Goal: Task Accomplishment & Management: Use online tool/utility

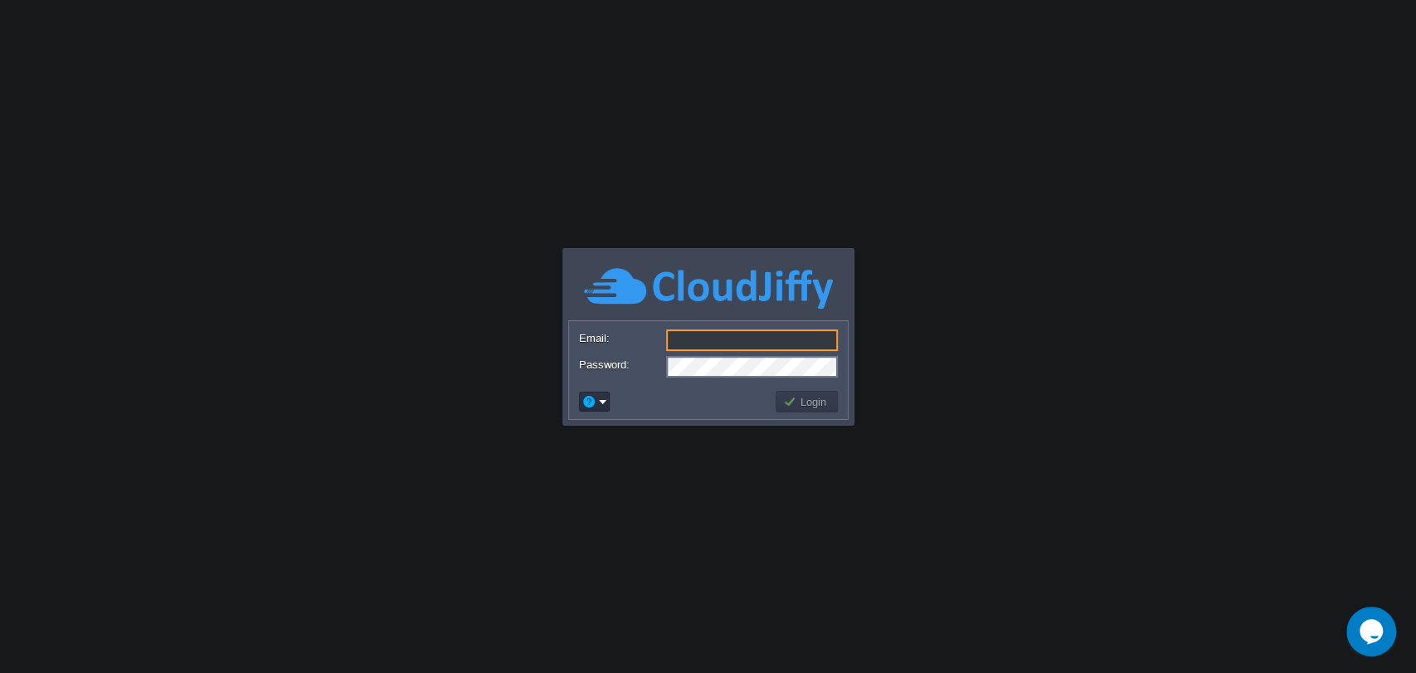
click at [723, 343] on input "Email:" at bounding box center [752, 340] width 172 height 22
type input "[EMAIL_ADDRESS][DOMAIN_NAME]"
click at [793, 392] on td "Login" at bounding box center [807, 402] width 62 height 22
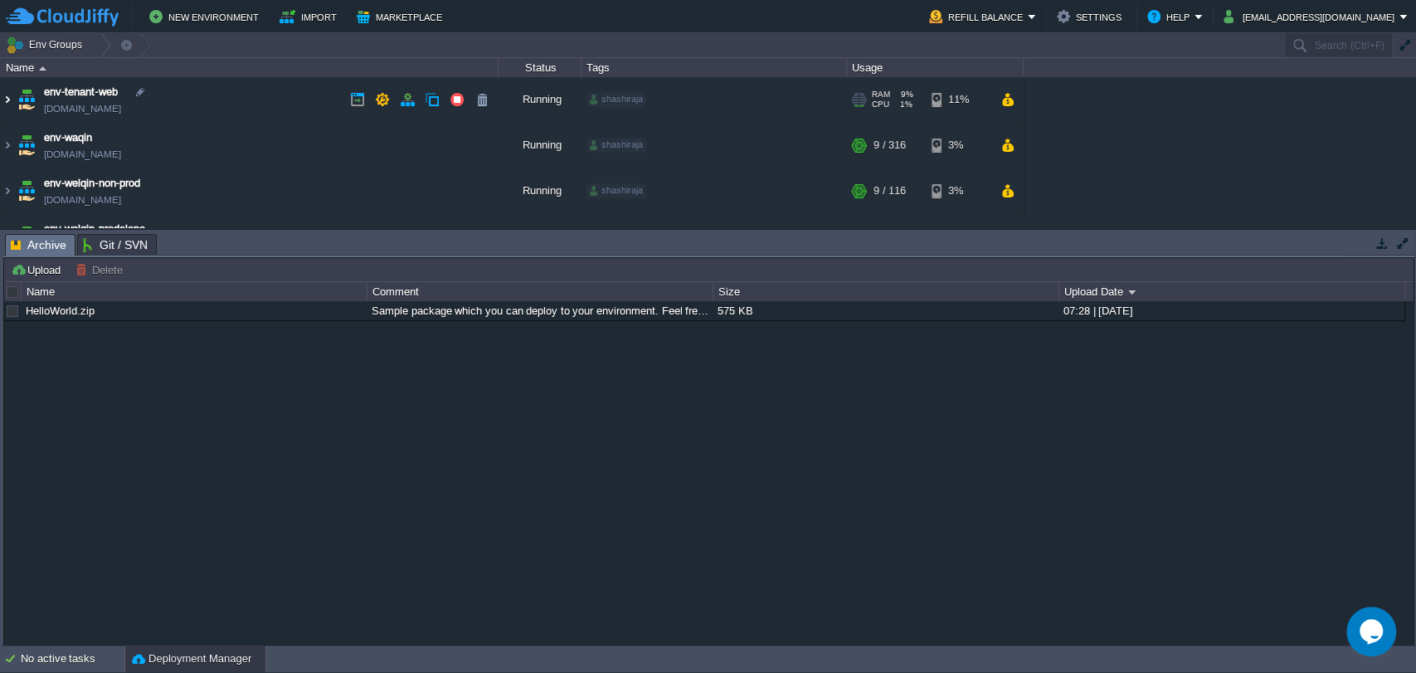
click at [7, 100] on img at bounding box center [7, 99] width 13 height 45
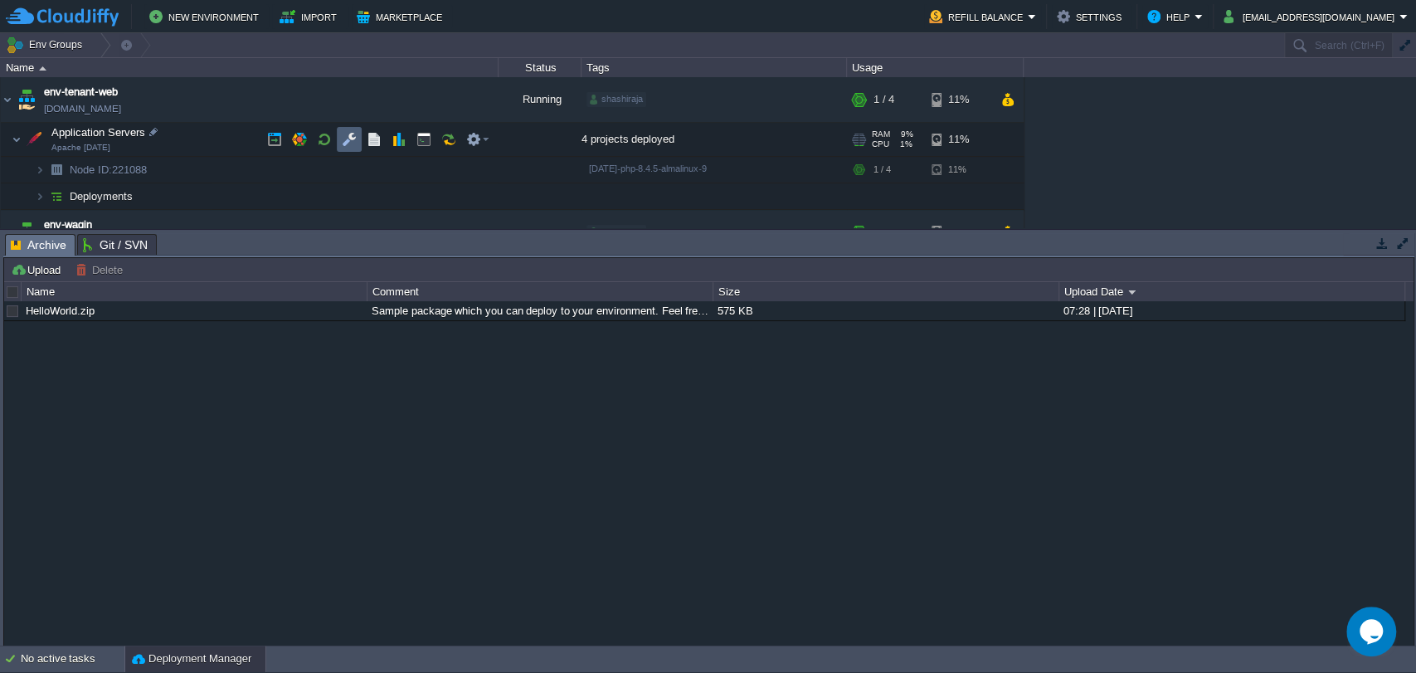
click at [343, 144] on button "button" at bounding box center [349, 139] width 15 height 15
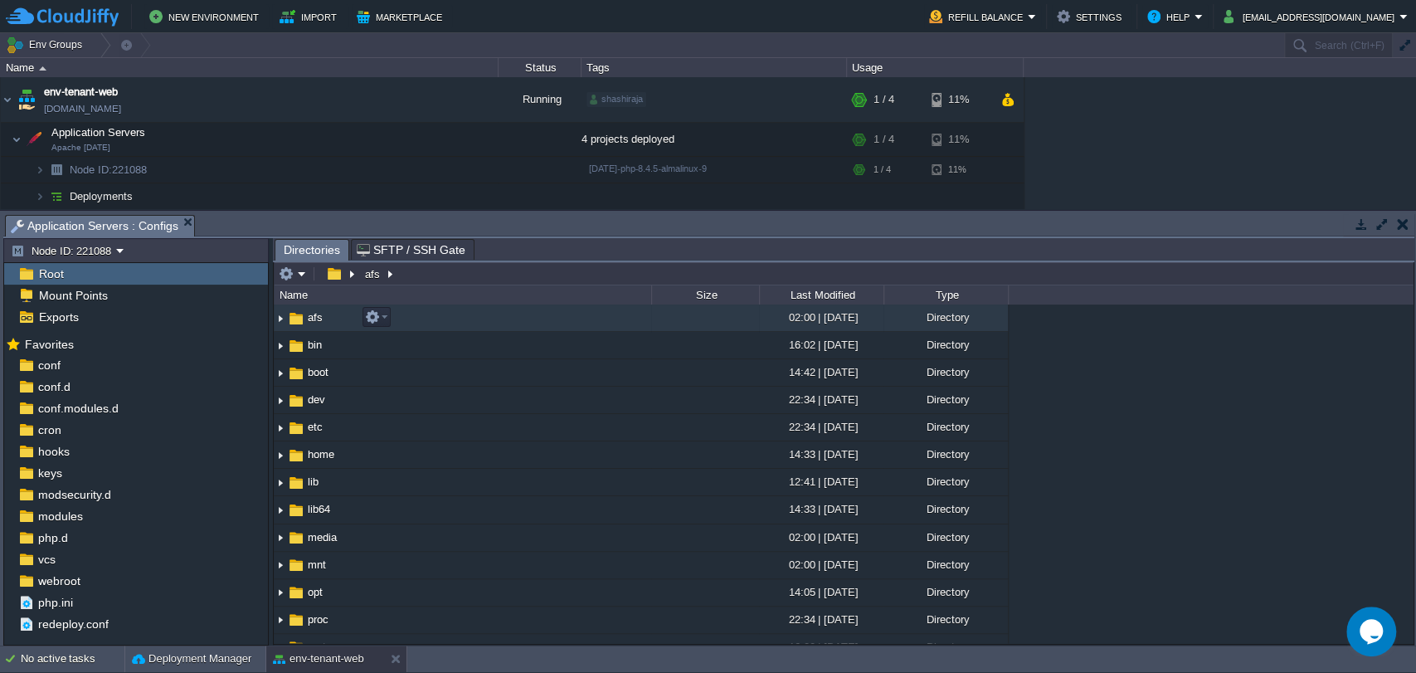
scroll to position [451, 0]
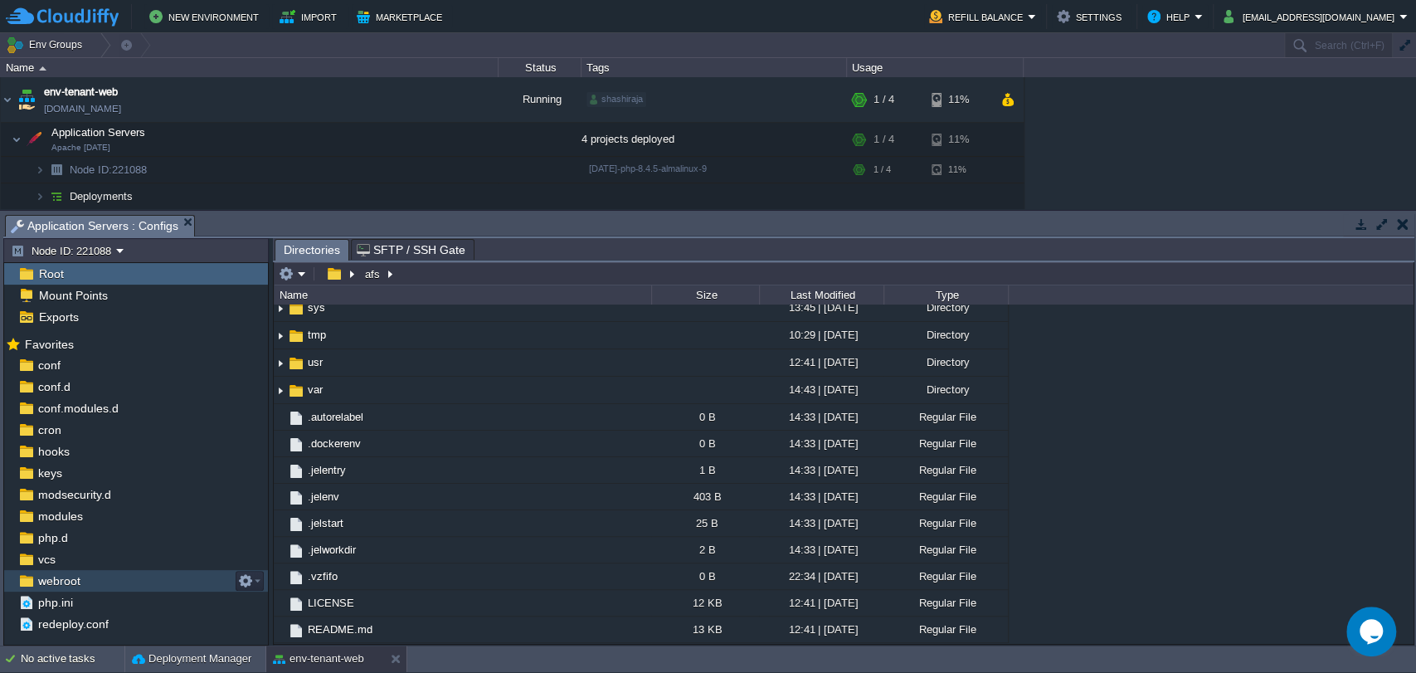
click at [103, 577] on div "webroot" at bounding box center [136, 581] width 264 height 22
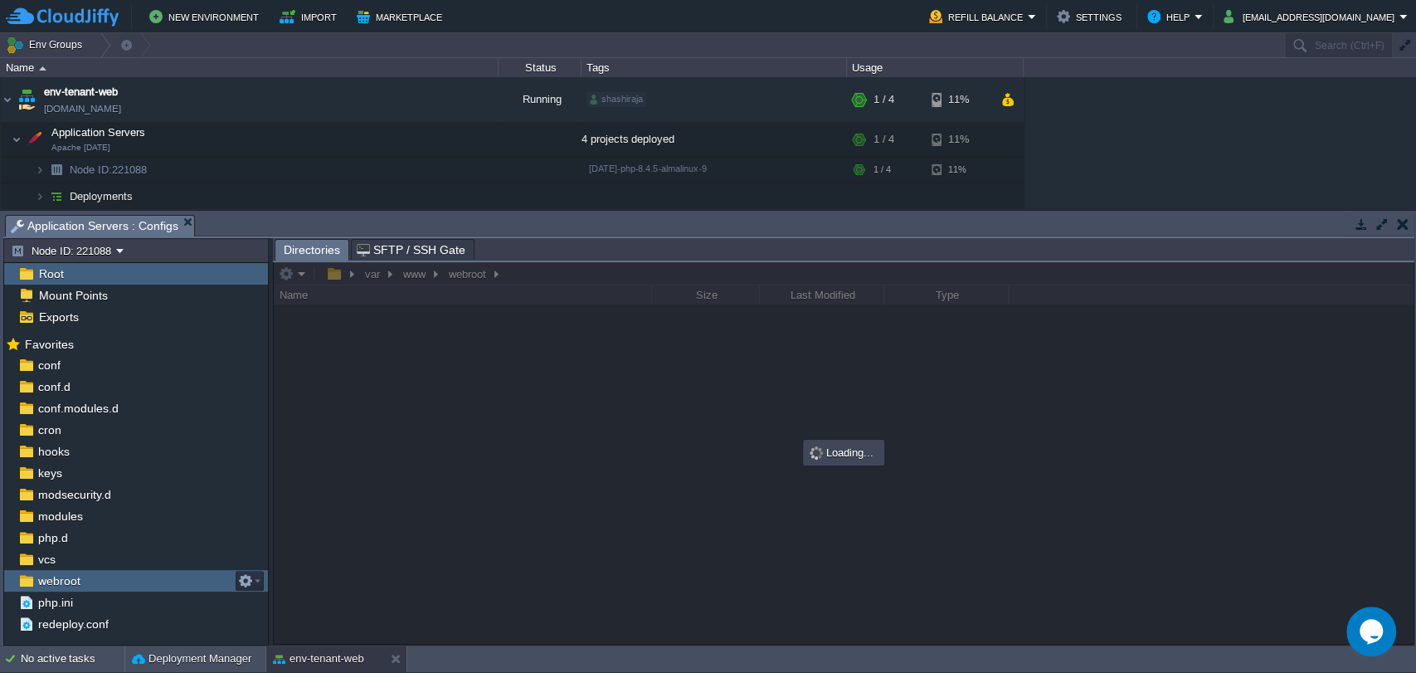
scroll to position [0, 0]
click at [103, 577] on div "webroot" at bounding box center [136, 581] width 264 height 22
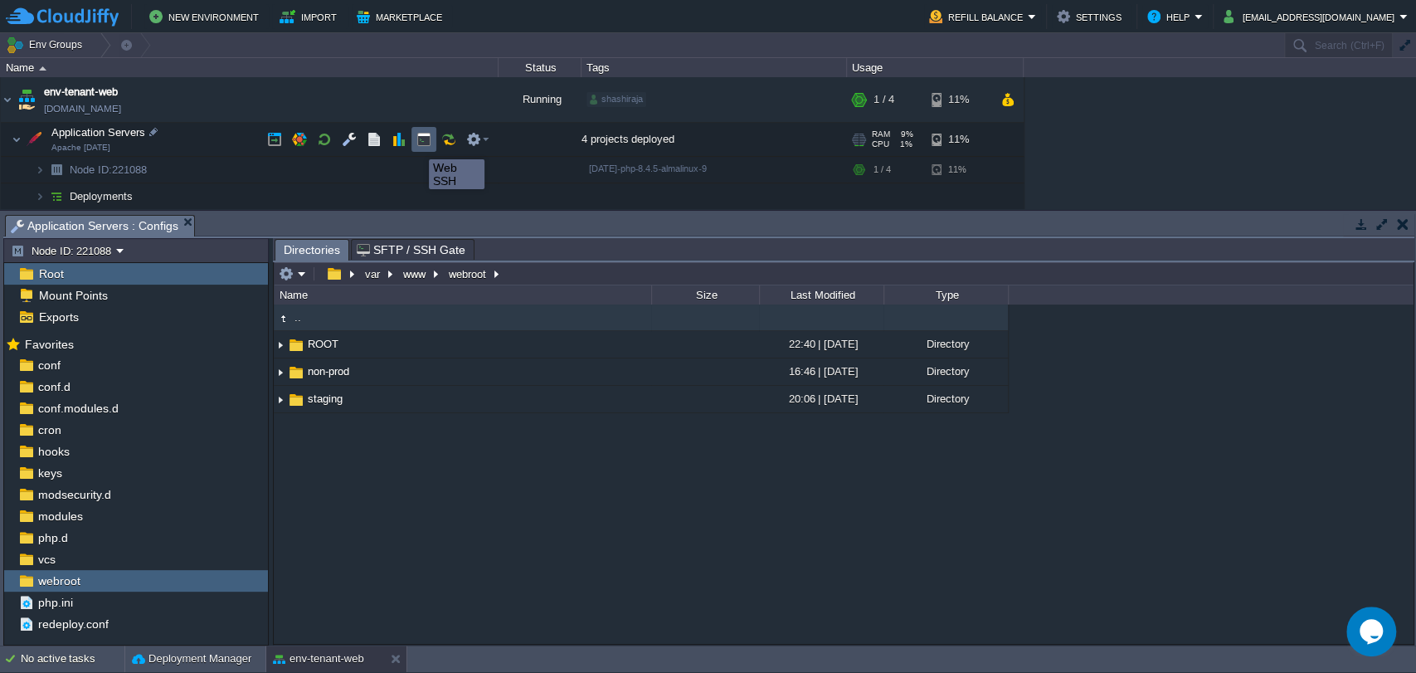
click at [416, 144] on button "button" at bounding box center [423, 139] width 15 height 15
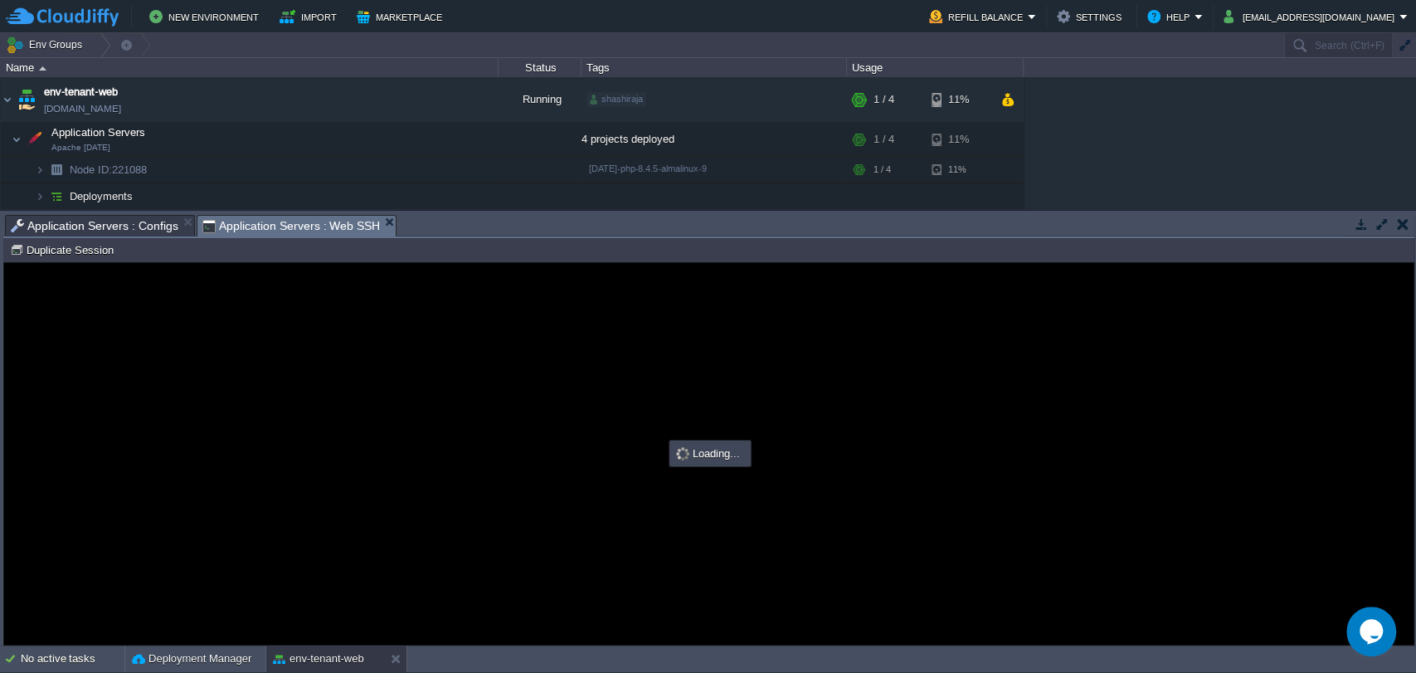
click at [64, 226] on span "Application Servers : Configs" at bounding box center [95, 226] width 168 height 20
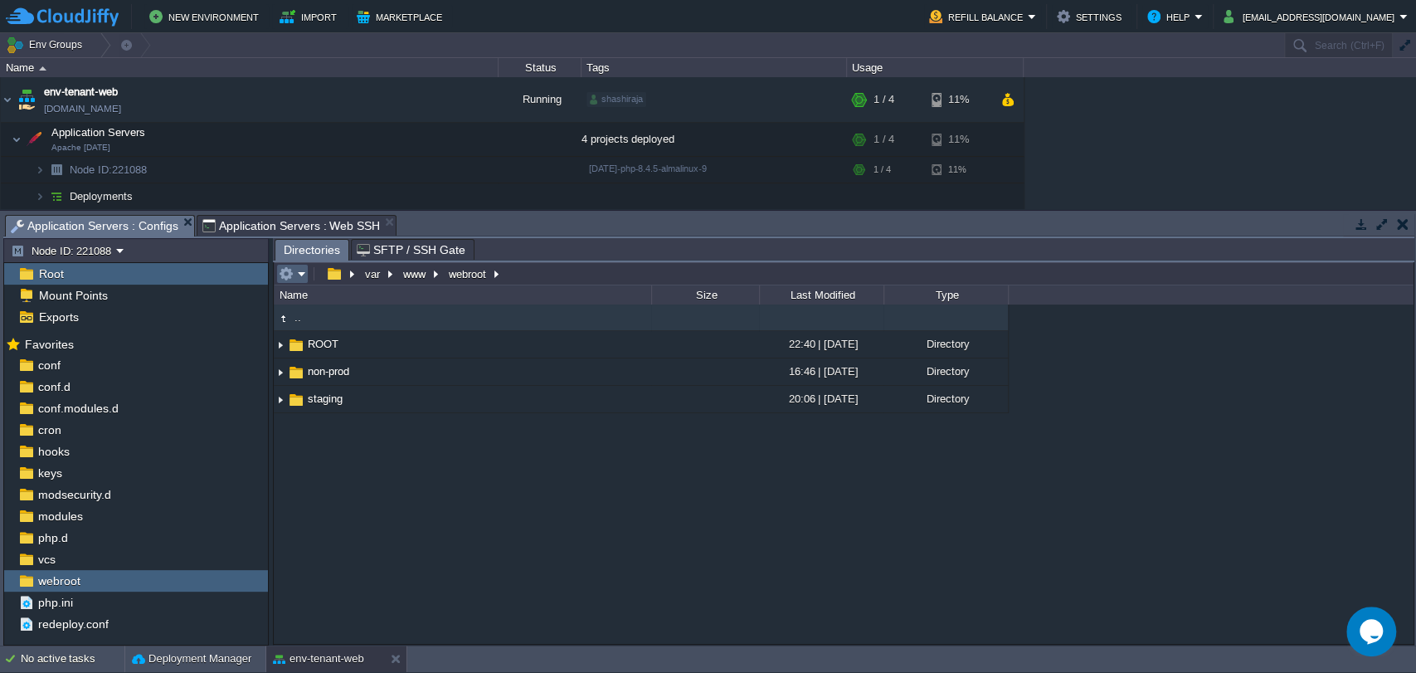
click at [276, 274] on td at bounding box center [292, 274] width 32 height 20
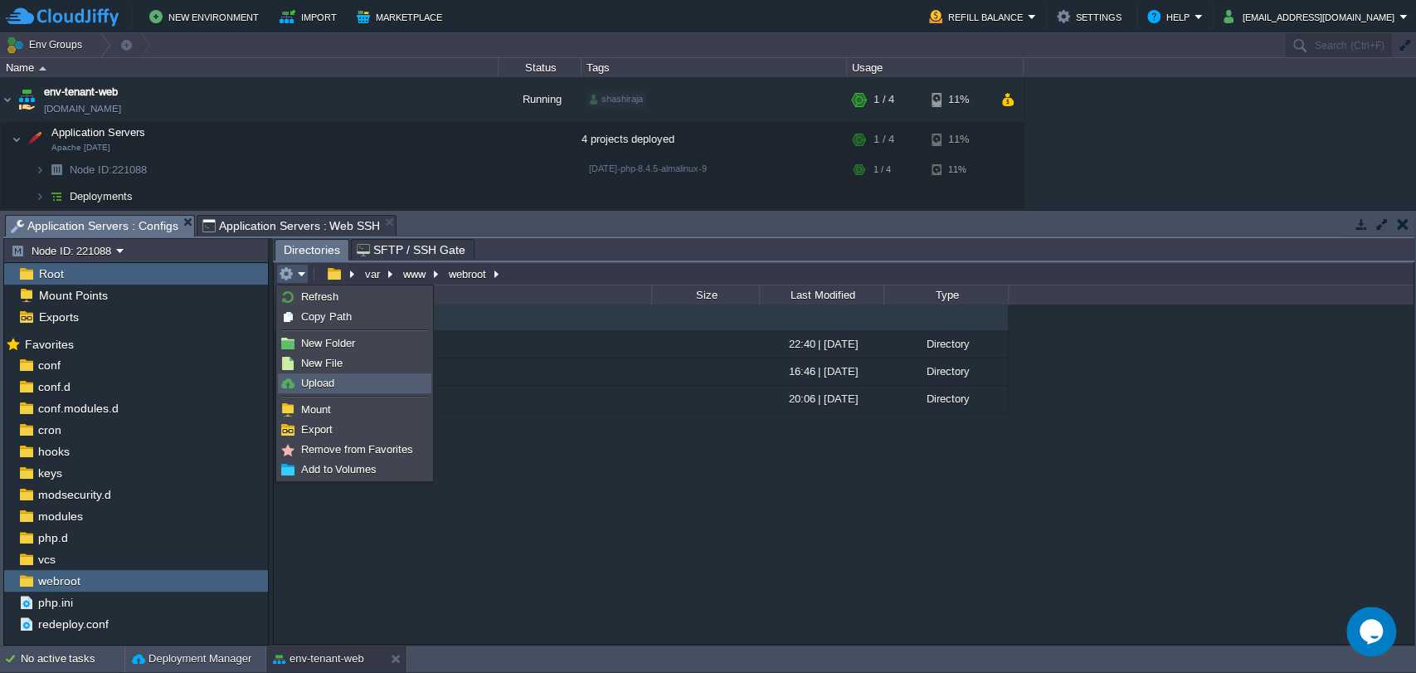
click at [339, 383] on link "Upload" at bounding box center [355, 383] width 152 height 18
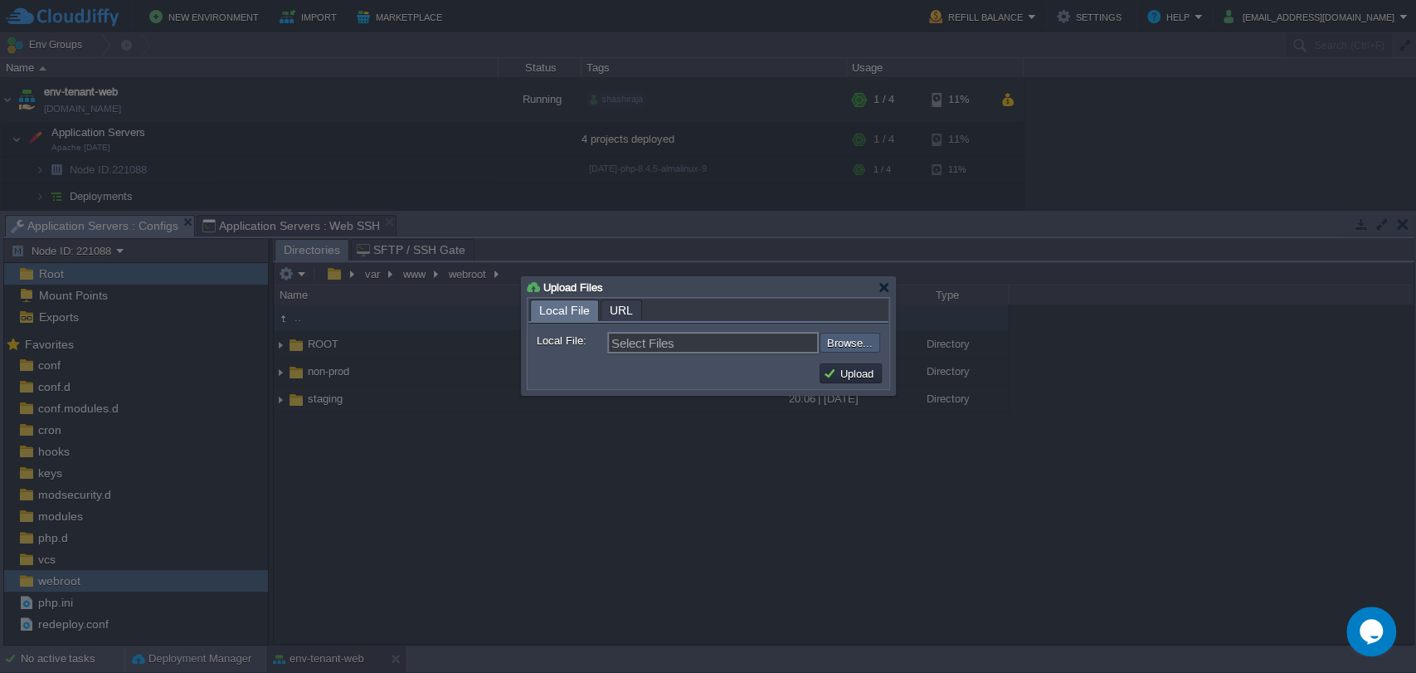
click at [836, 341] on input "file" at bounding box center [775, 343] width 210 height 20
type input "C:\fakepath\ROOT.zip"
type input "ROOT.zip"
click at [836, 368] on button "Upload" at bounding box center [851, 373] width 56 height 15
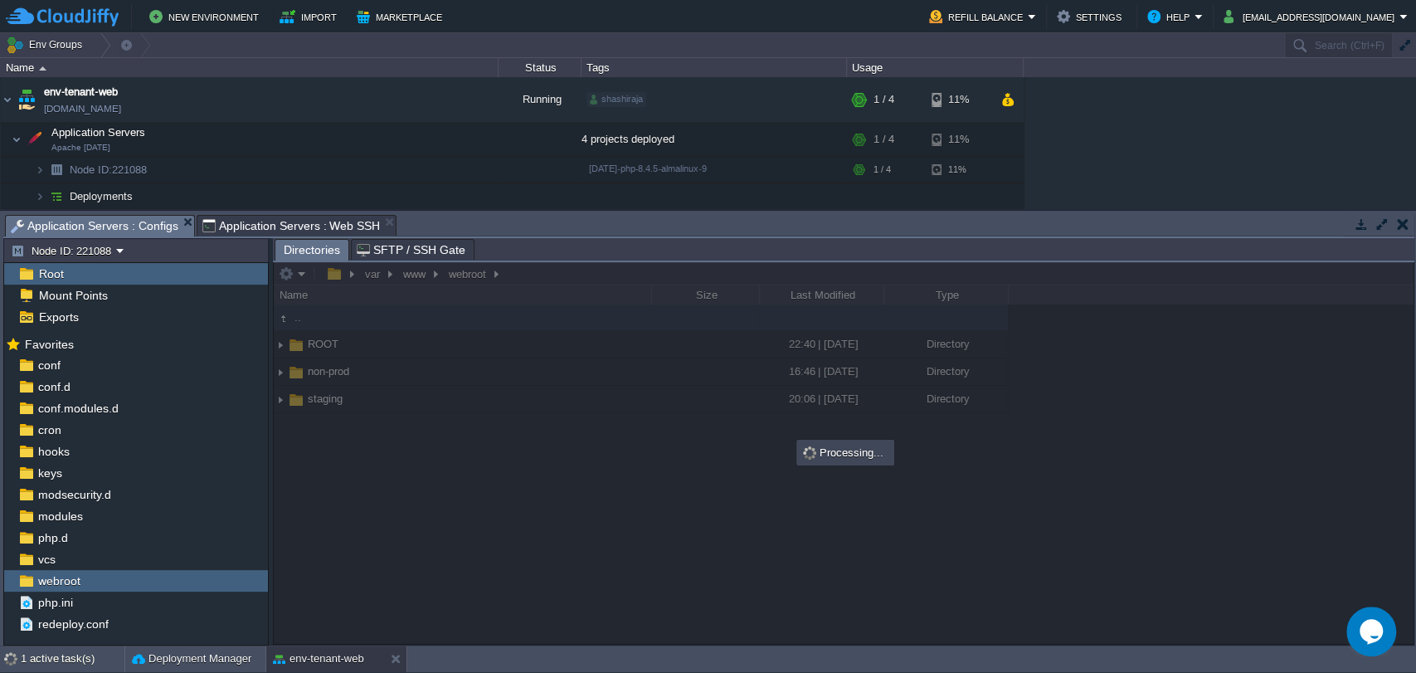
click at [416, 256] on span "SFTP / SSH Gate" at bounding box center [411, 250] width 109 height 20
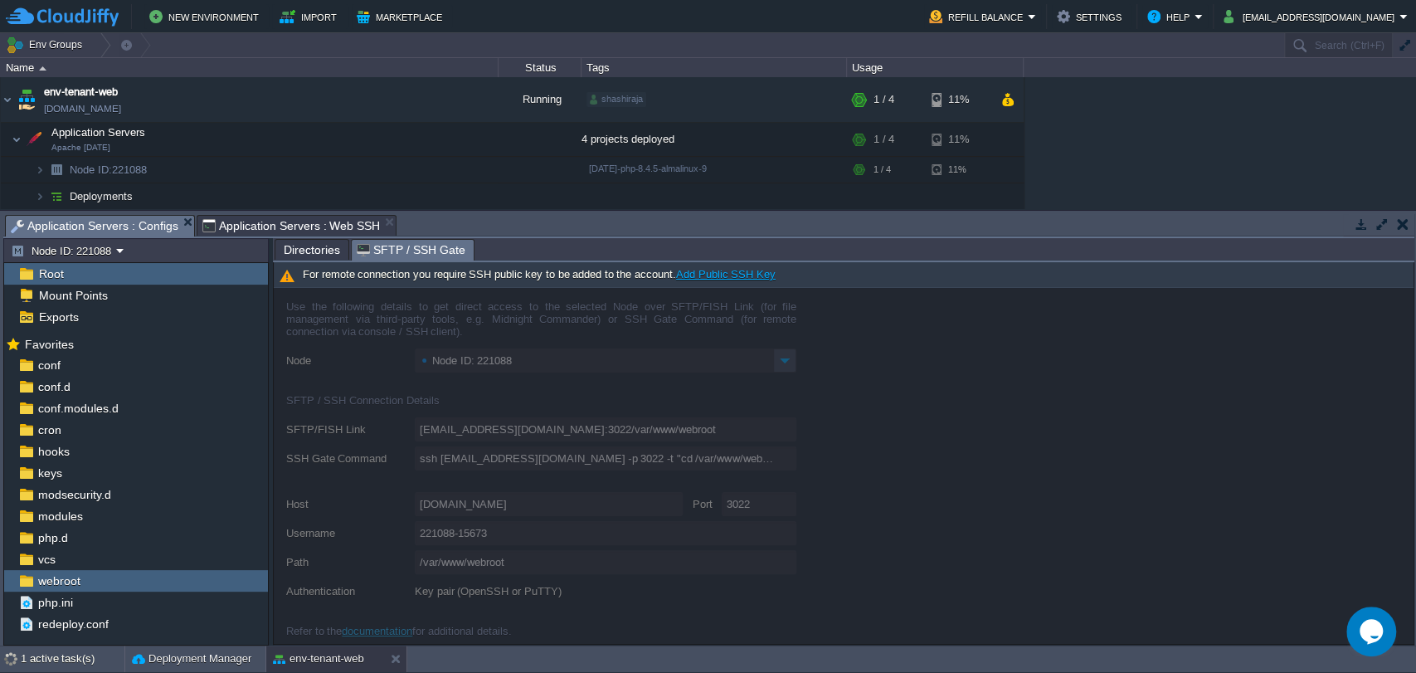
click at [311, 253] on span "Directories" at bounding box center [312, 250] width 56 height 20
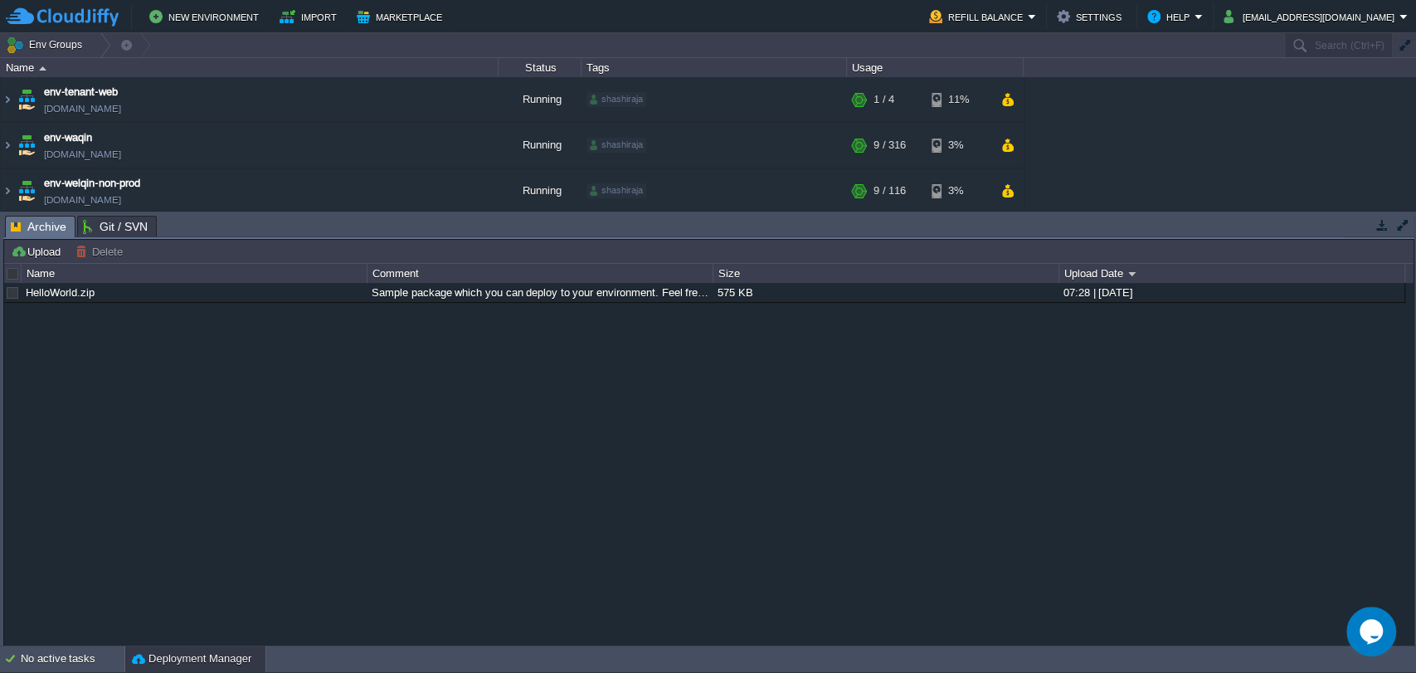
click at [0, 100] on table "env-tenant-web env-tenant-web.cloudjiffy.net Running shashiraja + Add to Env Gr…" at bounding box center [512, 282] width 1025 height 411
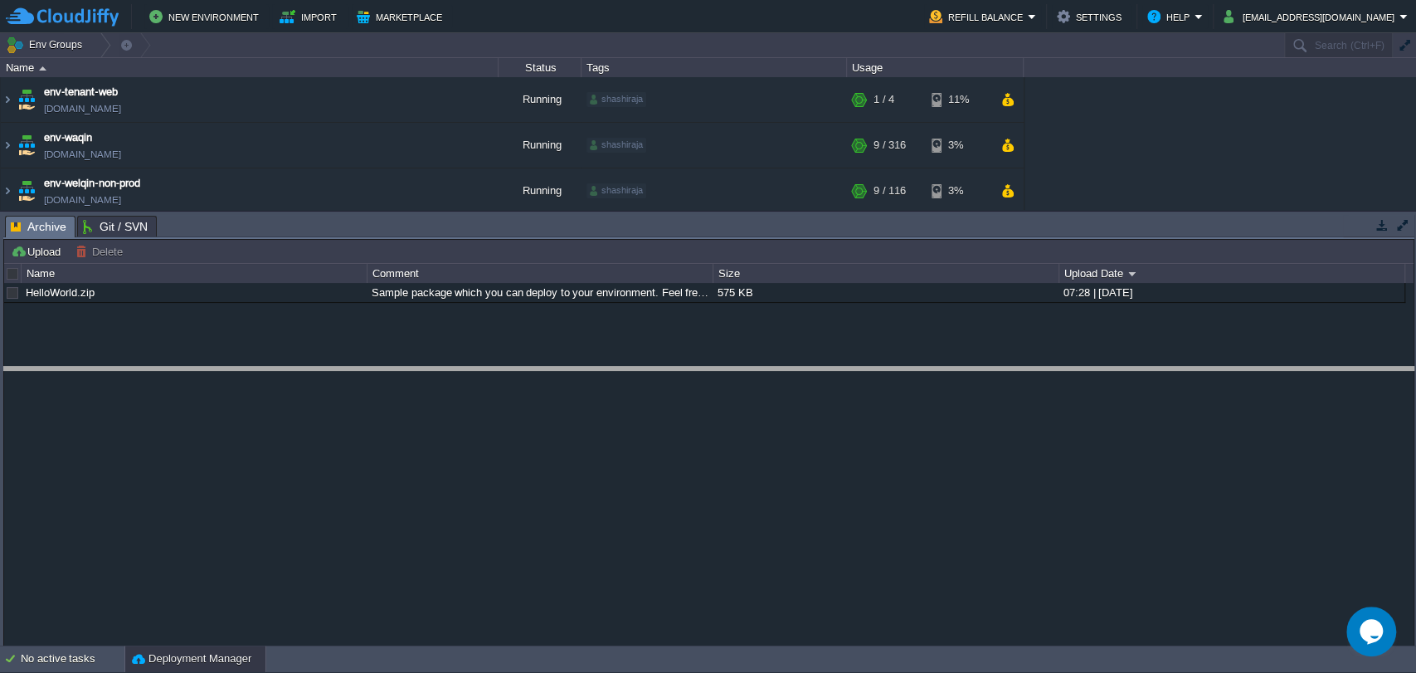
drag, startPoint x: 227, startPoint y: 236, endPoint x: 231, endPoint y: 387, distance: 151.9
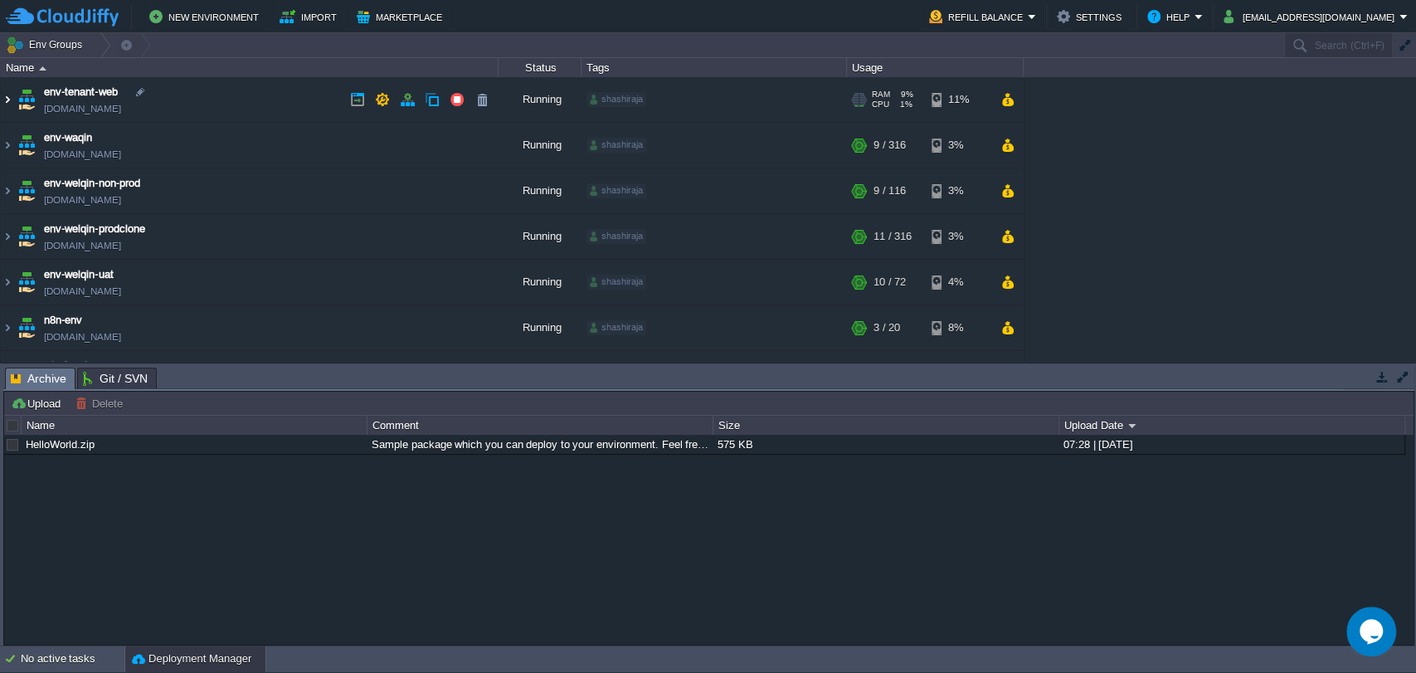
click at [6, 102] on img at bounding box center [7, 99] width 13 height 45
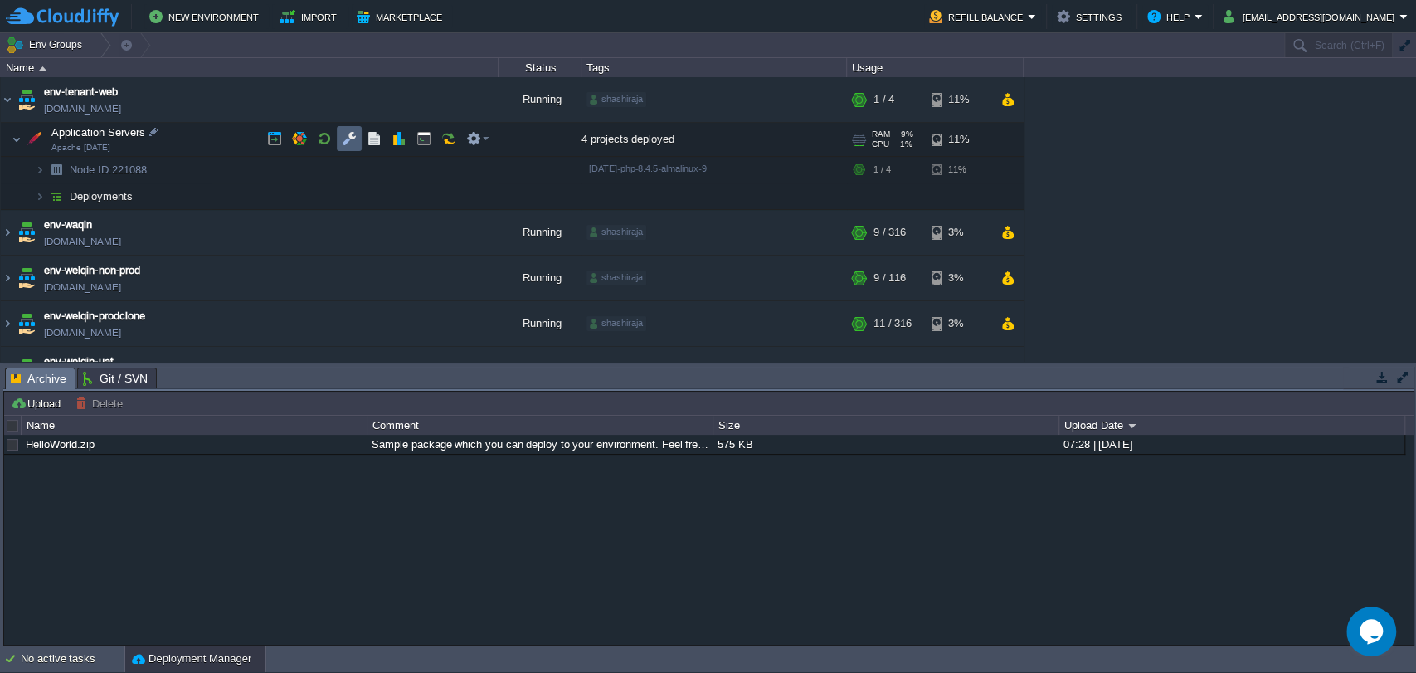
click at [347, 139] on button "button" at bounding box center [349, 138] width 15 height 15
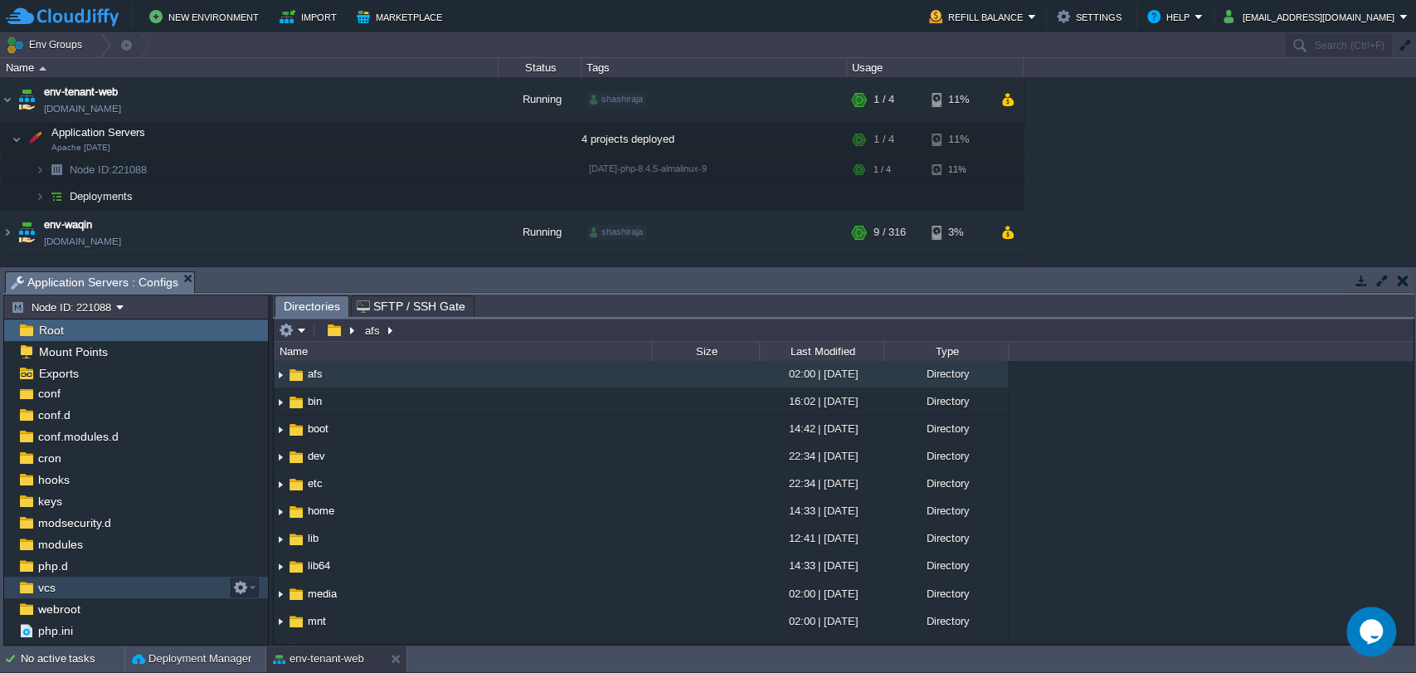
scroll to position [43, 0]
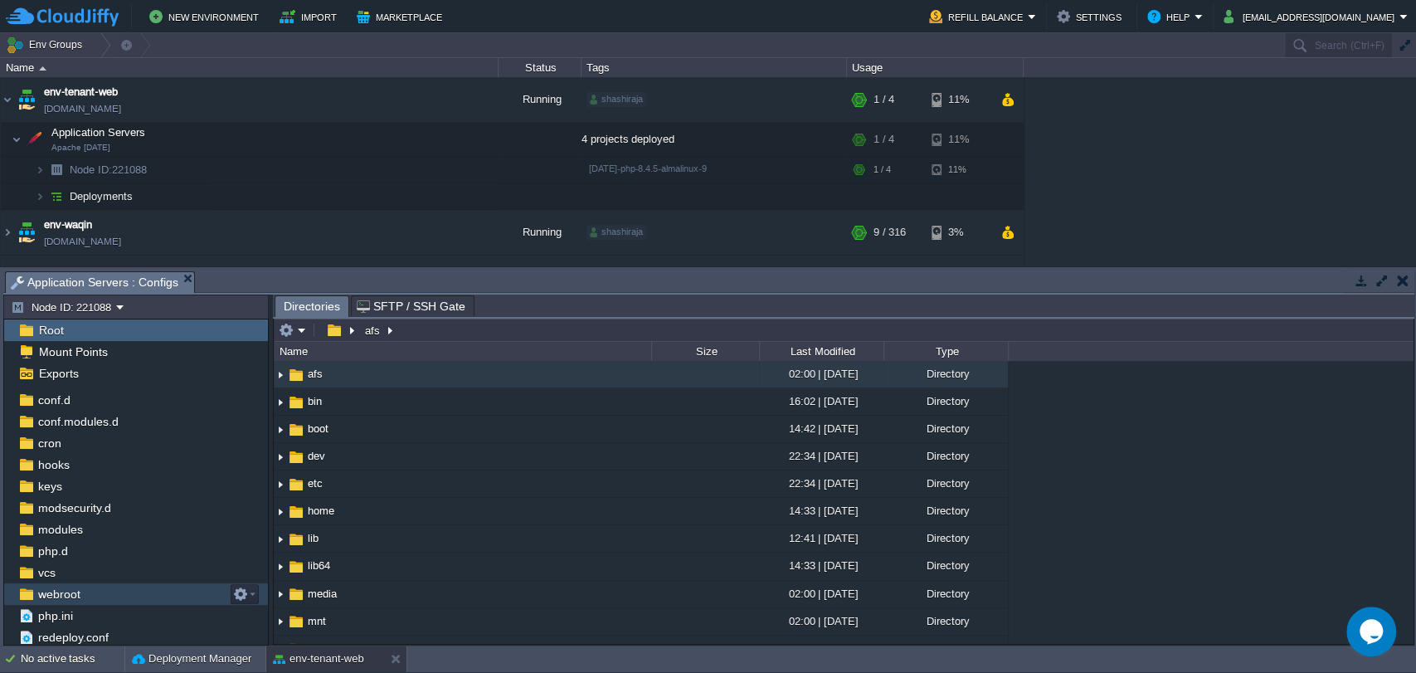
click at [96, 595] on div "webroot" at bounding box center [136, 594] width 264 height 22
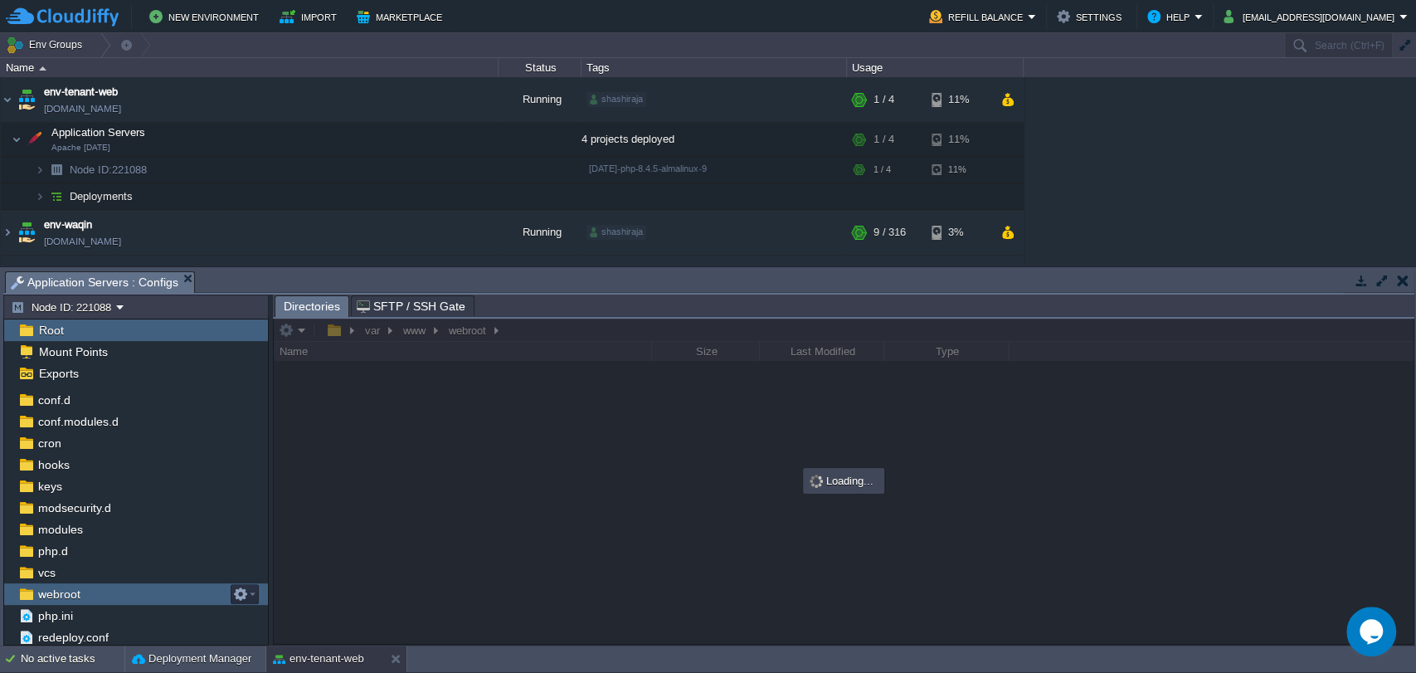
click at [96, 595] on div "webroot" at bounding box center [136, 594] width 264 height 22
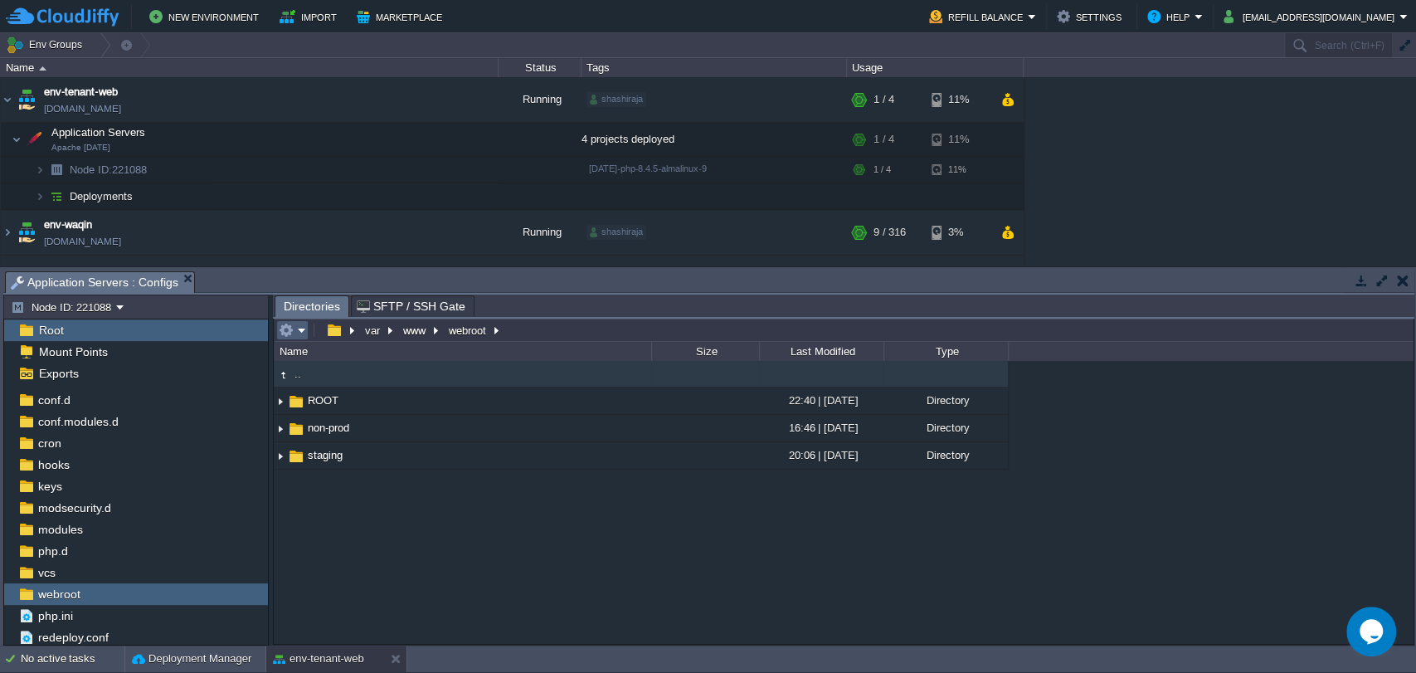
click at [280, 334] on button "button" at bounding box center [286, 330] width 15 height 15
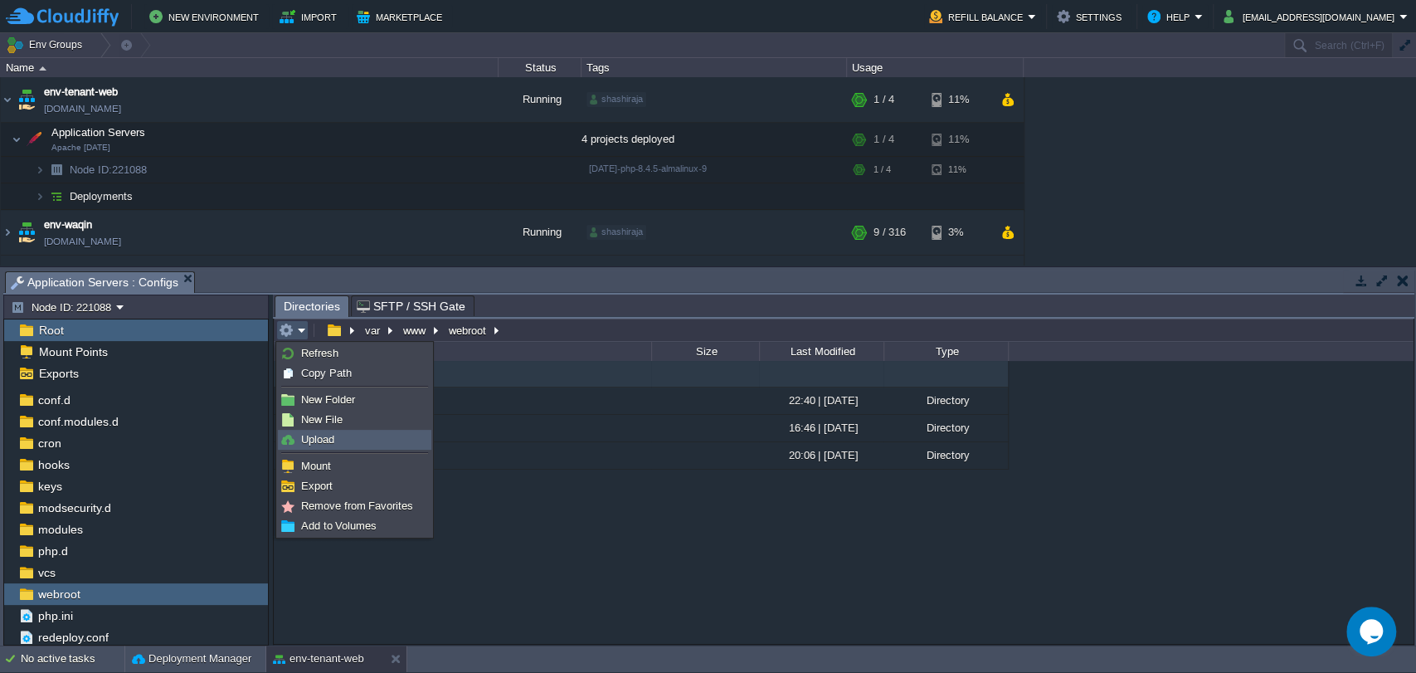
click at [319, 433] on span "Upload" at bounding box center [317, 439] width 33 height 12
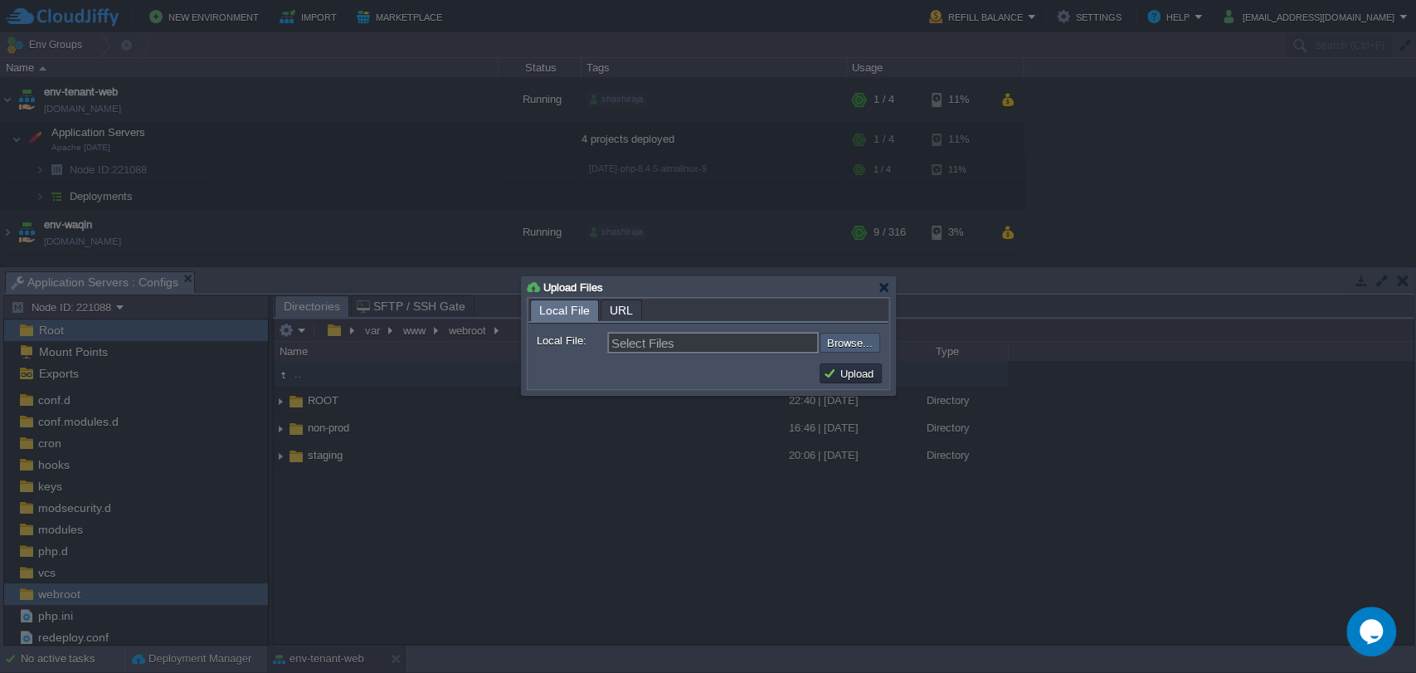
click at [855, 345] on input "file" at bounding box center [775, 343] width 210 height 20
type input "C:\fakepath\ROOT.zip"
type input "ROOT.zip"
click at [858, 367] on button "Upload" at bounding box center [851, 373] width 56 height 15
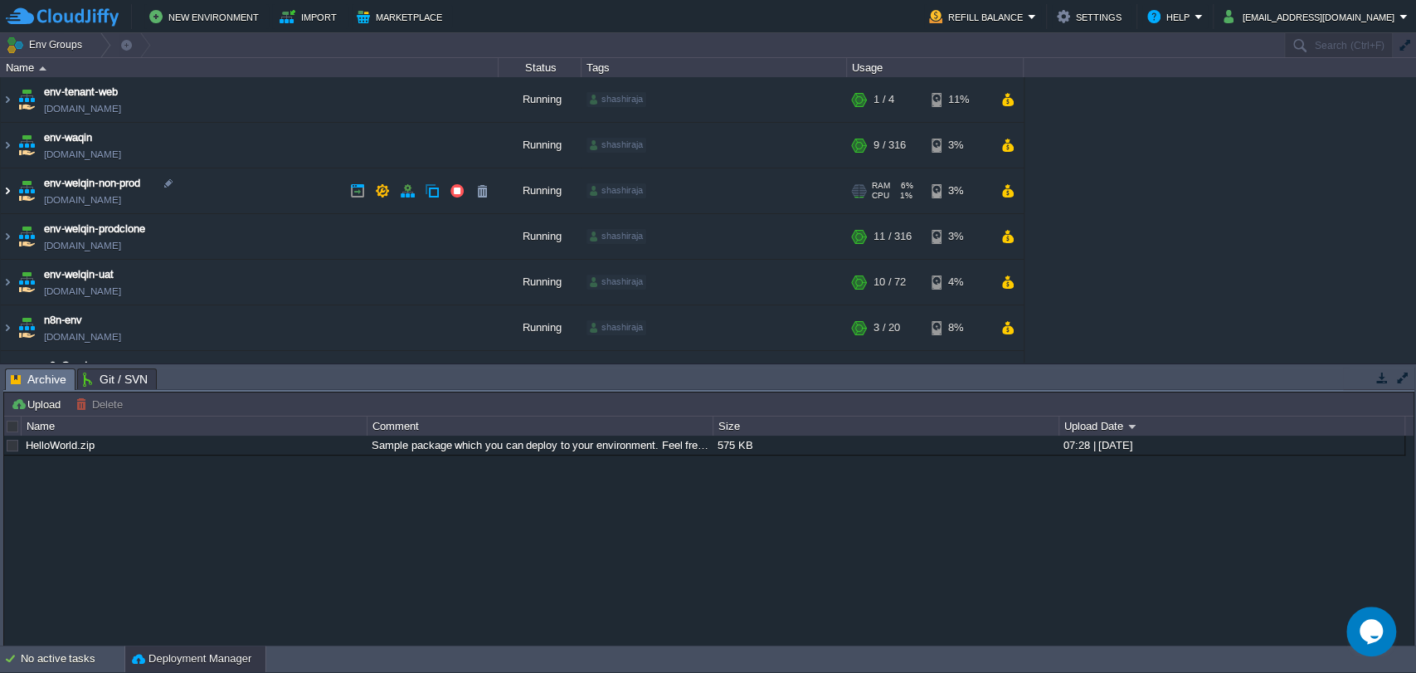
click at [7, 188] on img at bounding box center [7, 190] width 13 height 45
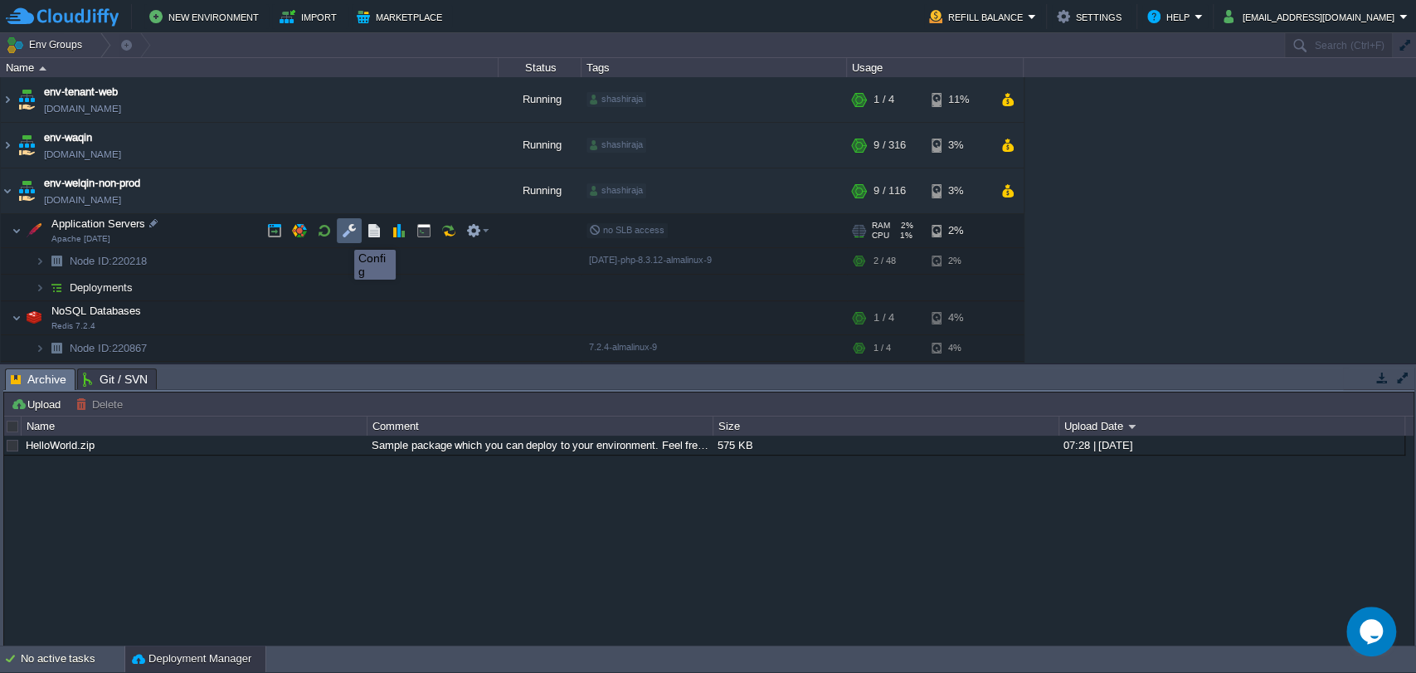
click at [342, 235] on button "button" at bounding box center [349, 230] width 15 height 15
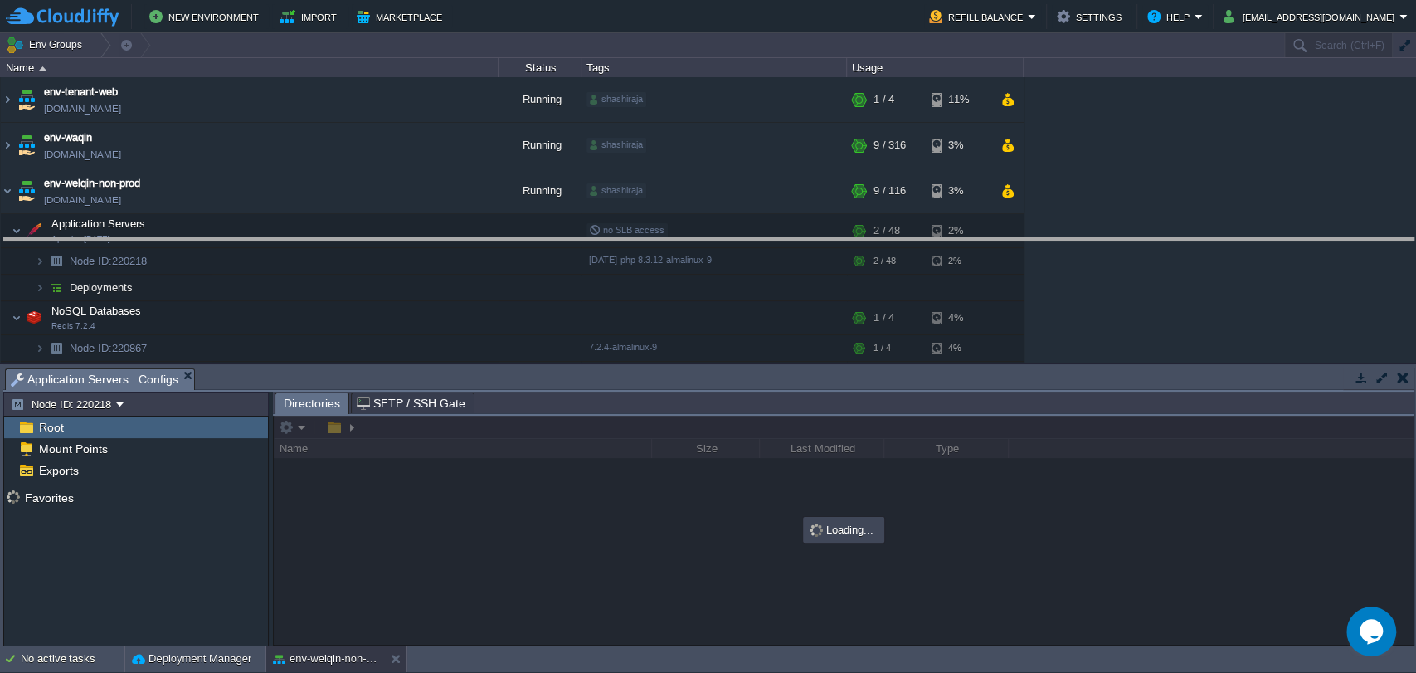
drag, startPoint x: 487, startPoint y: 388, endPoint x: 471, endPoint y: 251, distance: 138.6
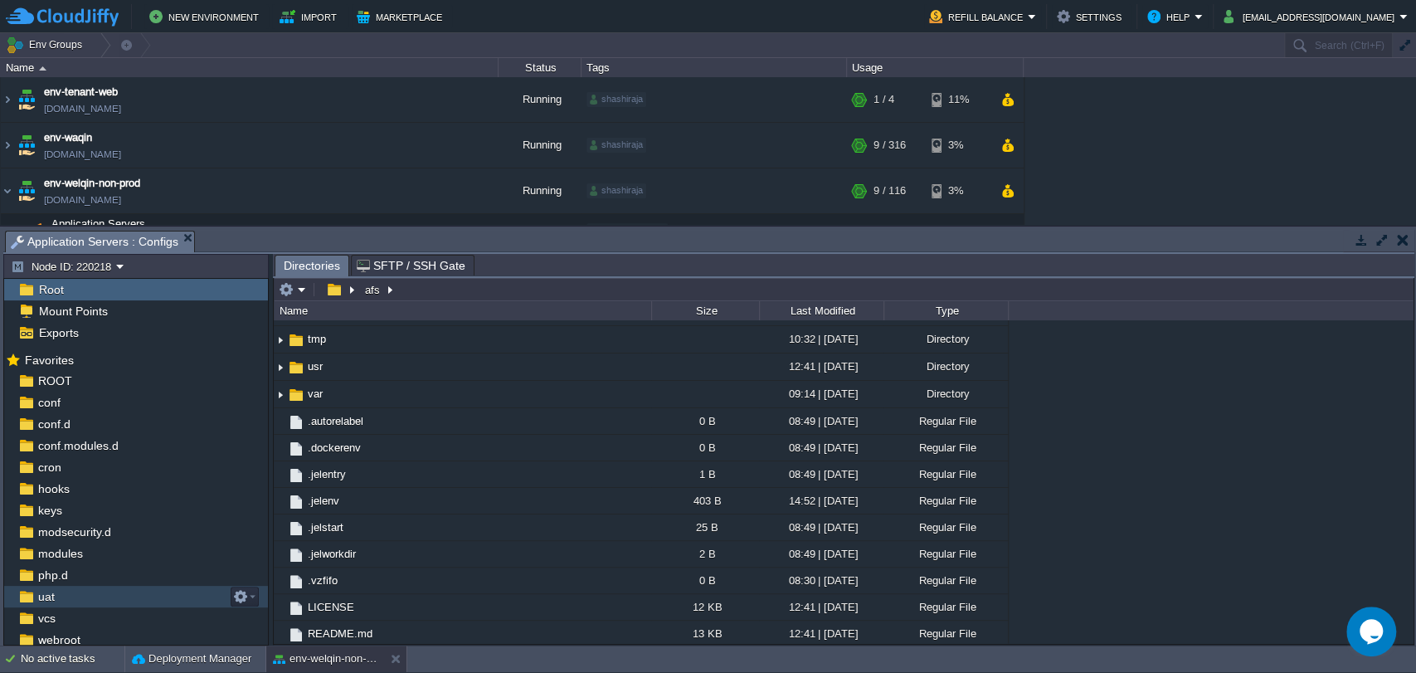
scroll to position [46, 0]
click at [97, 594] on div "webroot" at bounding box center [136, 594] width 264 height 22
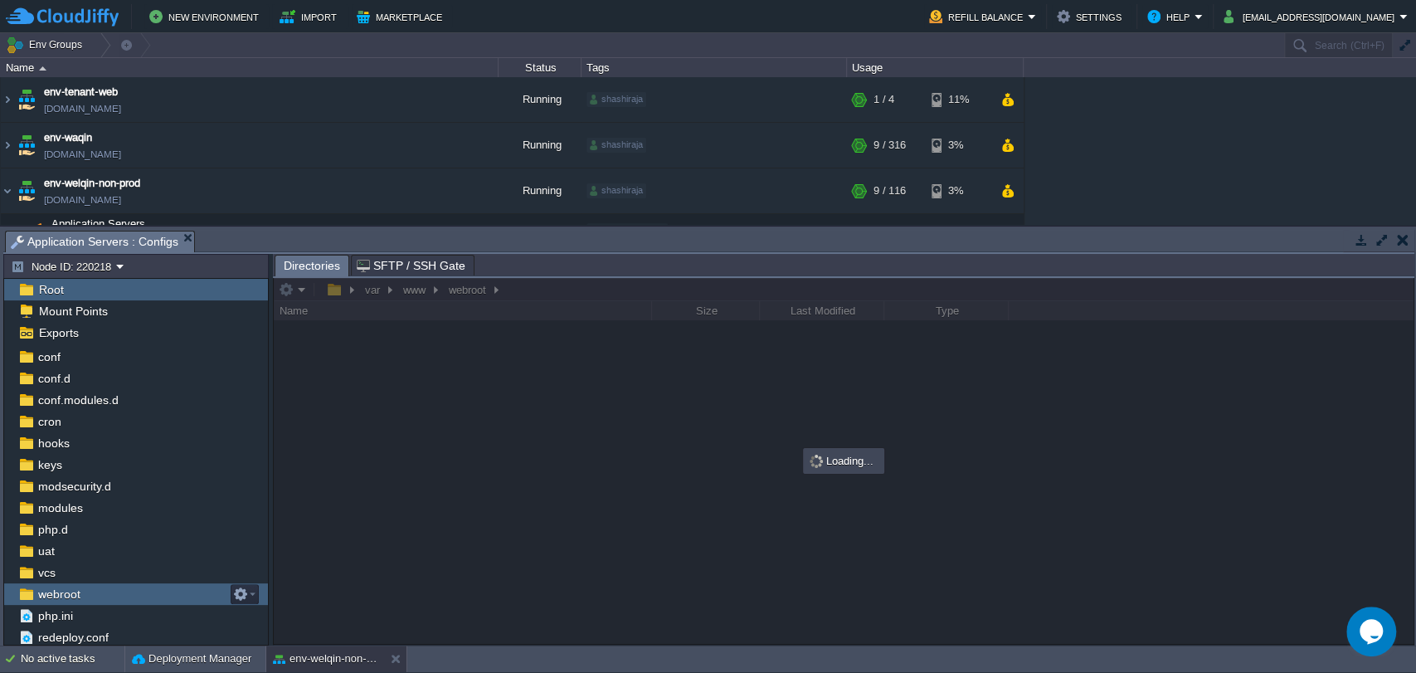
scroll to position [0, 0]
drag, startPoint x: 97, startPoint y: 594, endPoint x: 126, endPoint y: 592, distance: 29.1
click at [97, 594] on div "webroot" at bounding box center [136, 594] width 264 height 22
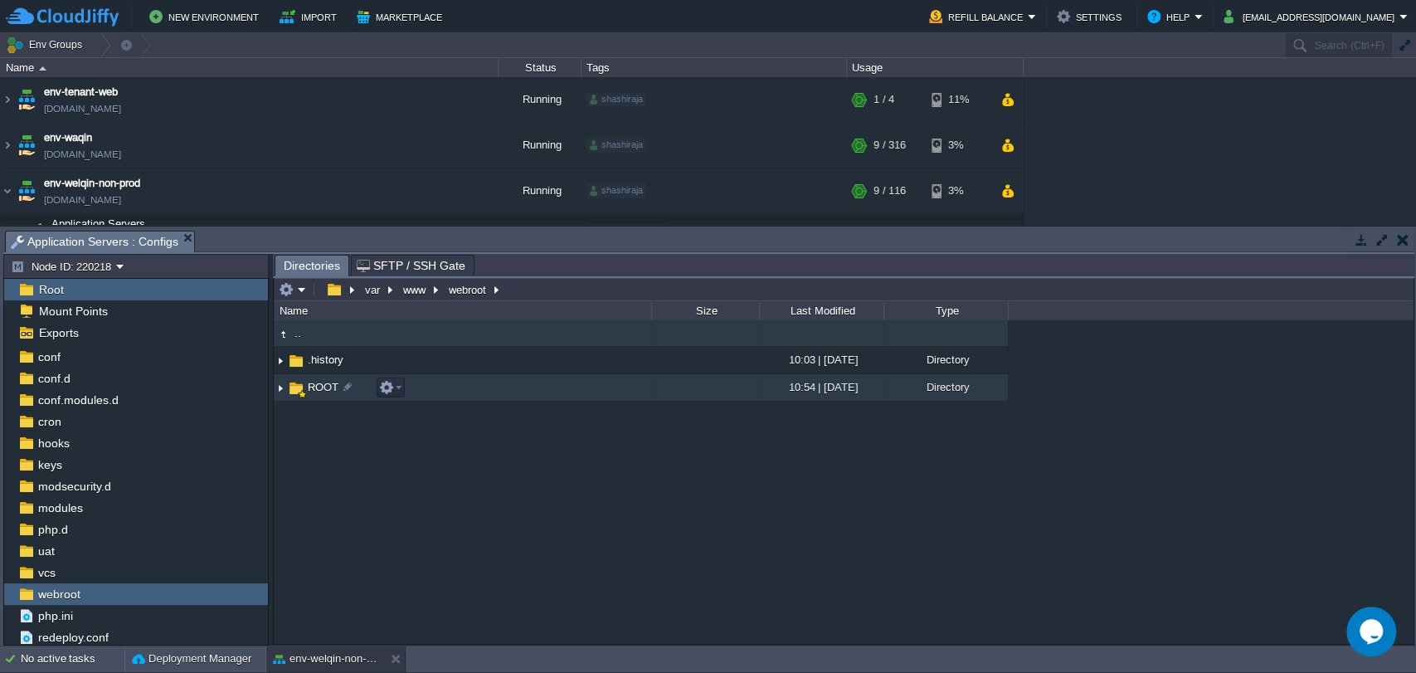
click at [285, 387] on img at bounding box center [280, 388] width 13 height 26
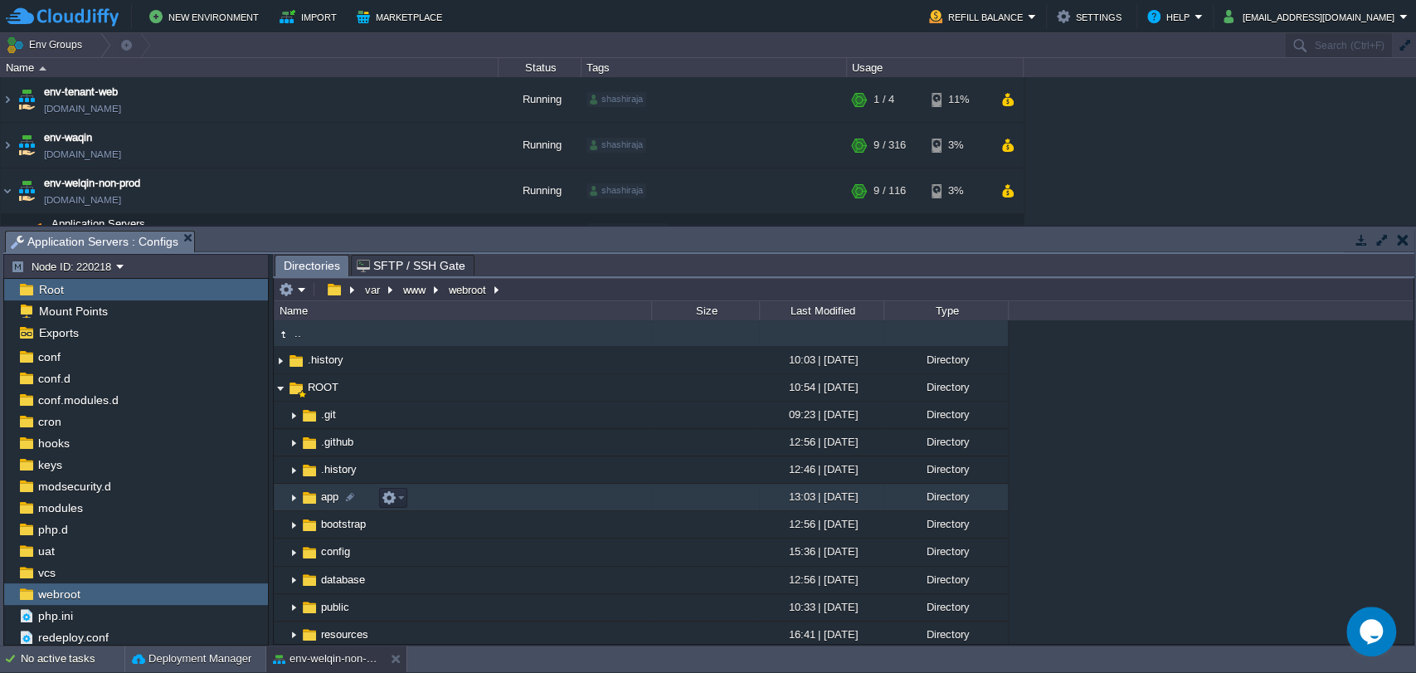
click at [290, 502] on img at bounding box center [293, 497] width 13 height 26
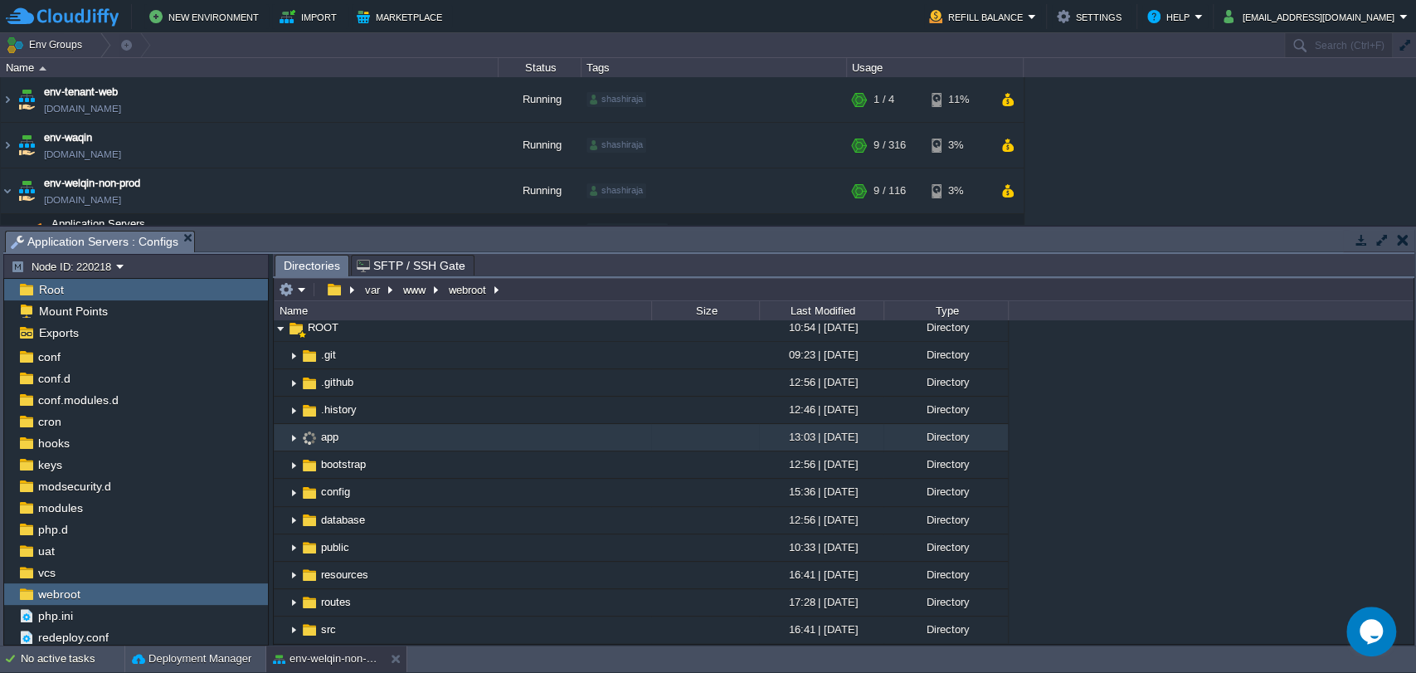
scroll to position [92, 0]
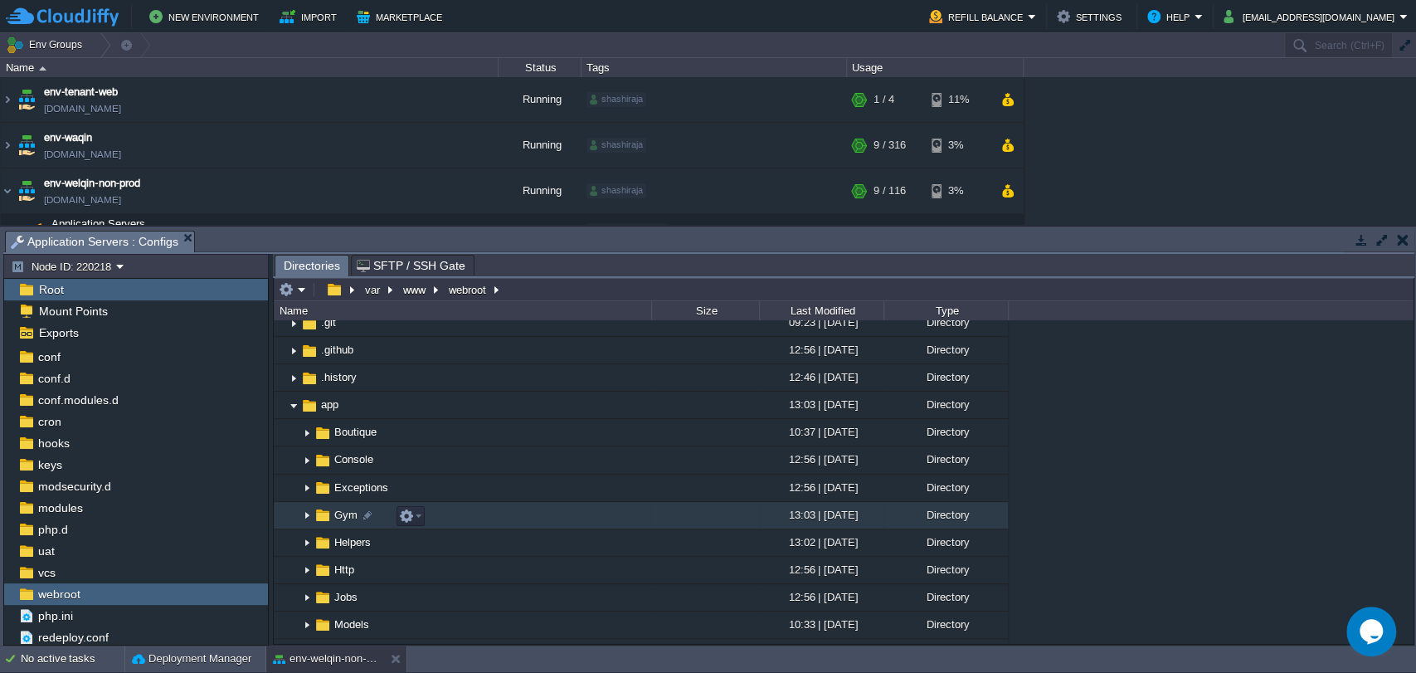
click at [303, 516] on img at bounding box center [306, 516] width 13 height 26
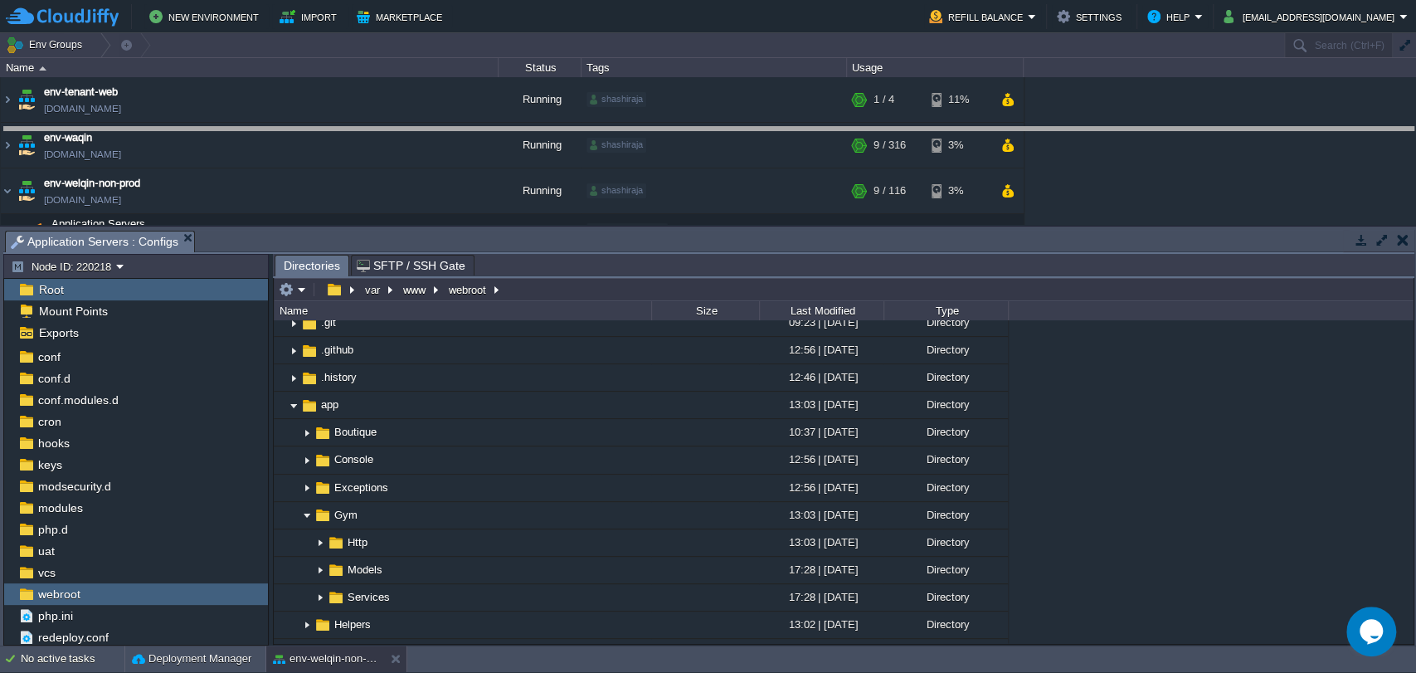
drag, startPoint x: 612, startPoint y: 251, endPoint x: 611, endPoint y: 212, distance: 38.2
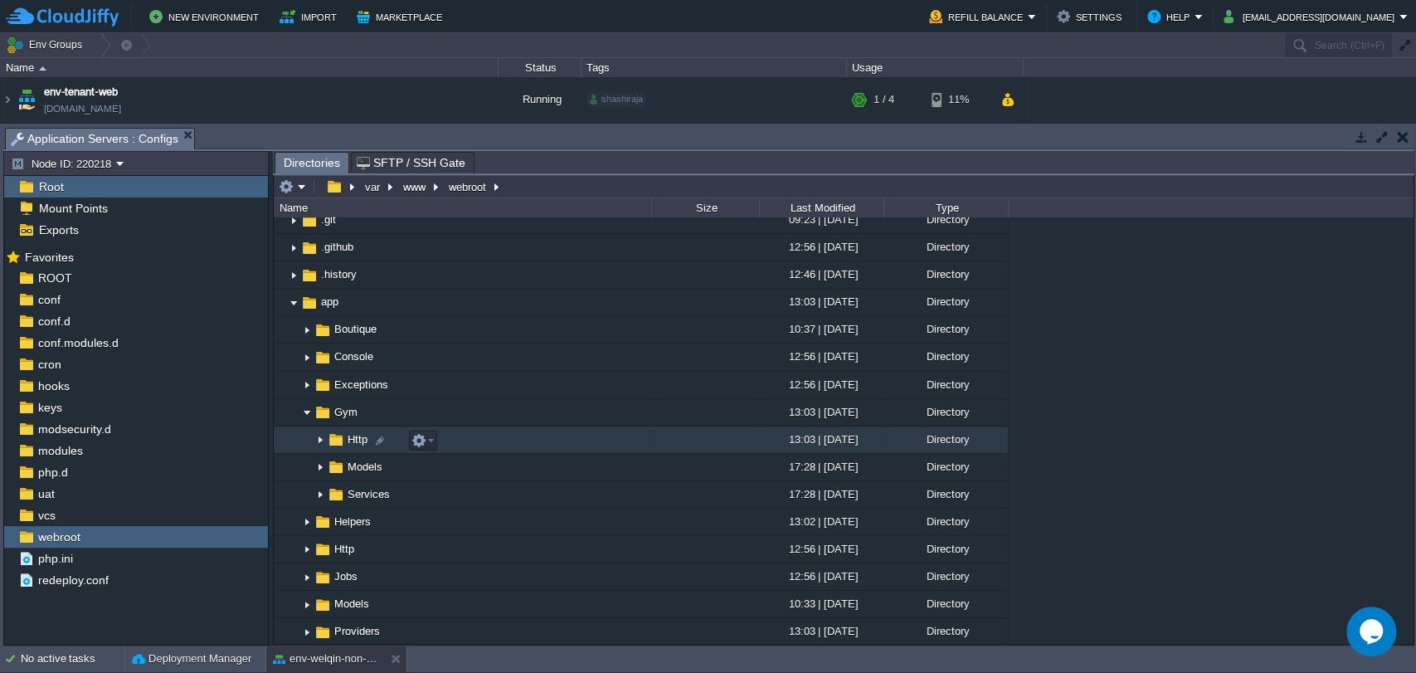
click at [319, 444] on img at bounding box center [320, 440] width 13 height 26
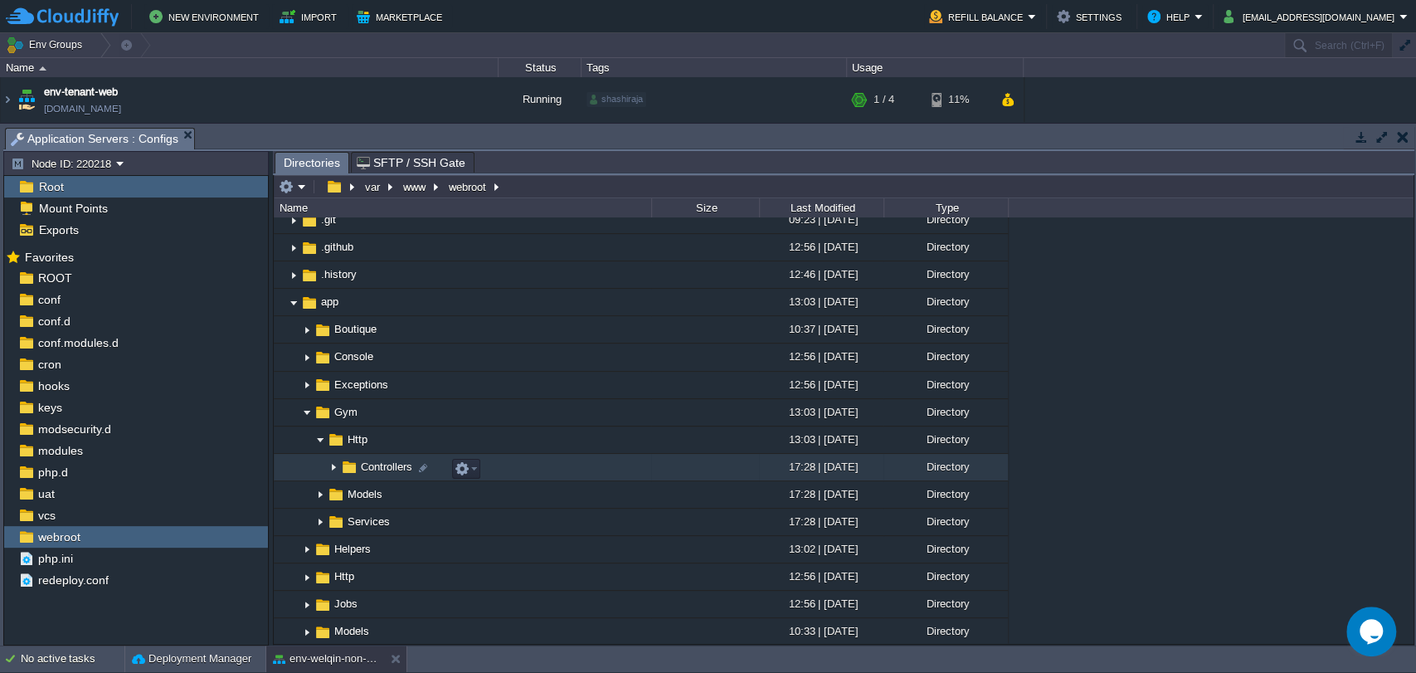
click at [330, 475] on img at bounding box center [333, 468] width 13 height 26
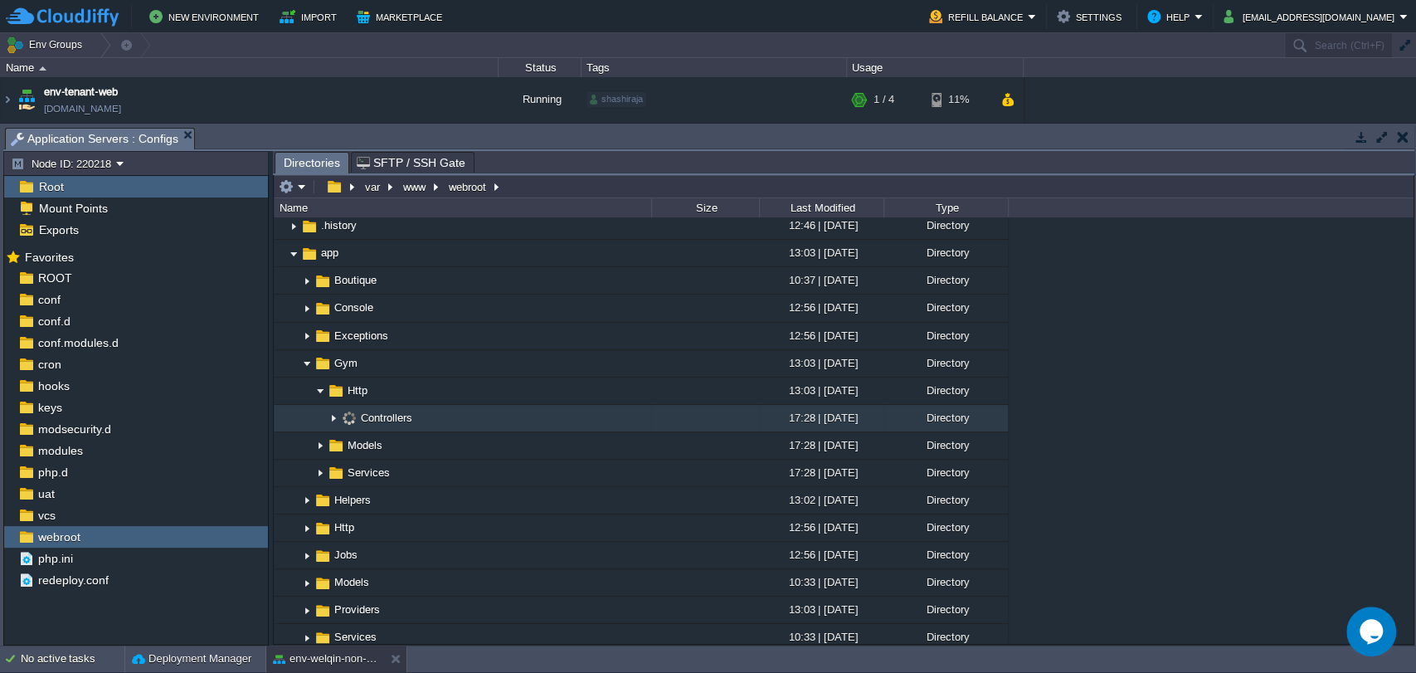
scroll to position [184, 0]
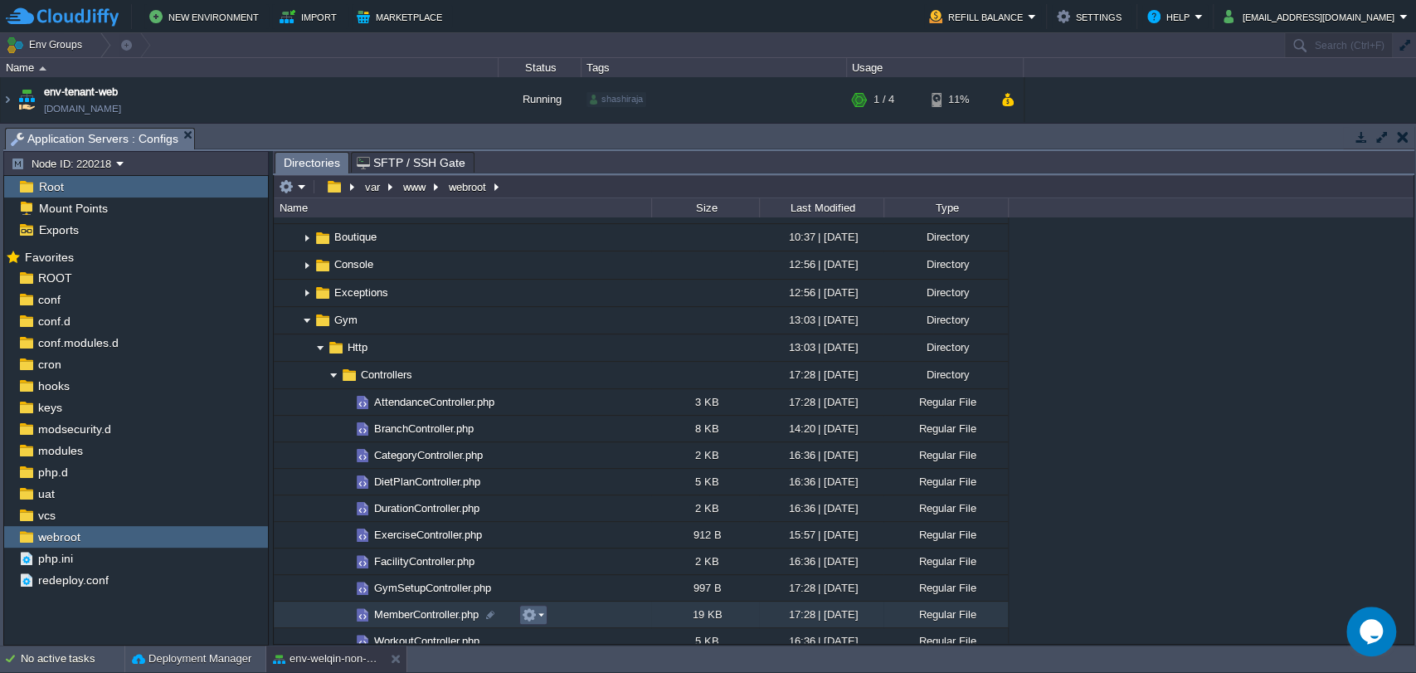
click at [522, 612] on button "button" at bounding box center [529, 614] width 15 height 15
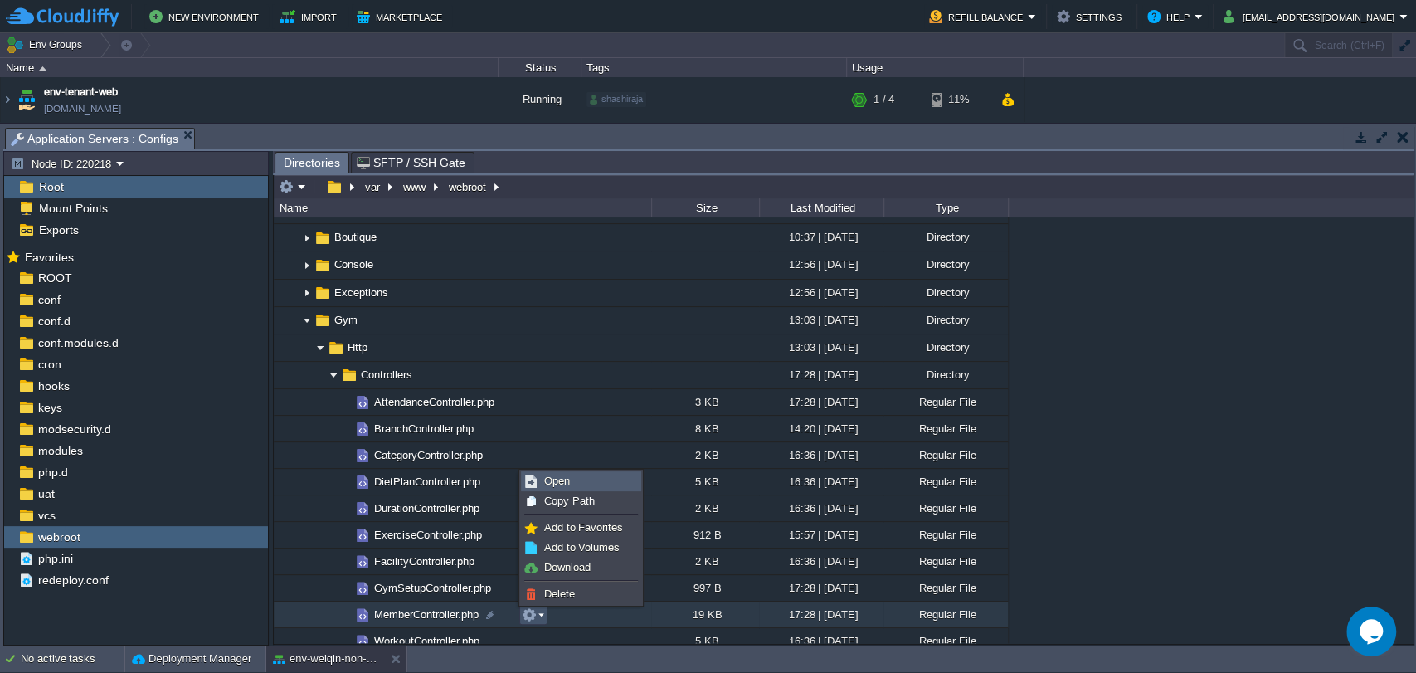
click at [557, 485] on span "Open" at bounding box center [557, 481] width 26 height 12
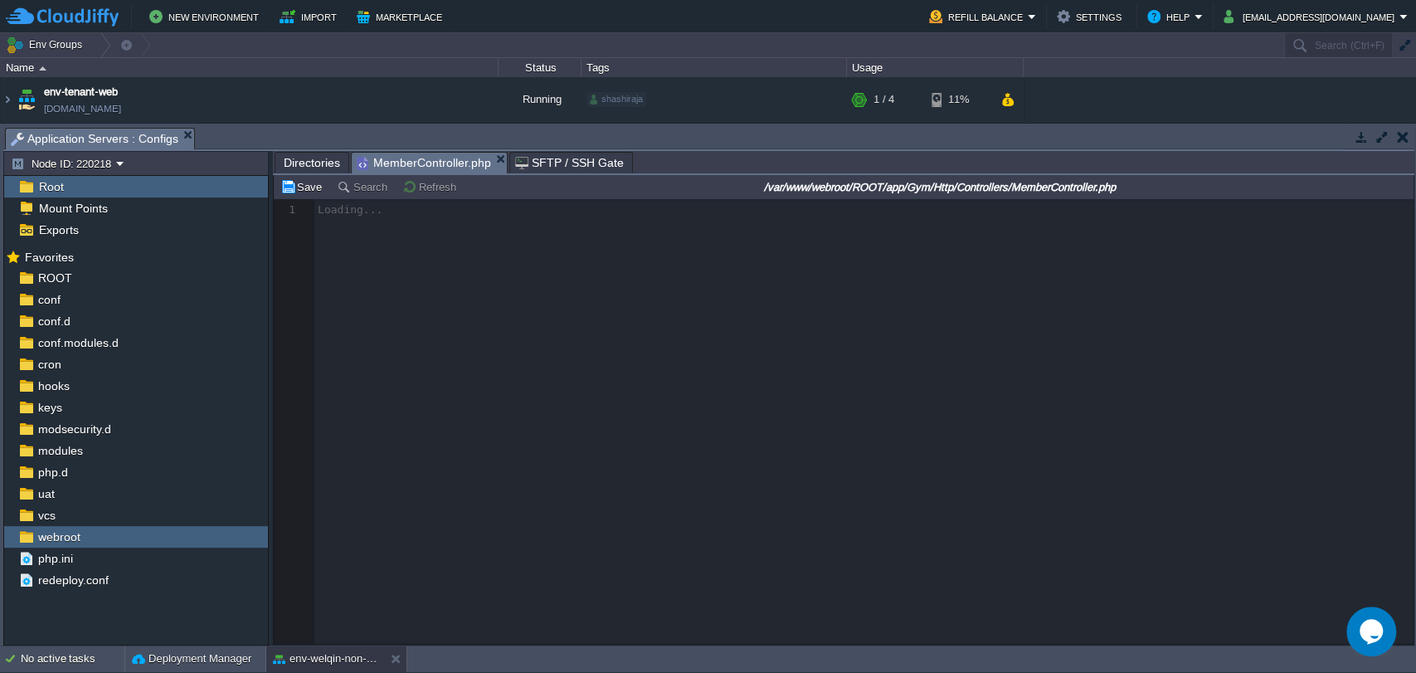
click at [305, 170] on span "Directories" at bounding box center [312, 163] width 56 height 20
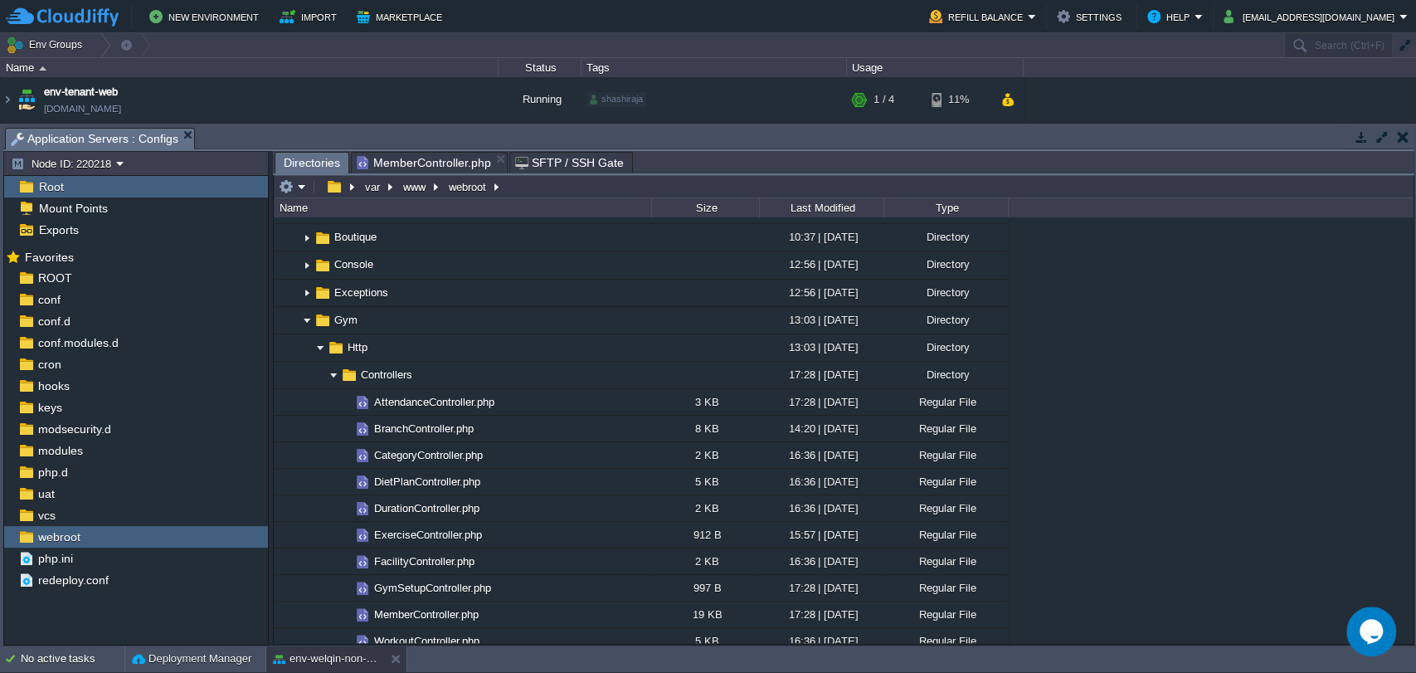
click at [436, 164] on span "MemberController.php" at bounding box center [424, 163] width 134 height 20
click at [304, 156] on span "Directories" at bounding box center [312, 163] width 56 height 21
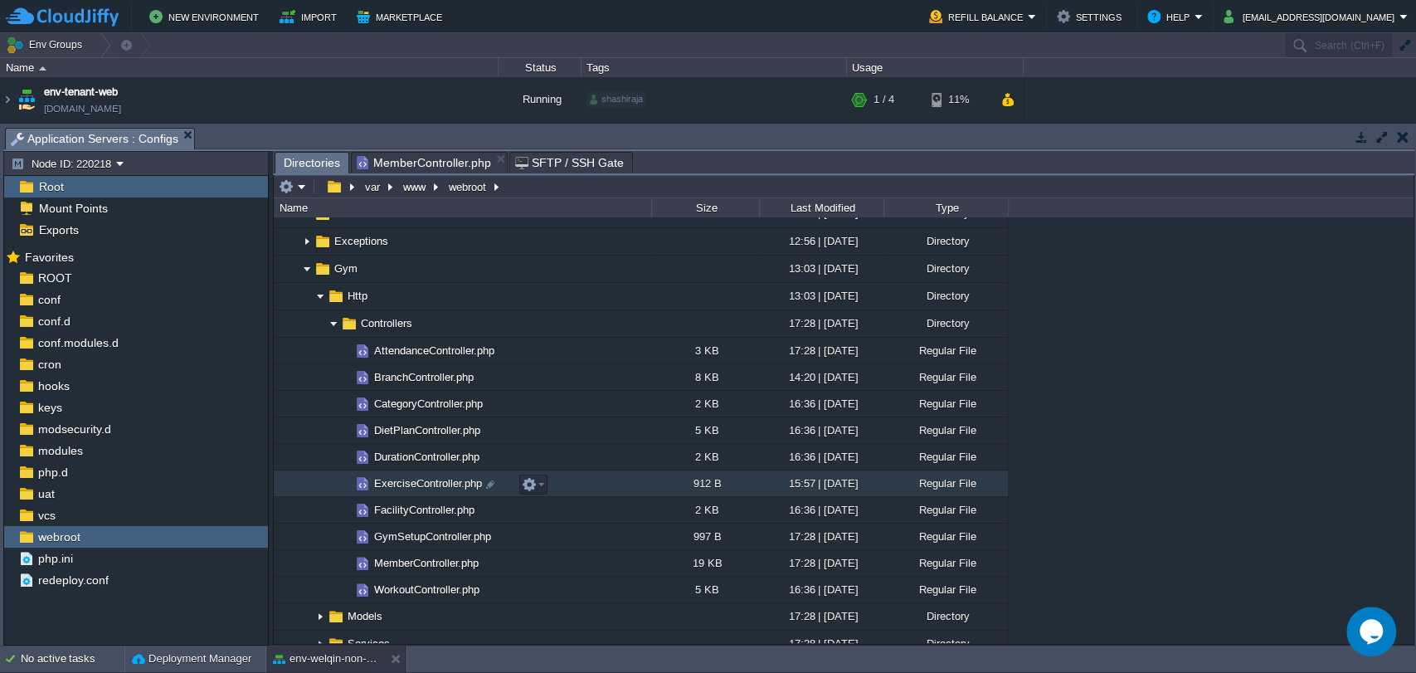
scroll to position [276, 0]
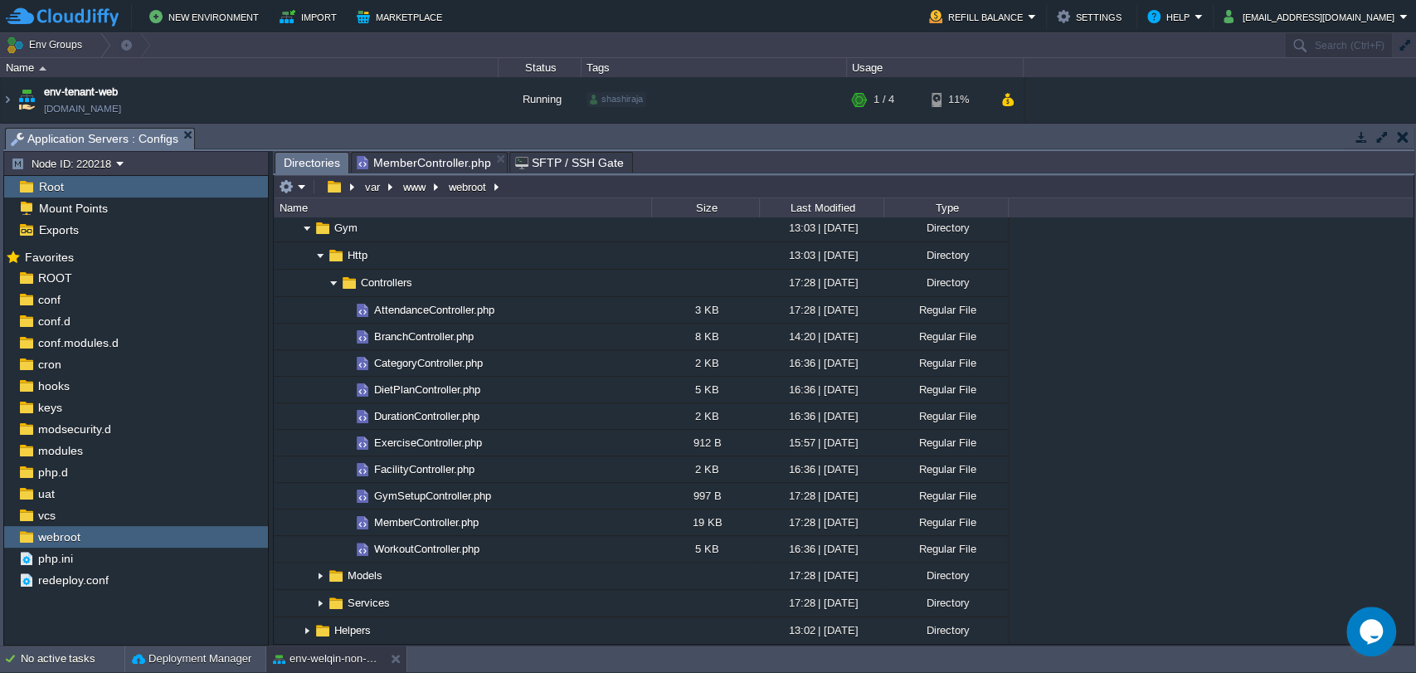
click at [385, 160] on span "MemberController.php" at bounding box center [424, 163] width 134 height 20
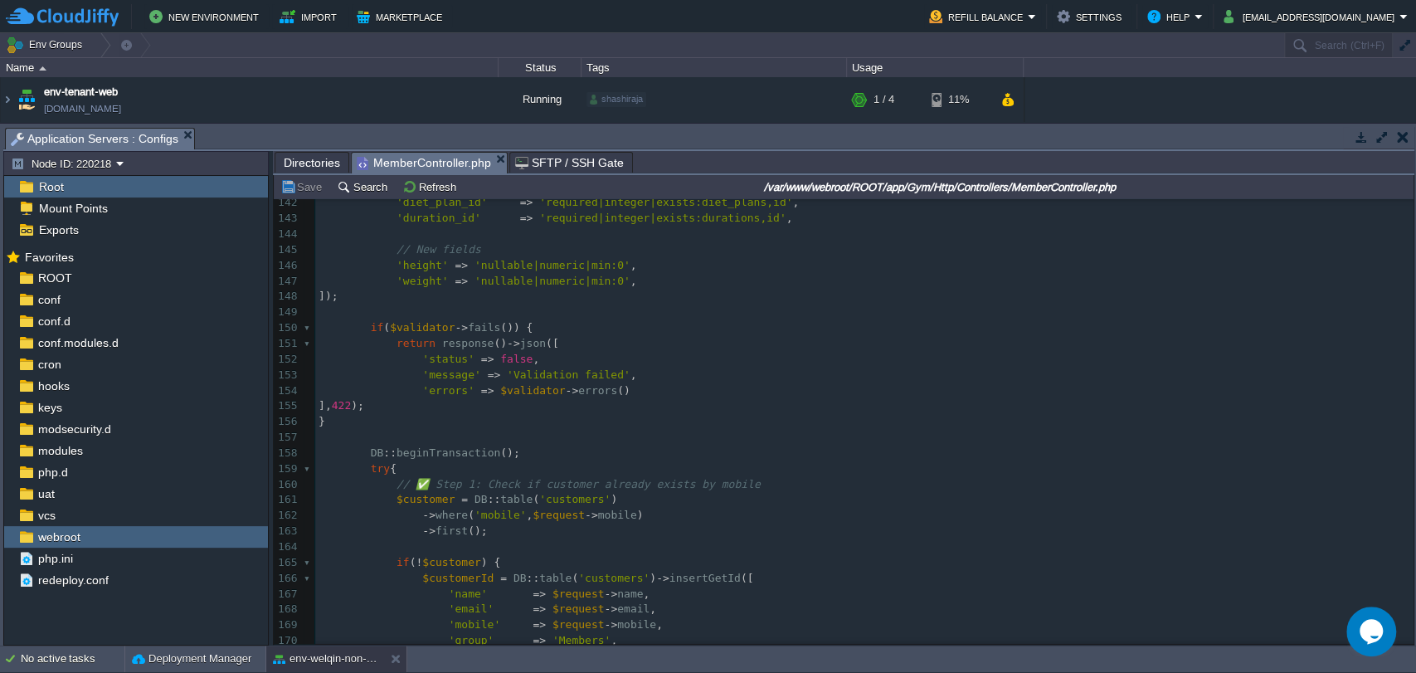
scroll to position [0, 0]
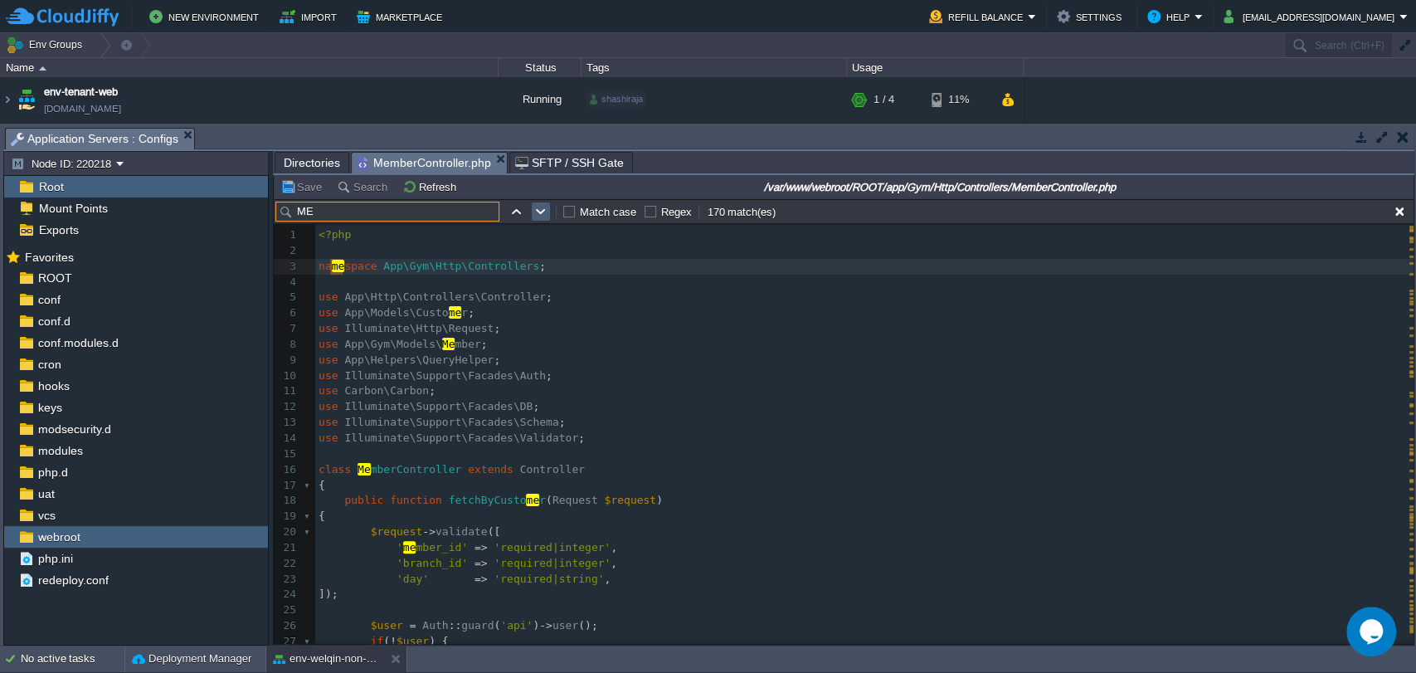
type input "ME"
click at [538, 216] on button "button" at bounding box center [540, 211] width 15 height 15
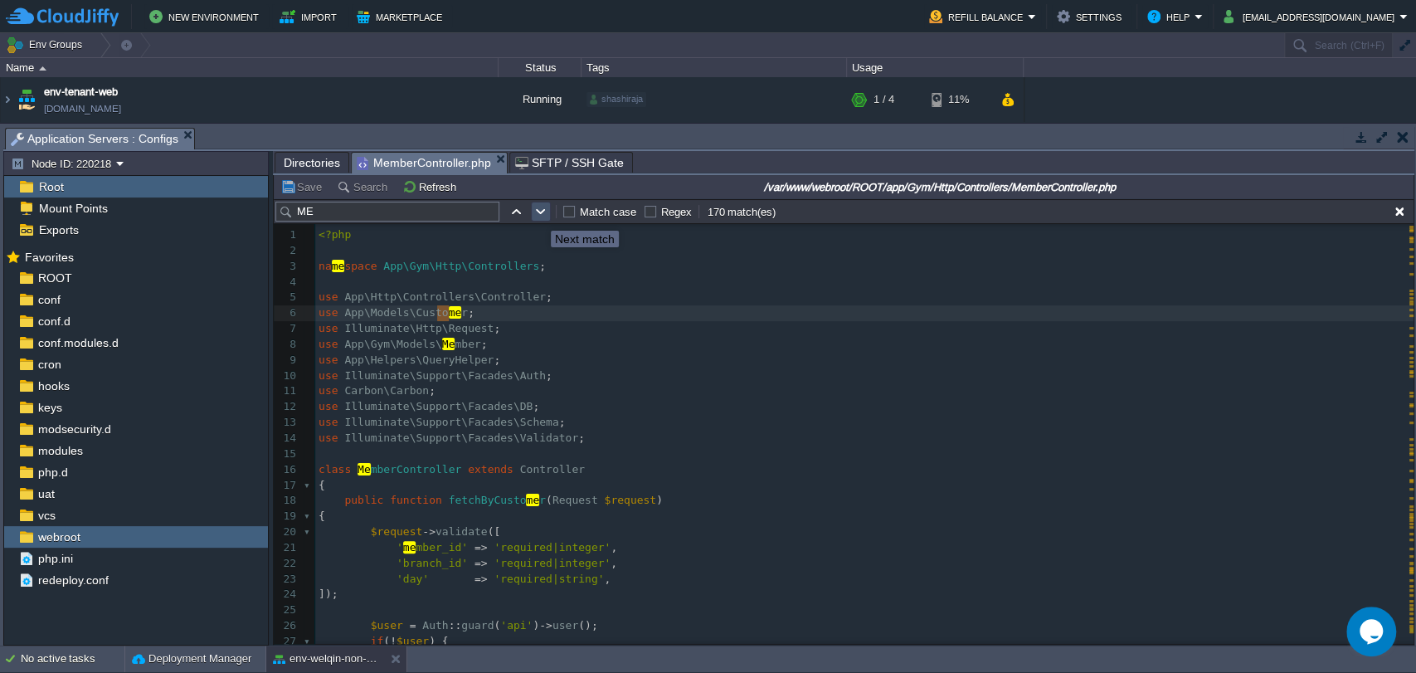
click at [538, 216] on button "button" at bounding box center [540, 211] width 15 height 15
type textarea "Me"
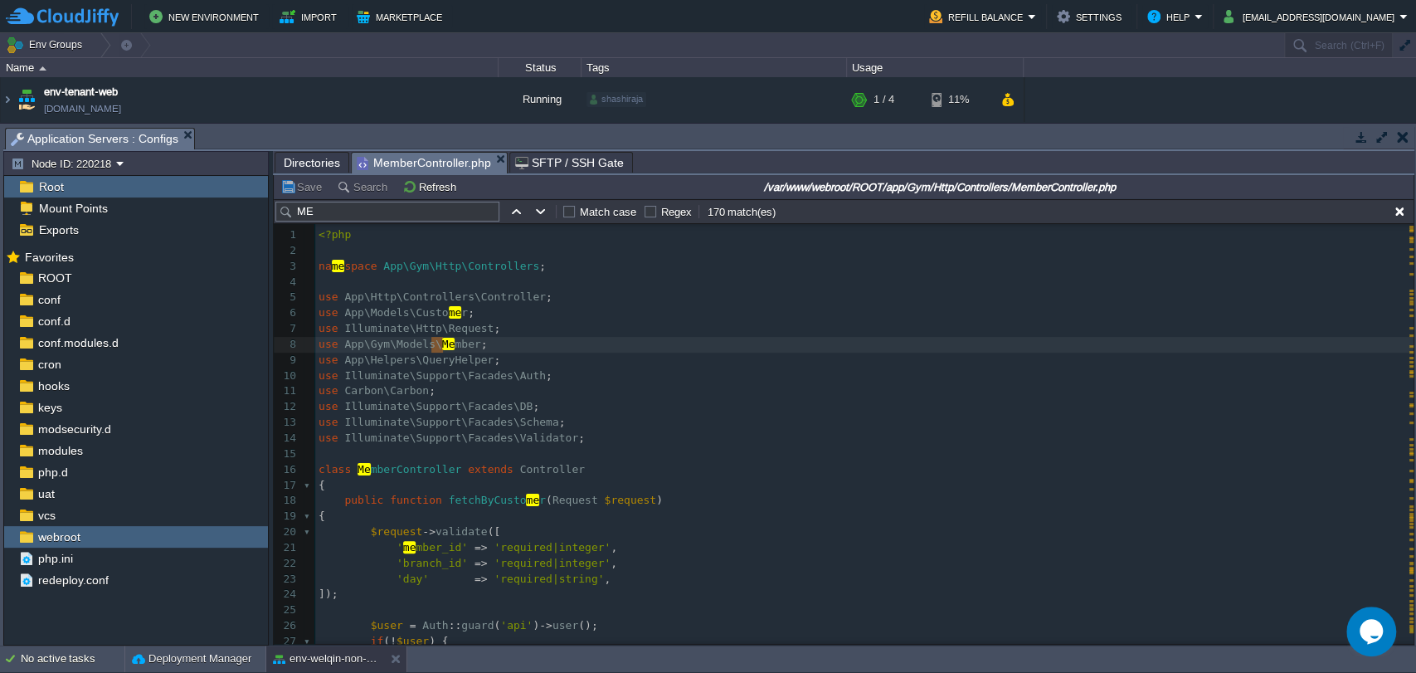
click at [392, 216] on input "ME" at bounding box center [387, 212] width 224 height 20
type input "me"
click at [547, 216] on button "button" at bounding box center [540, 211] width 15 height 15
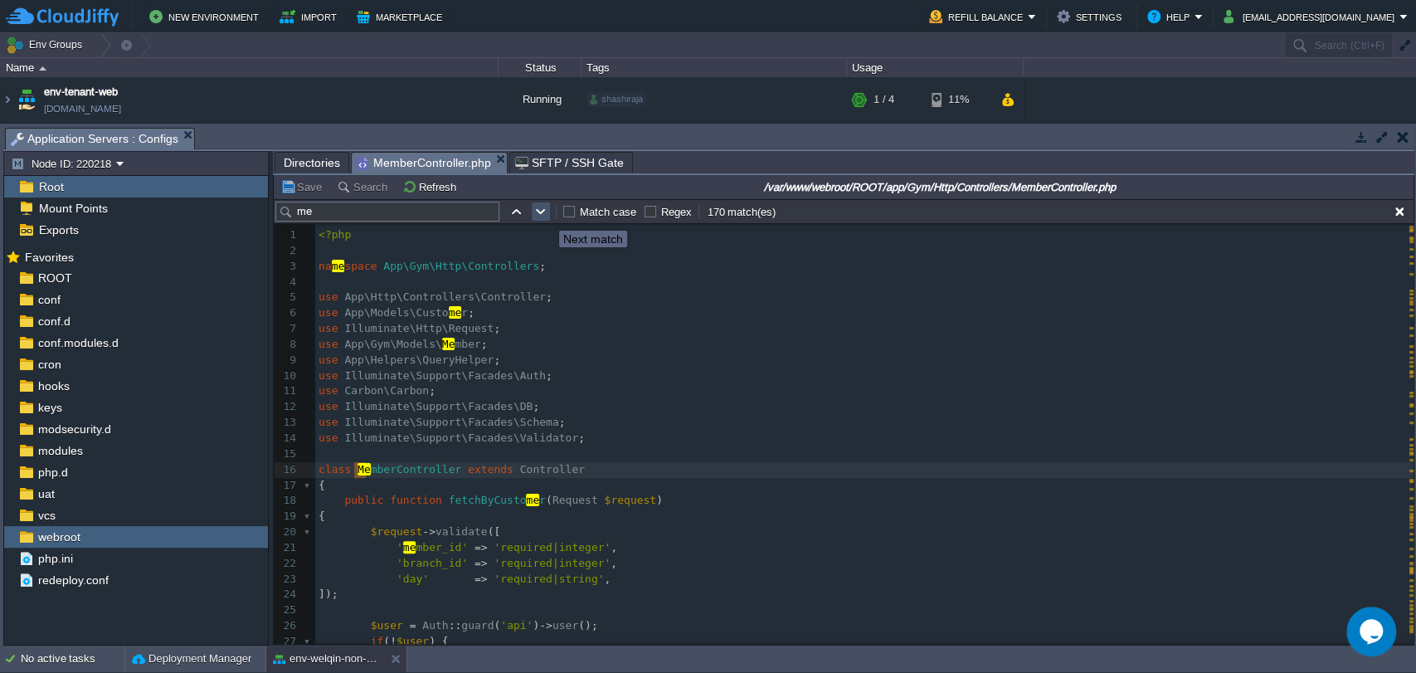
click at [547, 216] on button "button" at bounding box center [540, 211] width 15 height 15
type textarea "me"
click at [547, 216] on button "button" at bounding box center [540, 211] width 15 height 15
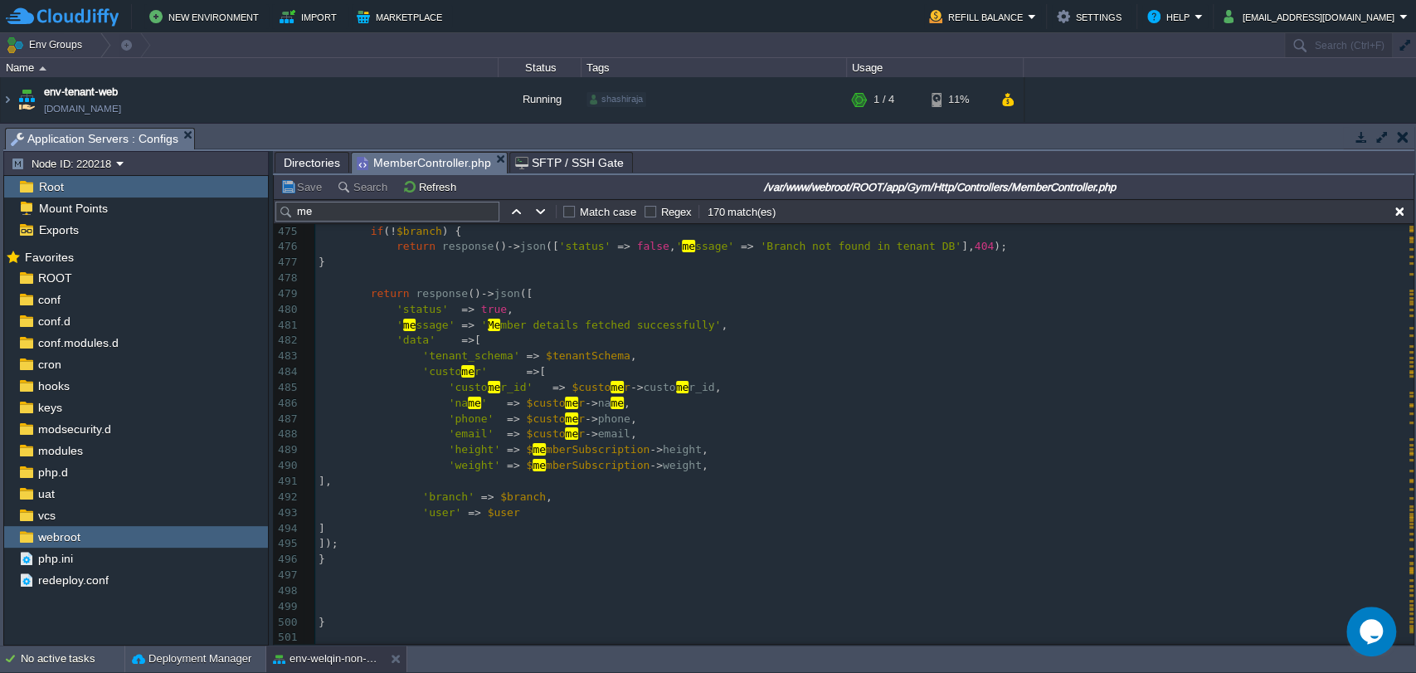
drag, startPoint x: 1411, startPoint y: 234, endPoint x: 39, endPoint y: 28, distance: 1387.5
click at [410, 223] on div "me Match case Regex 170 match(es)" at bounding box center [844, 211] width 1140 height 25
click at [409, 214] on input "me" at bounding box center [387, 212] width 224 height 20
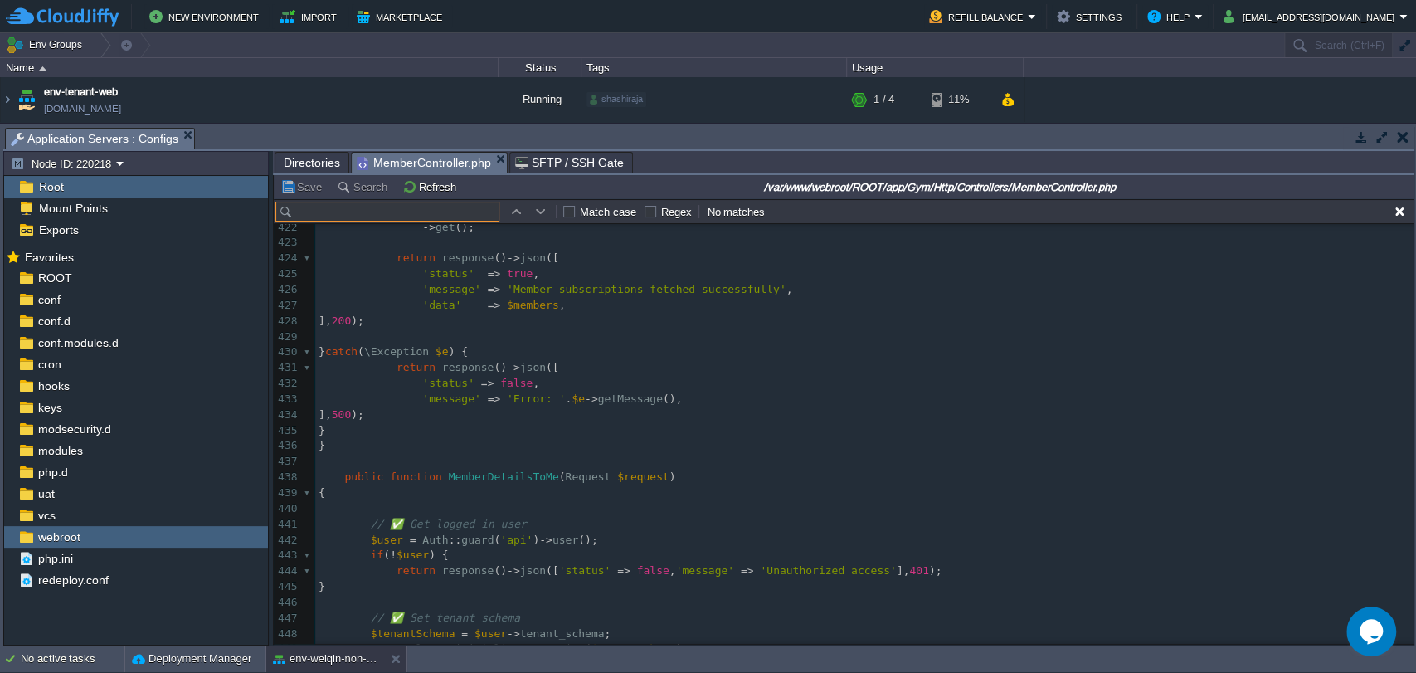
click at [481, 480] on span "MemberDetailsToMe" at bounding box center [504, 476] width 110 height 12
type textarea "MemberDetailsToMe"
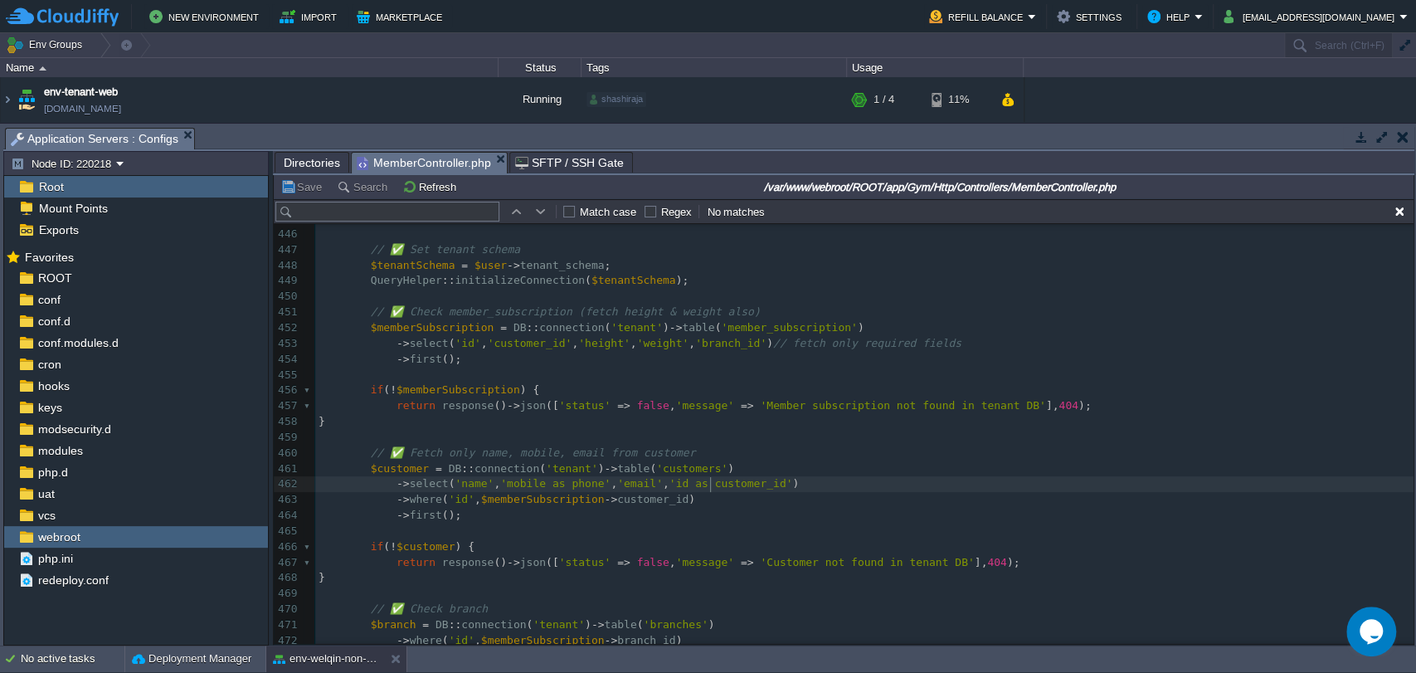
click at [707, 484] on span "'id as customer_id'" at bounding box center [731, 483] width 124 height 12
type textarea "customer_id"
click at [407, 468] on div "x ' me mber_id' => 'required|integer' , 423 ​ 424 return response () -> json ([…" at bounding box center [864, 328] width 1098 height 923
type textarea "$customer"
click at [694, 448] on pre "// ✅ Fetch only name, mobile, email from customer" at bounding box center [864, 453] width 1098 height 16
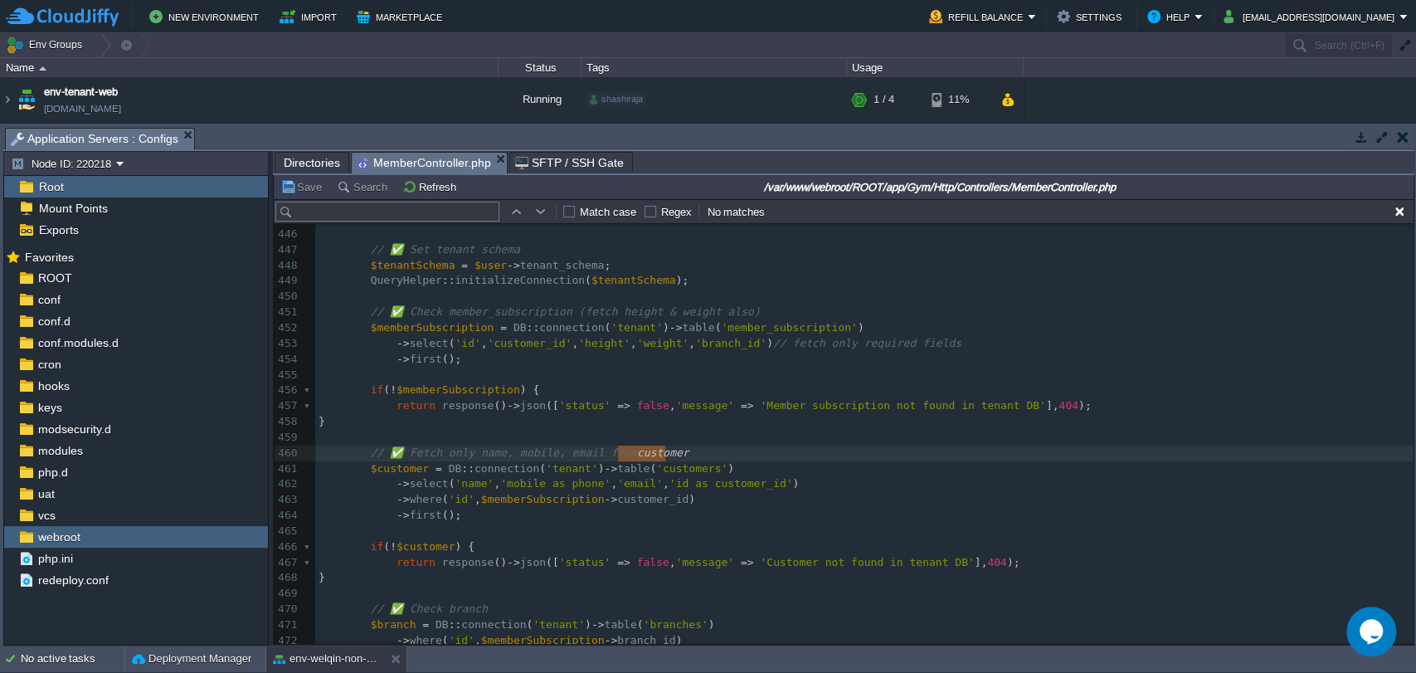
type textarea "// ✅ Fetch only name, mobile, email from customer"
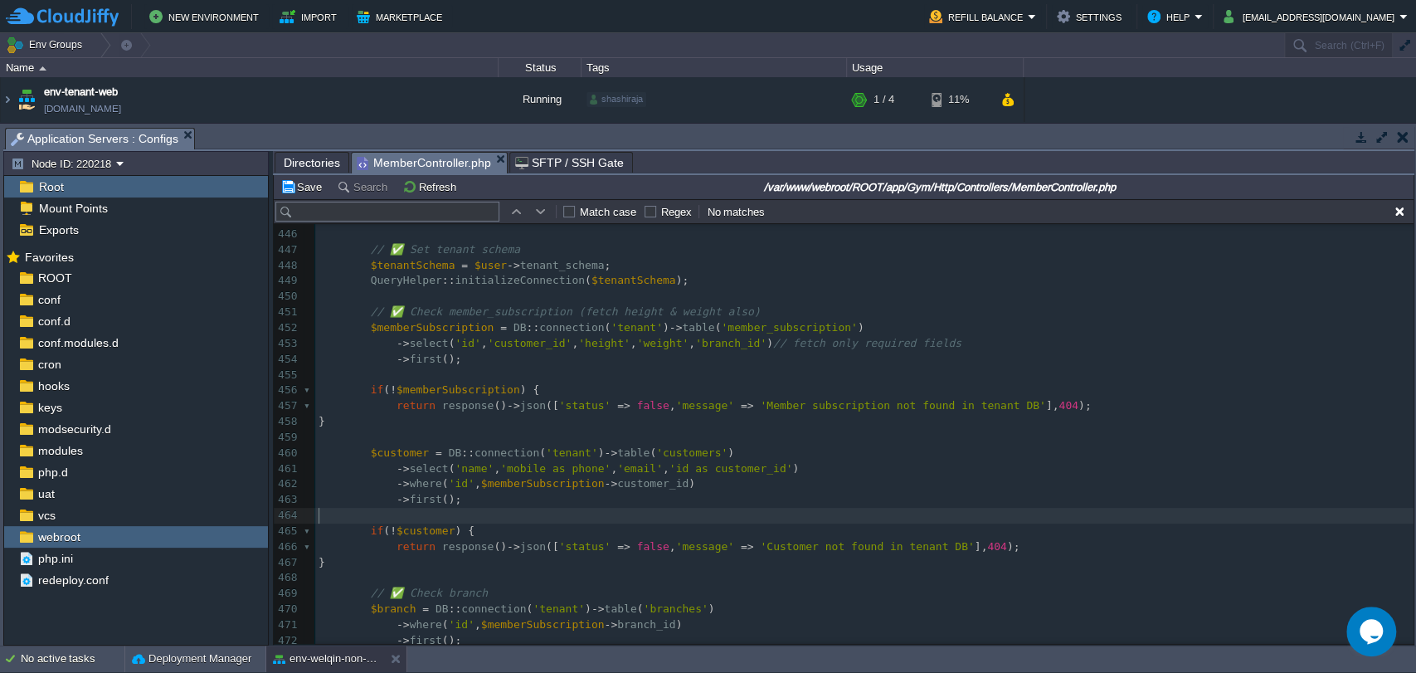
click at [692, 514] on pre "​" at bounding box center [864, 516] width 1098 height 16
type textarea "// ✅ Fetch only name, mobile, email from customer"
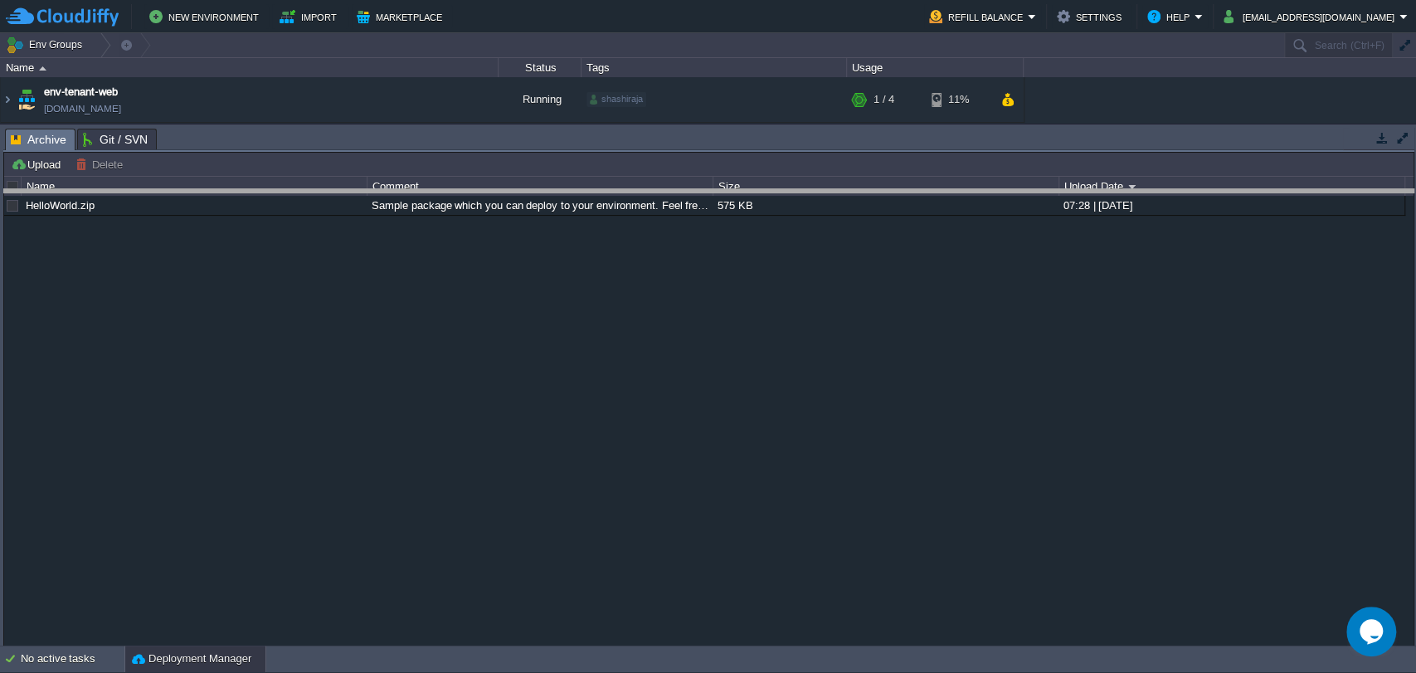
drag, startPoint x: 199, startPoint y: 148, endPoint x: 202, endPoint y: 219, distance: 70.6
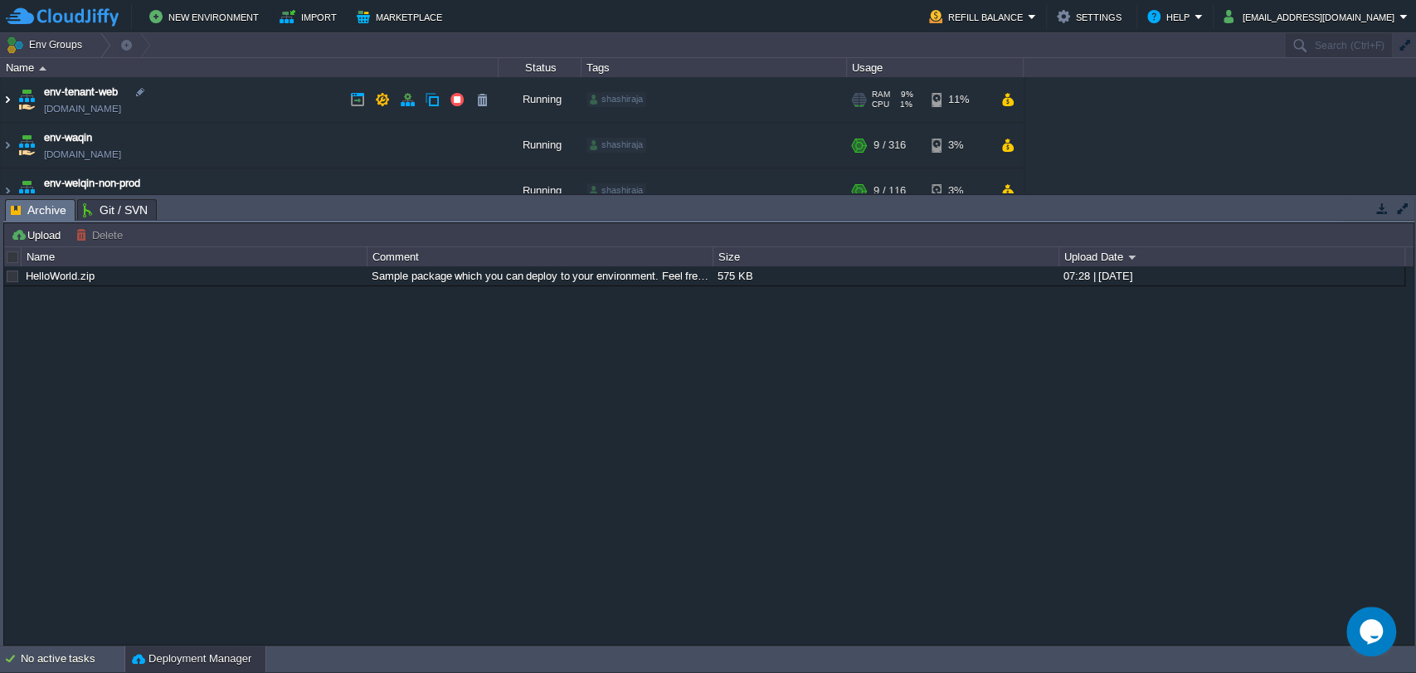
click at [2, 101] on img at bounding box center [7, 99] width 13 height 45
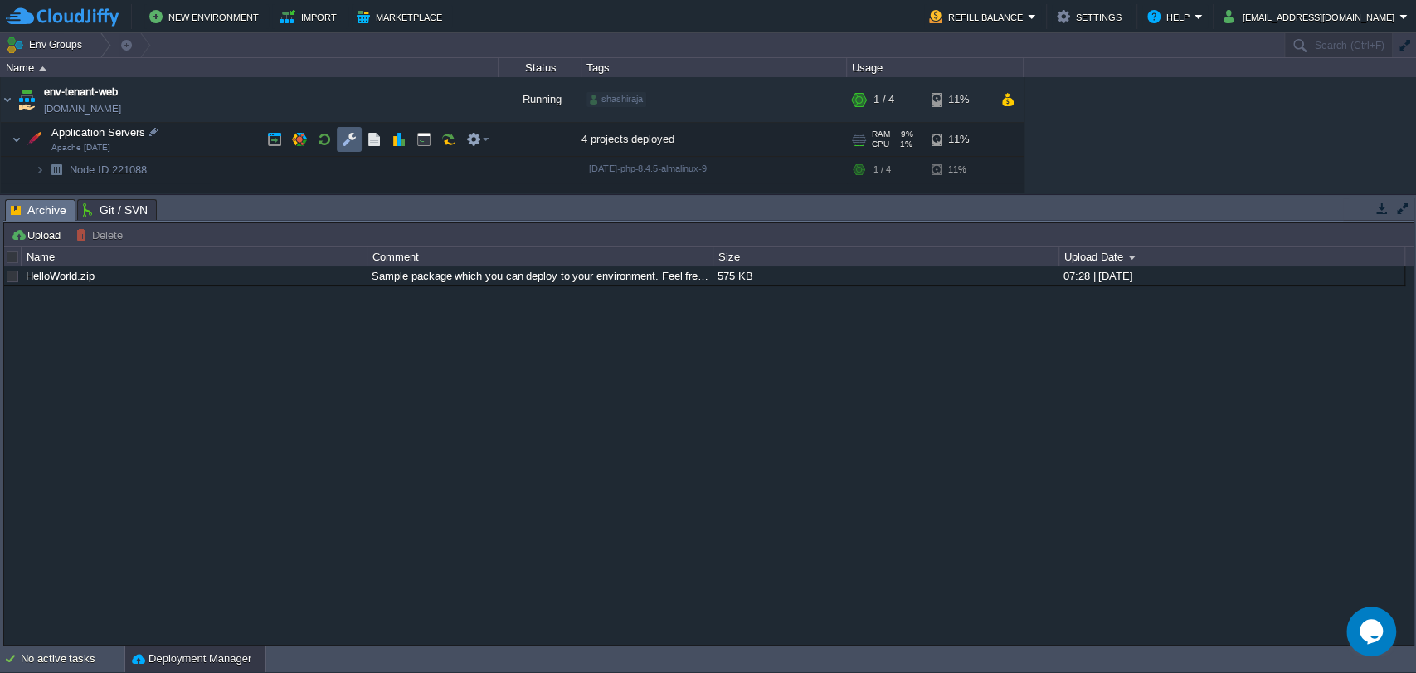
click at [338, 144] on td at bounding box center [349, 139] width 25 height 25
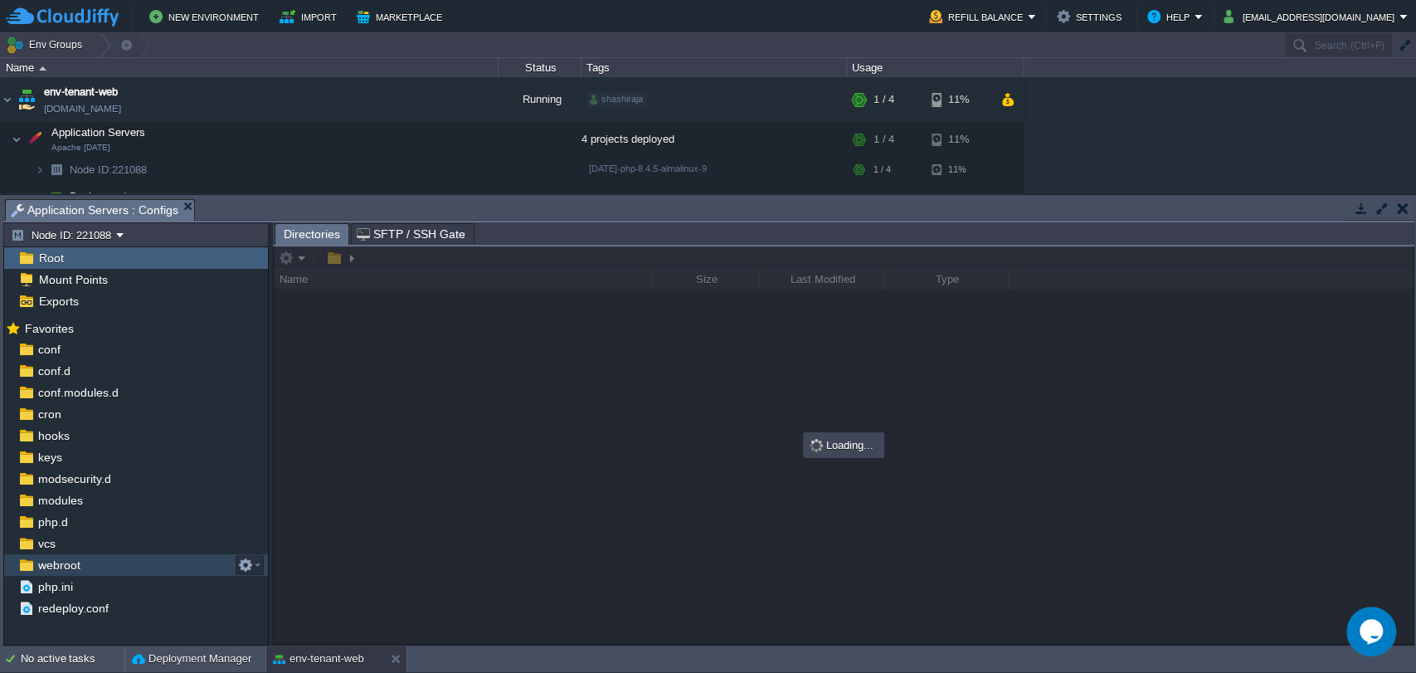
click at [144, 562] on div "webroot" at bounding box center [136, 565] width 264 height 22
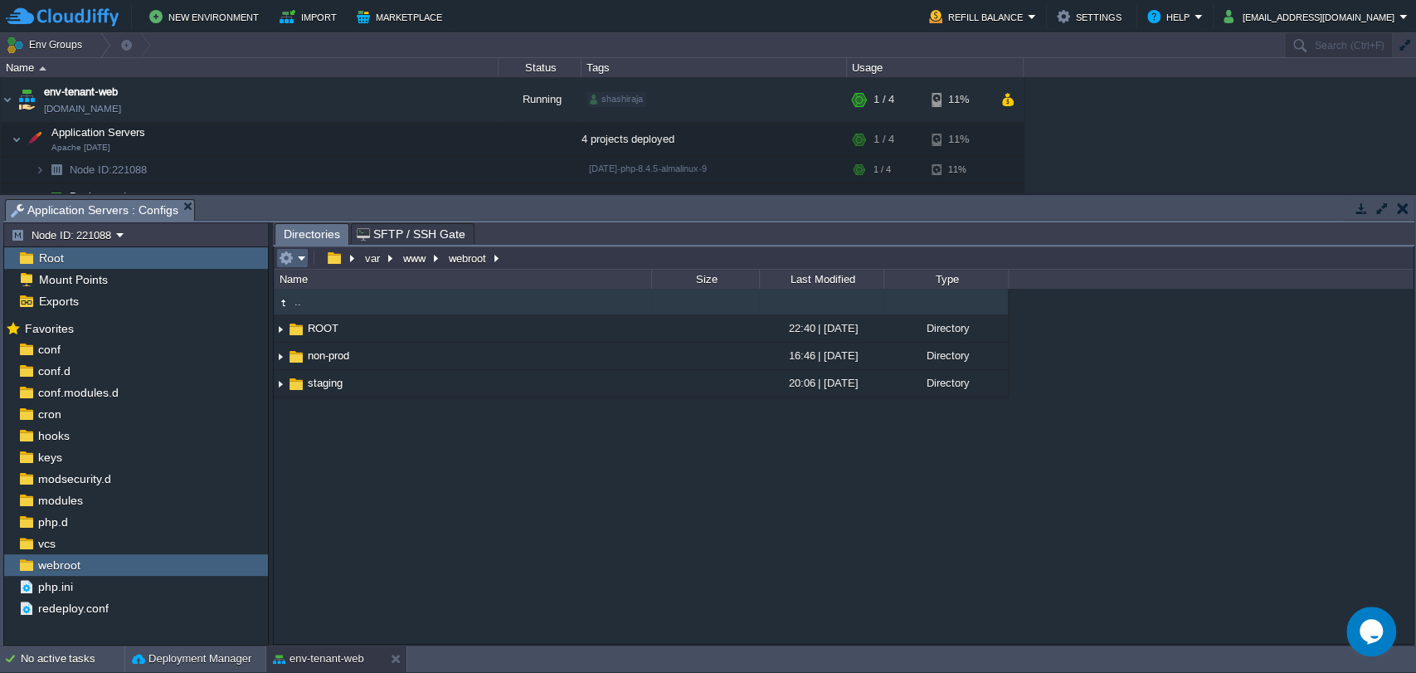
click at [297, 265] on em at bounding box center [292, 258] width 27 height 15
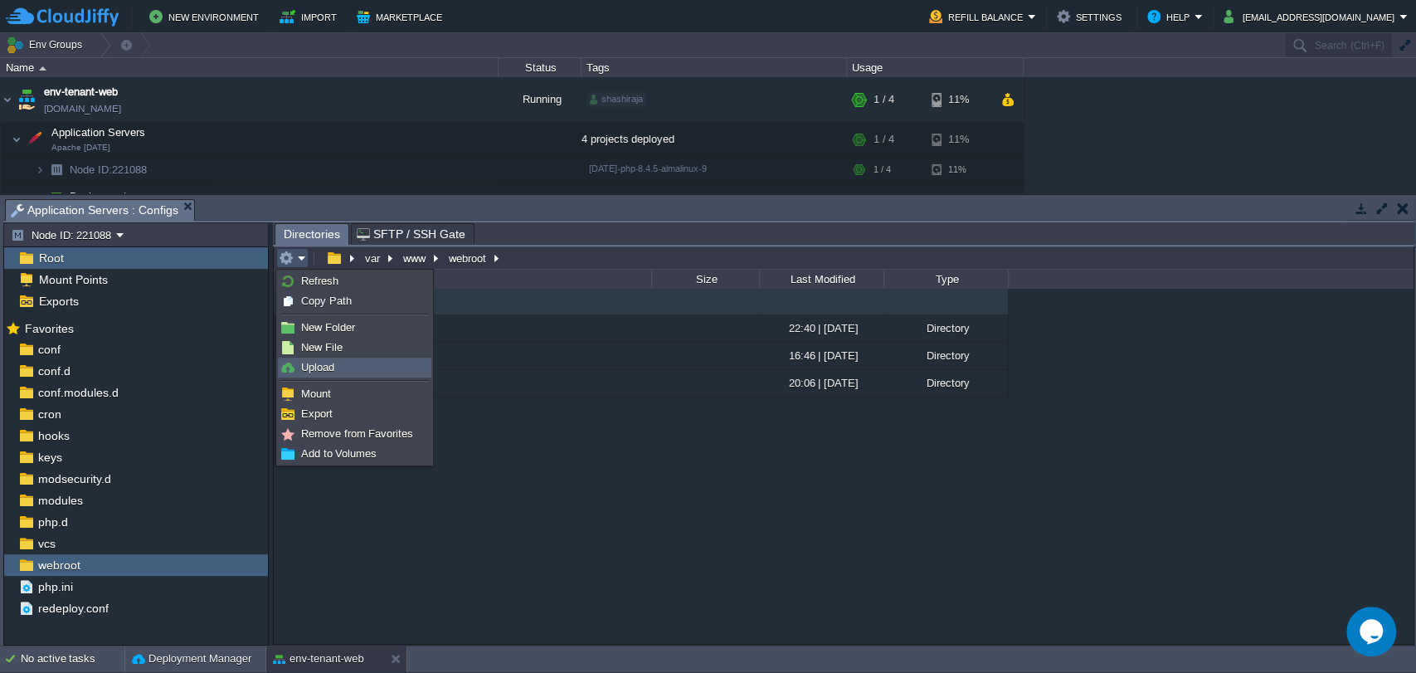
click at [358, 367] on link "Upload" at bounding box center [355, 367] width 152 height 18
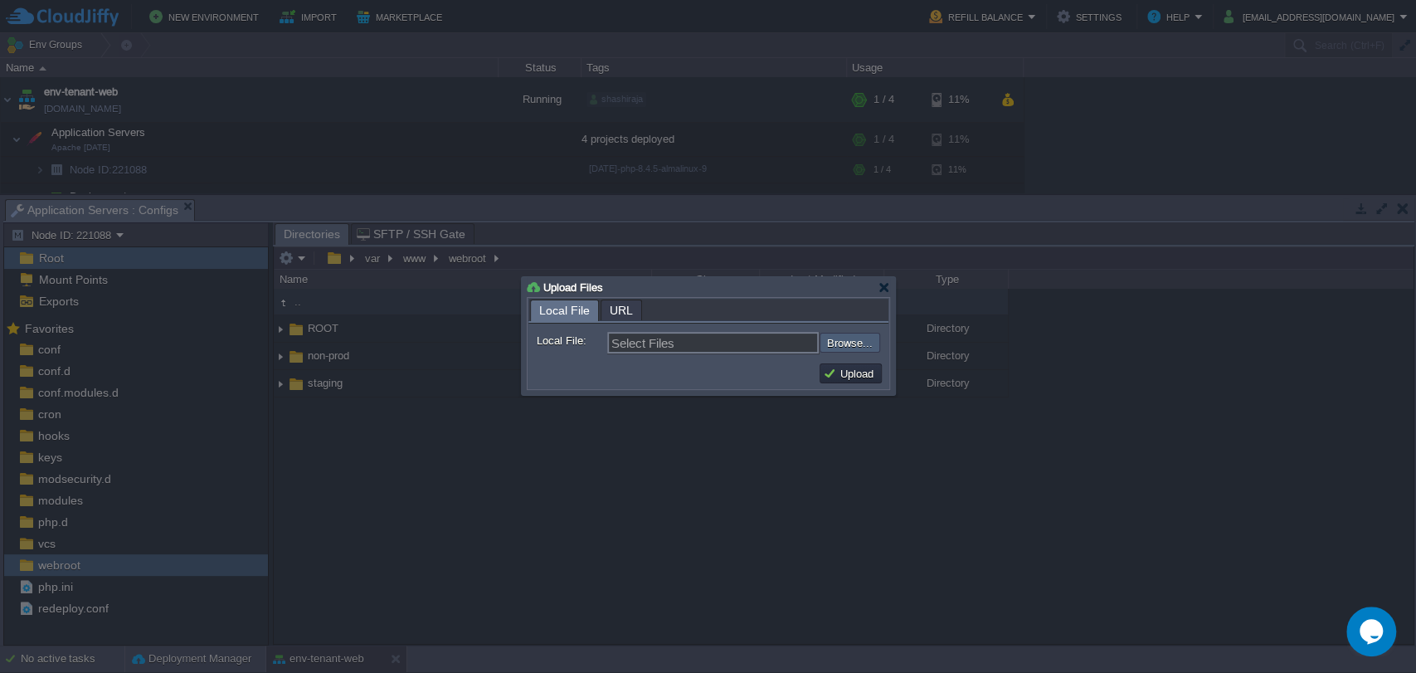
click at [837, 337] on input "file" at bounding box center [775, 343] width 210 height 20
type input "C:\fakepath\ROOT.zip"
type input "ROOT.zip"
click at [830, 375] on button "Upload" at bounding box center [851, 373] width 56 height 15
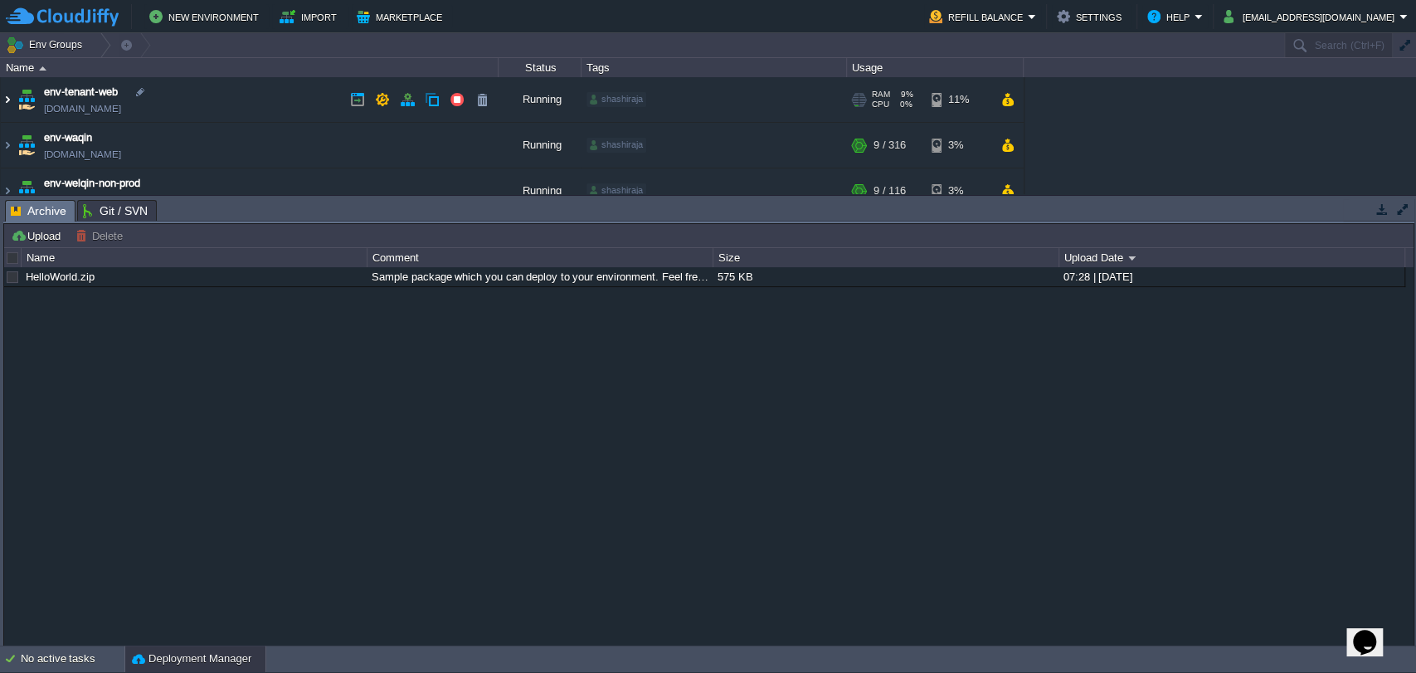
drag, startPoint x: 4, startPoint y: 95, endPoint x: 40, endPoint y: 115, distance: 41.3
click at [3, 95] on img at bounding box center [7, 99] width 13 height 45
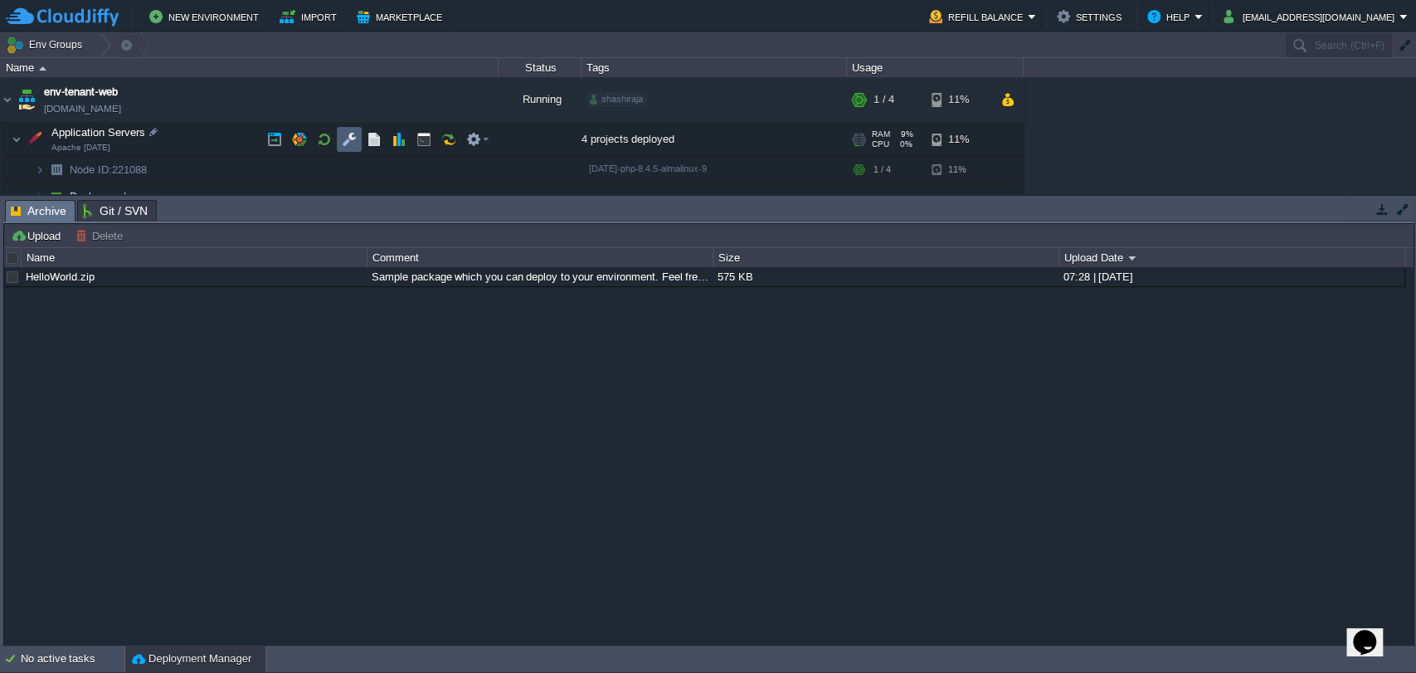
click at [337, 137] on td at bounding box center [349, 139] width 25 height 25
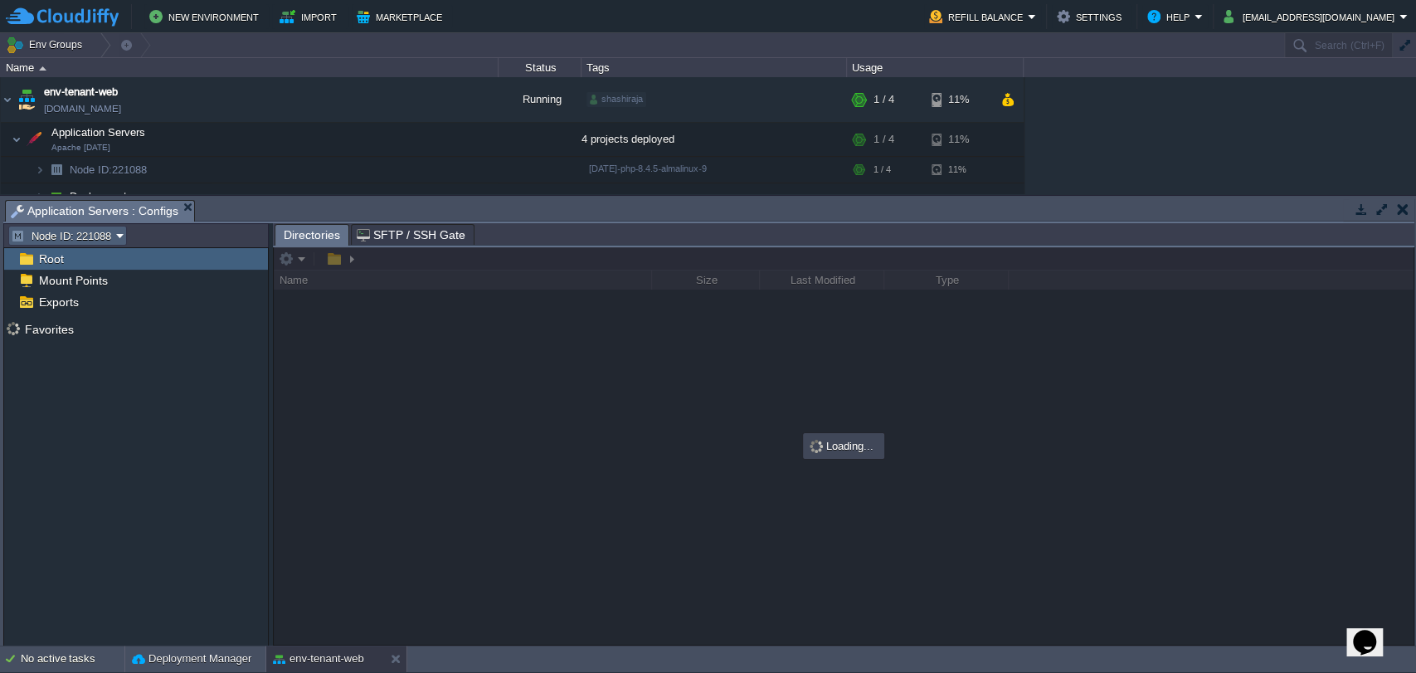
click at [106, 235] on button "Node ID: 221088" at bounding box center [63, 235] width 105 height 15
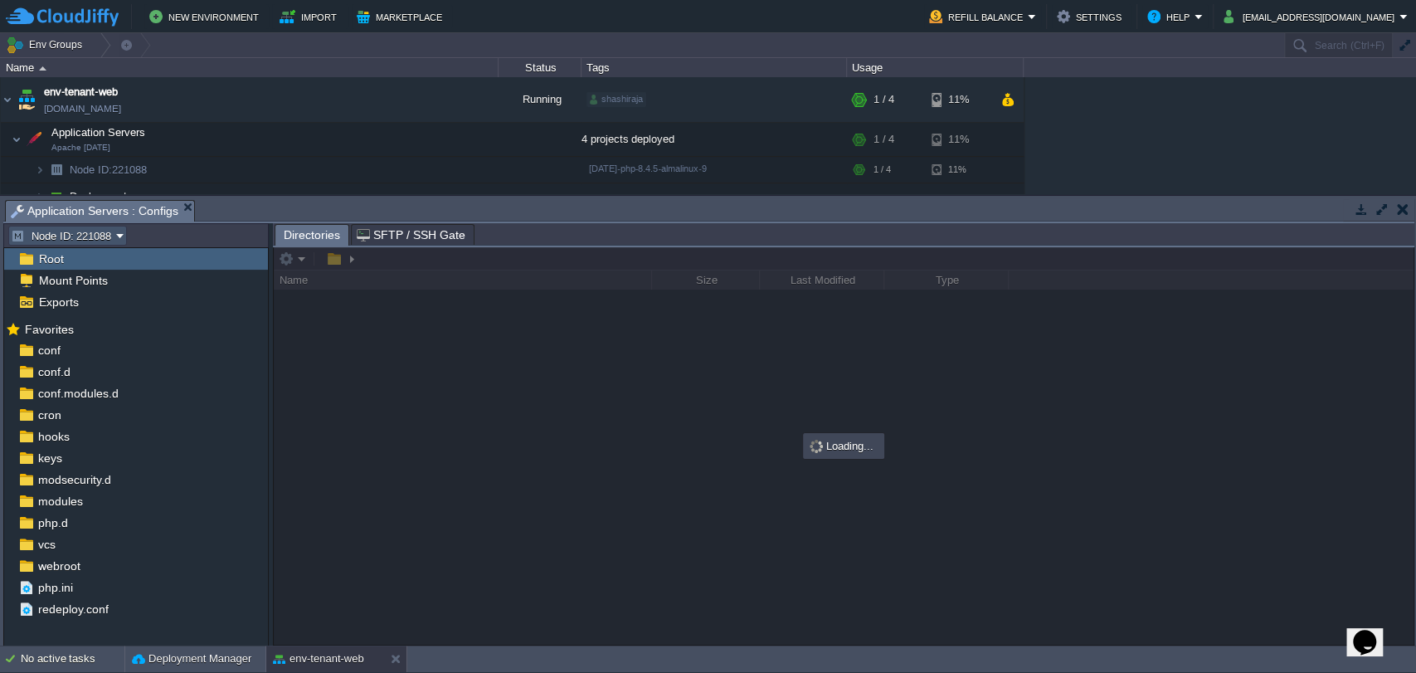
click at [106, 235] on button "Node ID: 221088" at bounding box center [63, 235] width 105 height 15
click at [119, 564] on div "webroot" at bounding box center [136, 566] width 264 height 22
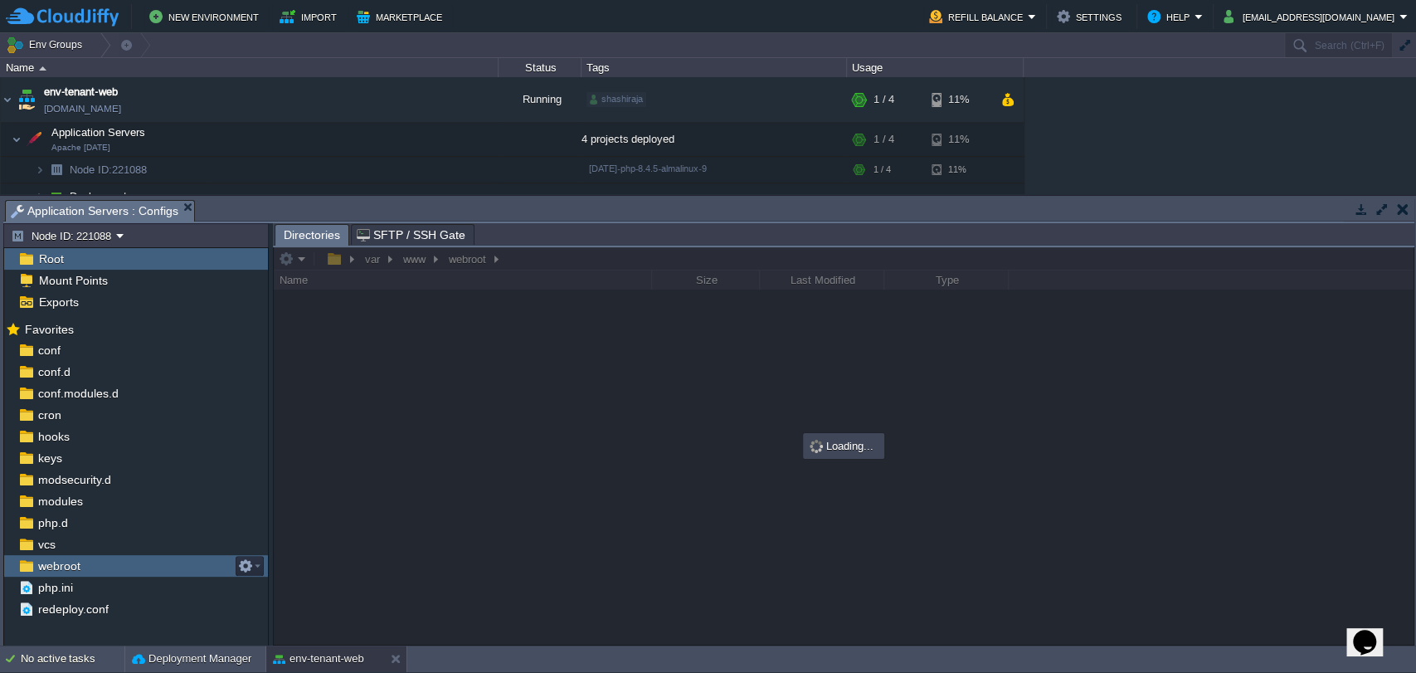
click at [119, 564] on div "webroot" at bounding box center [136, 566] width 264 height 22
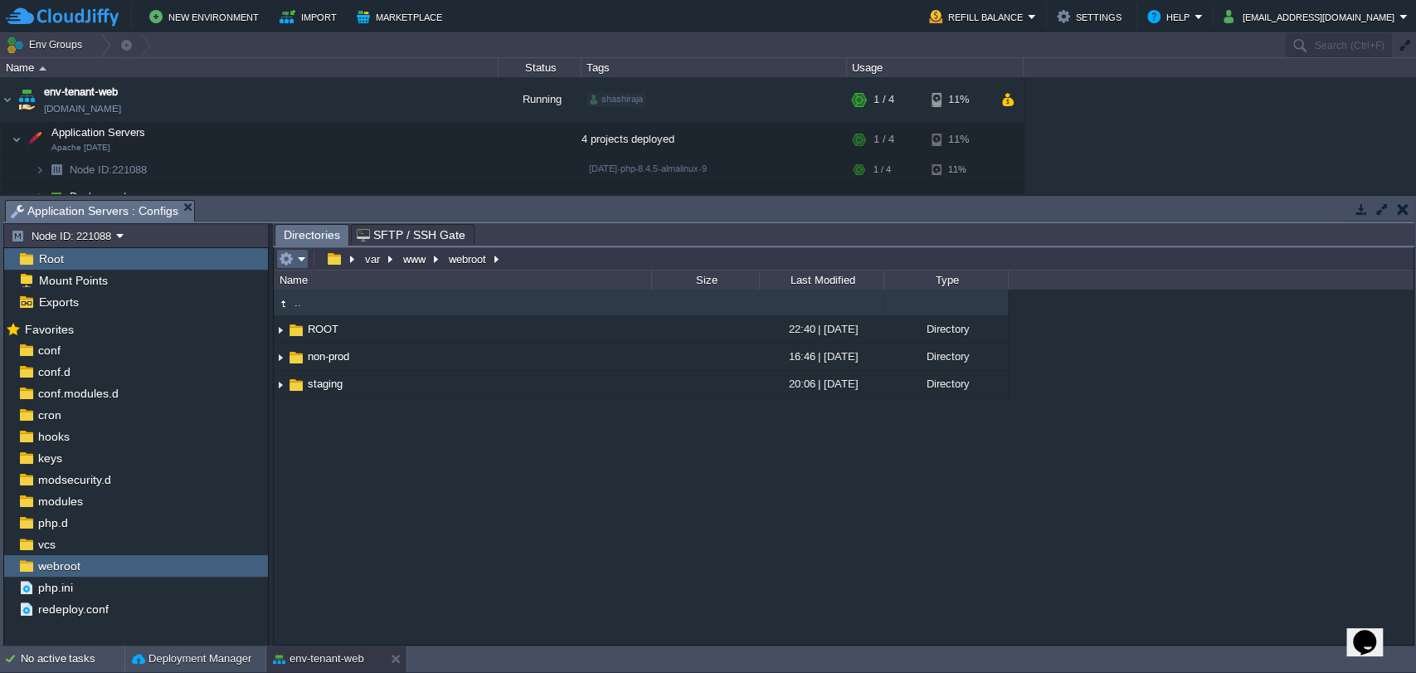
click at [302, 257] on em at bounding box center [292, 258] width 27 height 15
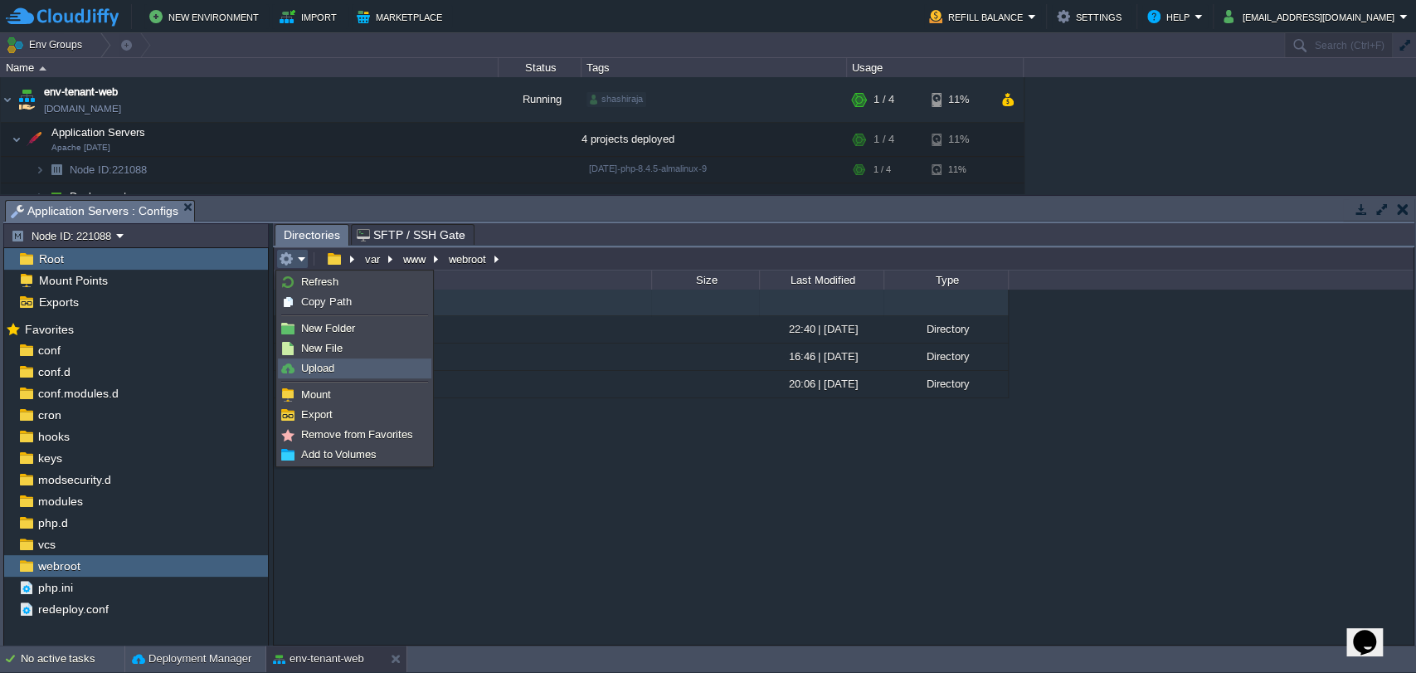
click at [348, 373] on link "Upload" at bounding box center [355, 368] width 152 height 18
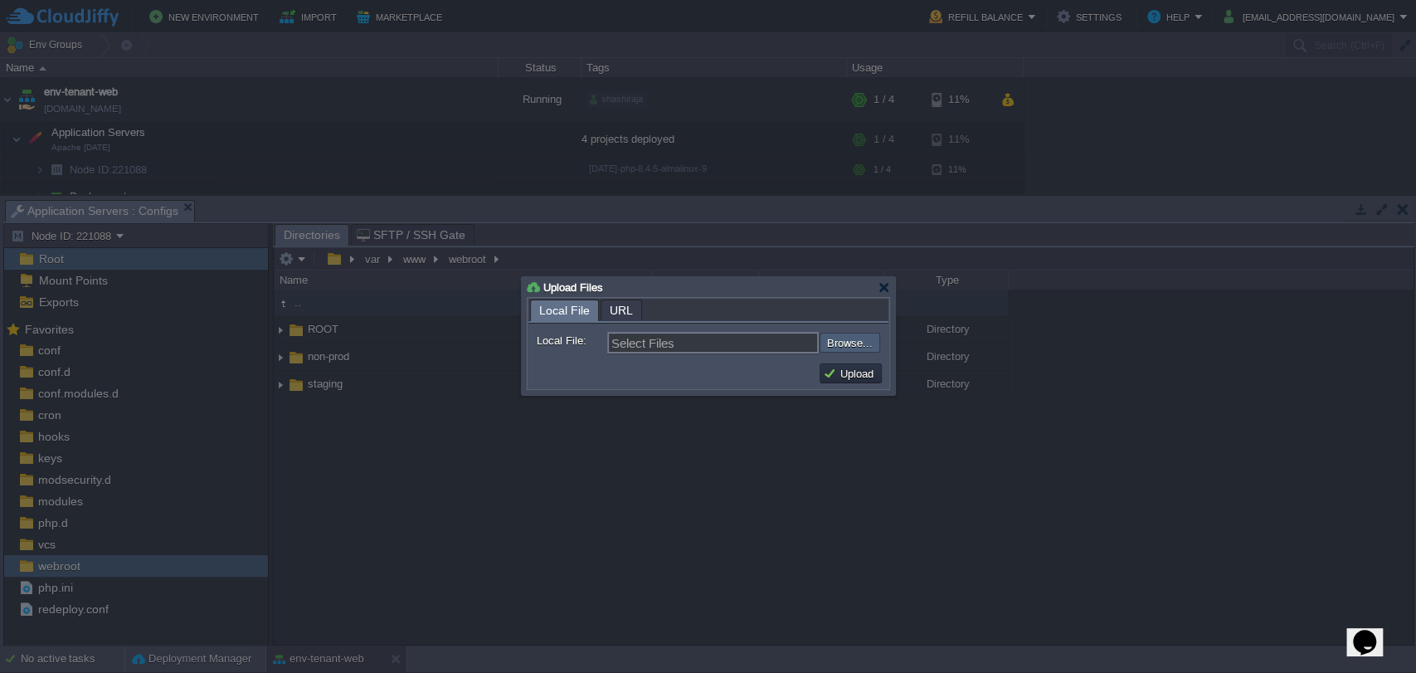
click at [838, 343] on input "file" at bounding box center [775, 343] width 210 height 20
type input "C:\fakepath\ROOT.zip"
type input "ROOT.zip"
click at [881, 369] on td "Upload" at bounding box center [851, 373] width 62 height 20
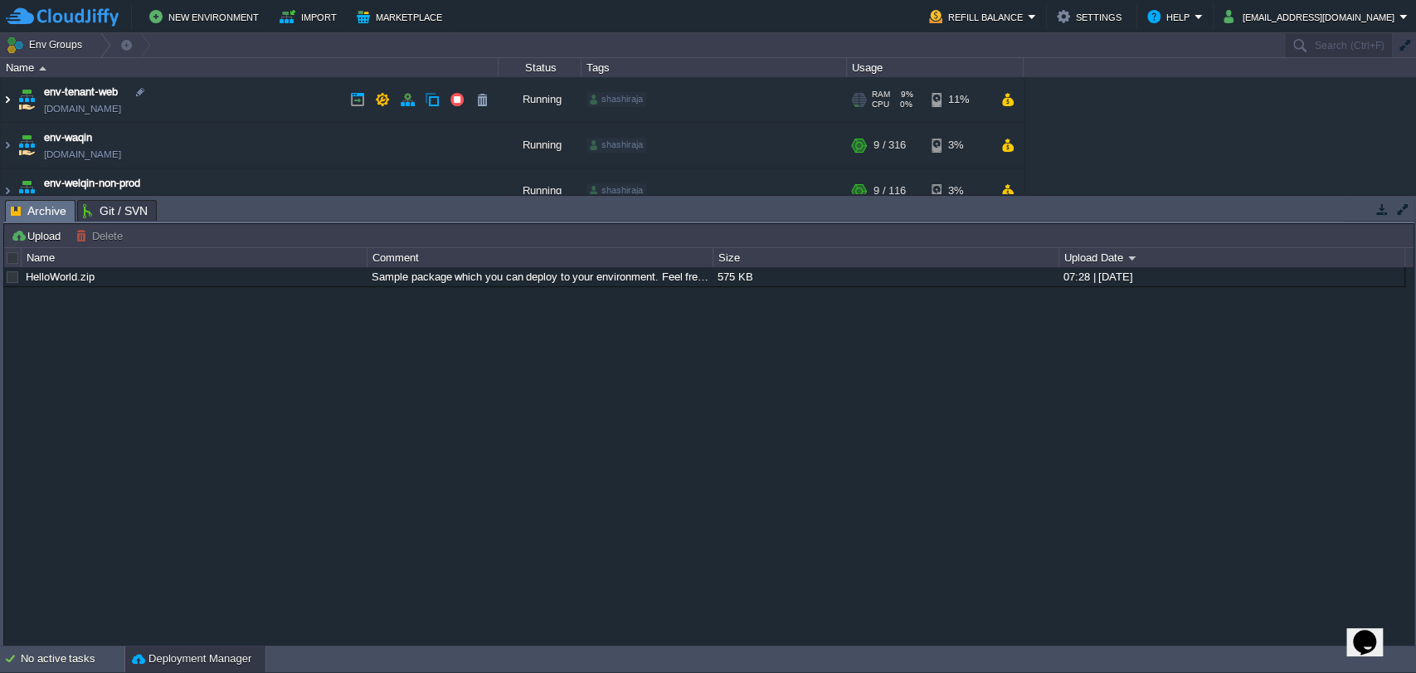
click at [4, 101] on img at bounding box center [7, 99] width 13 height 45
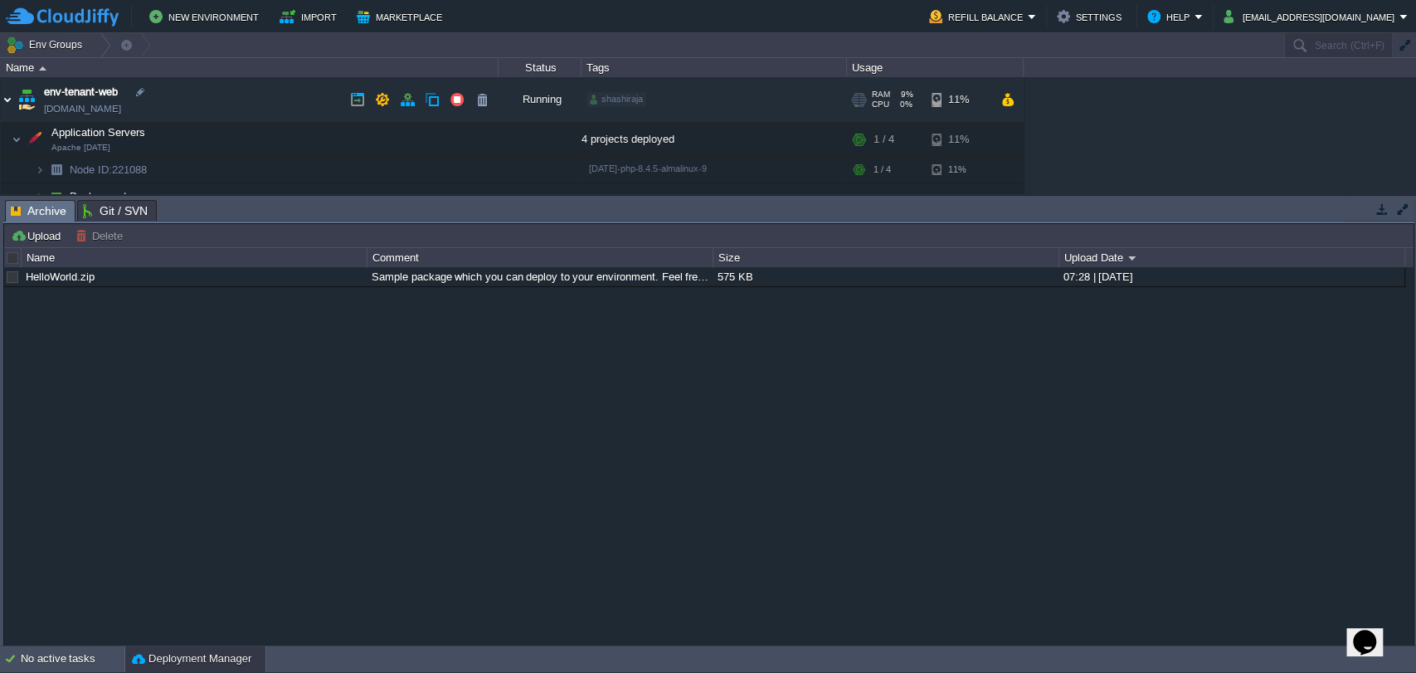
click at [4, 101] on img at bounding box center [7, 99] width 13 height 45
click at [338, 140] on td at bounding box center [349, 139] width 25 height 25
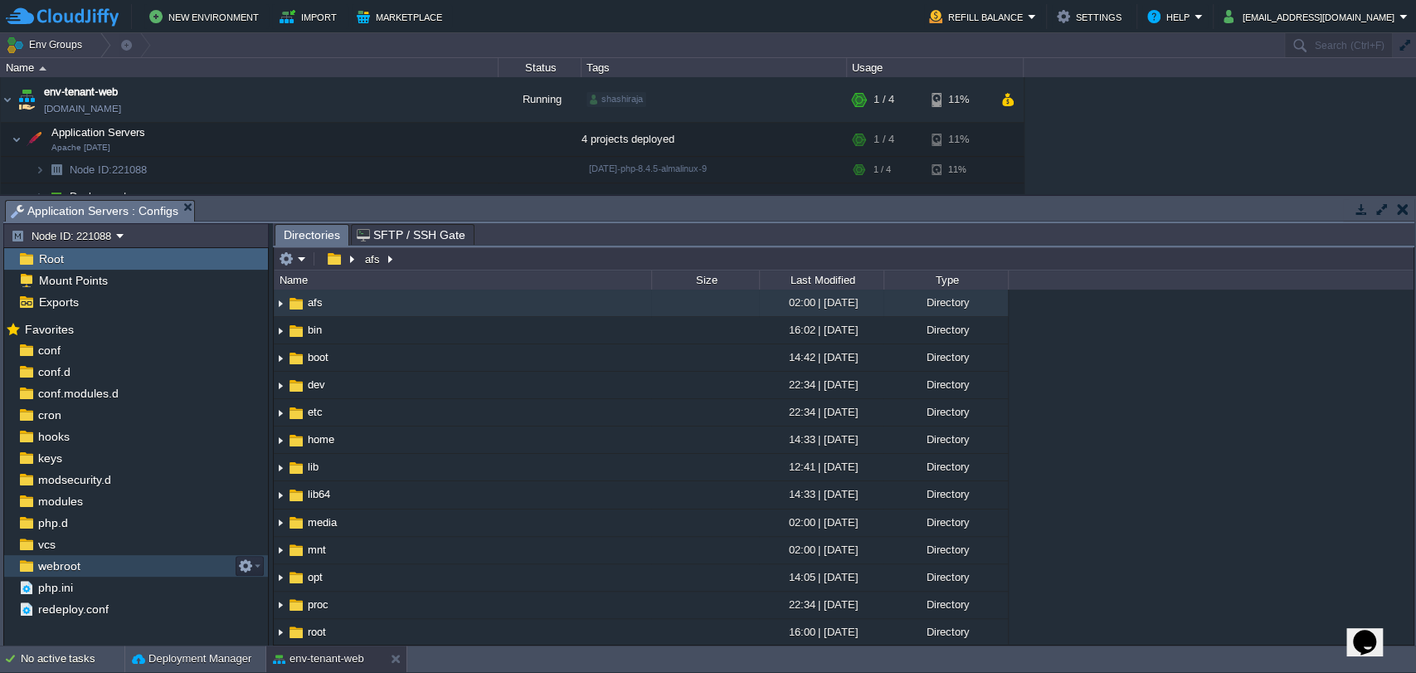
click at [168, 560] on div "webroot" at bounding box center [136, 566] width 264 height 22
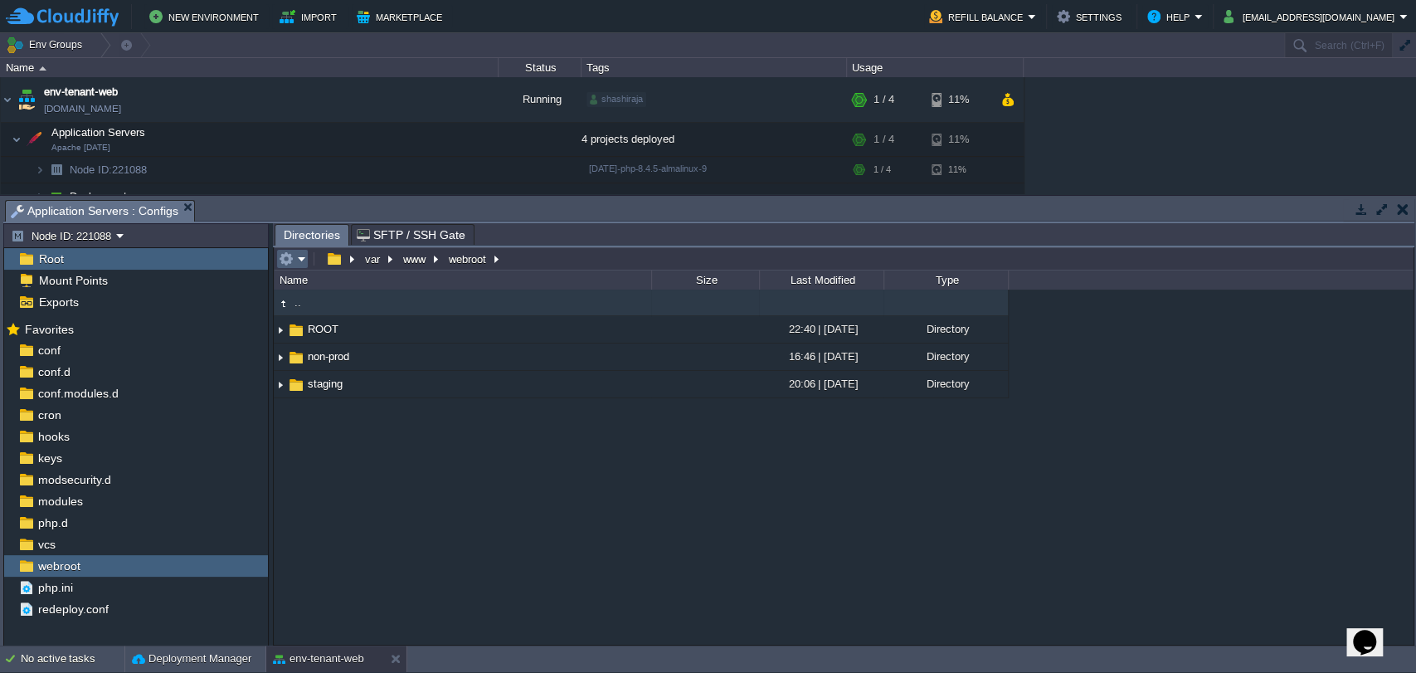
click at [292, 264] on button "button" at bounding box center [286, 258] width 15 height 15
click at [388, 504] on div ".. ROOT 22:40 | 01 Sep 2025 Directory non-prod 16:46 | 01 Sep 2025 Directory st…" at bounding box center [844, 467] width 1140 height 354
click at [311, 251] on td at bounding box center [314, 259] width 6 height 20
click at [290, 260] on button "button" at bounding box center [286, 258] width 15 height 15
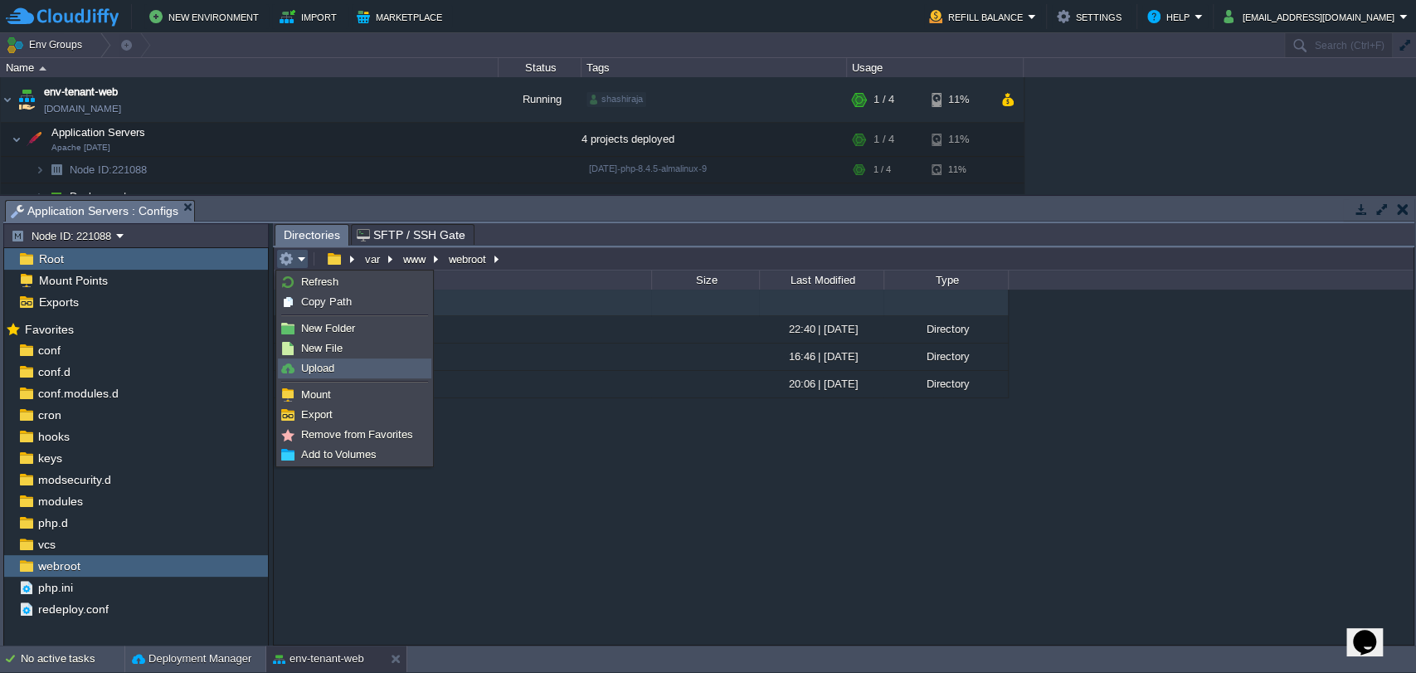
click at [334, 365] on link "Upload" at bounding box center [355, 368] width 152 height 18
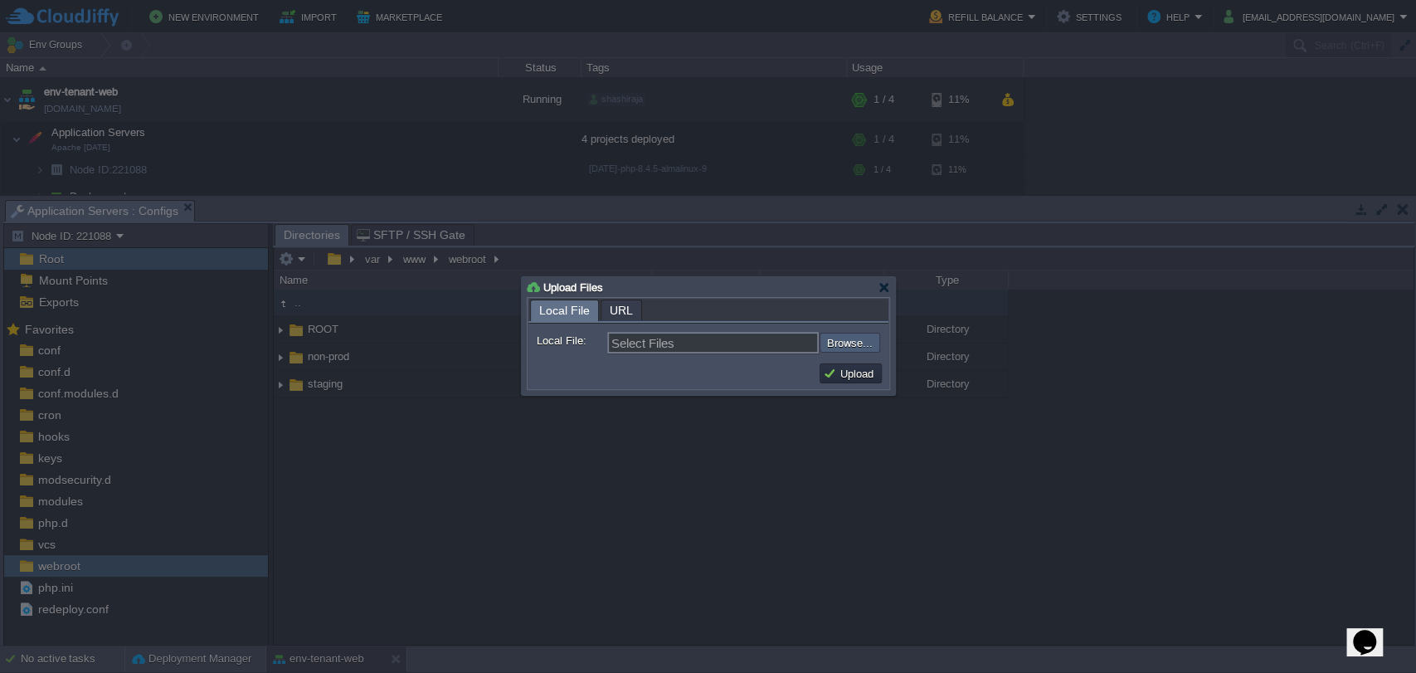
click at [830, 339] on input "file" at bounding box center [775, 343] width 210 height 20
click at [884, 291] on div at bounding box center [884, 287] width 12 height 12
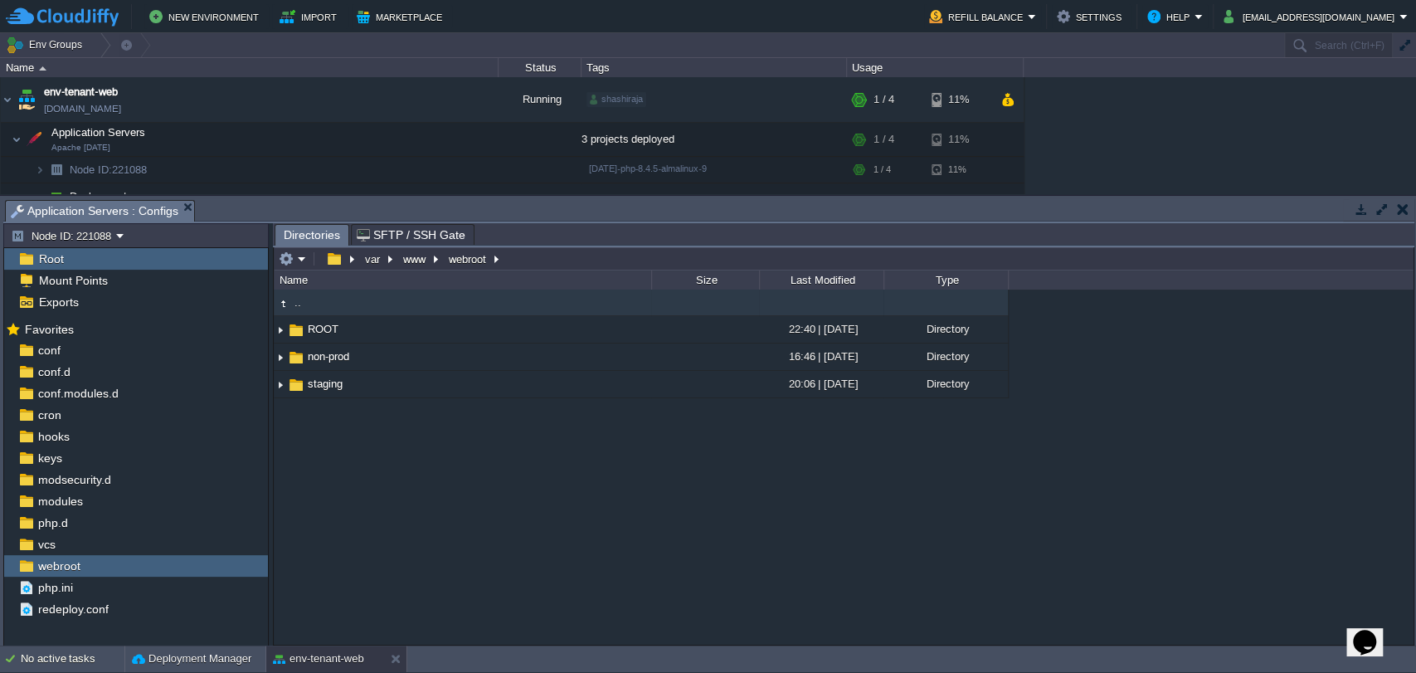
scroll to position [48, 0]
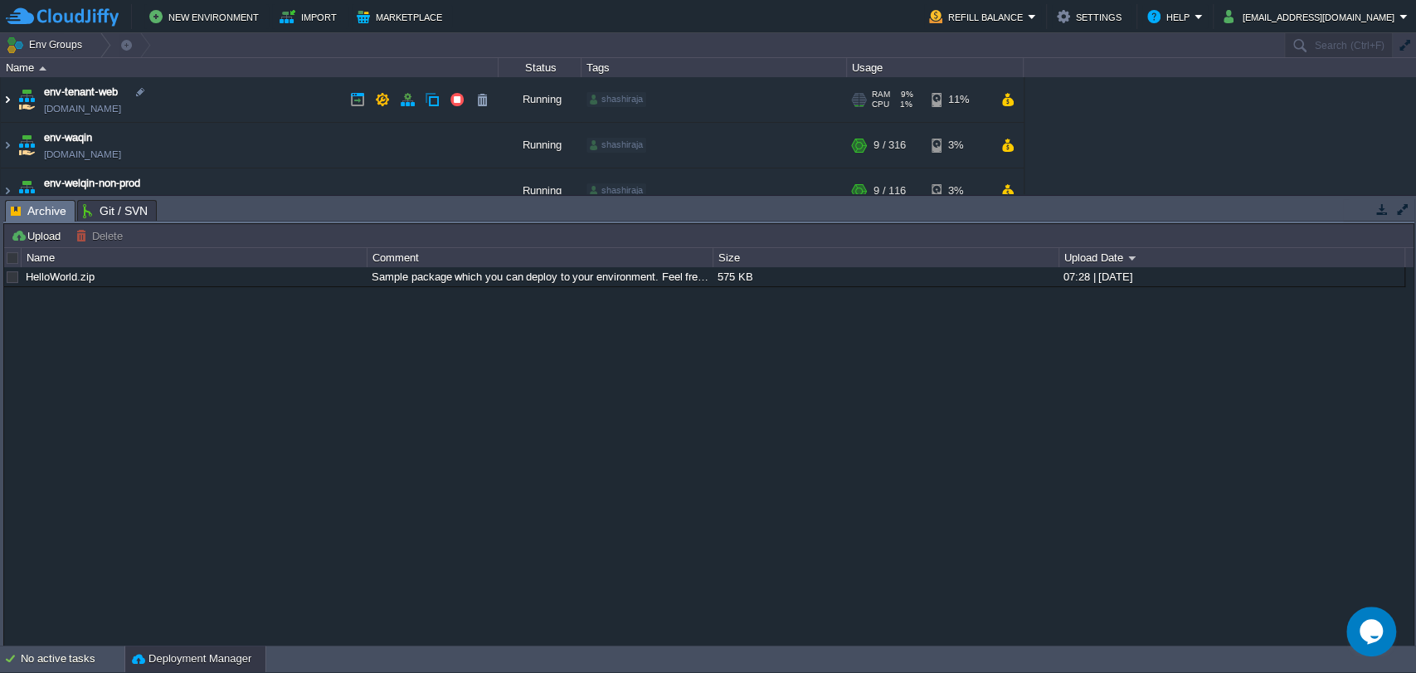
click at [7, 103] on img at bounding box center [7, 99] width 13 height 45
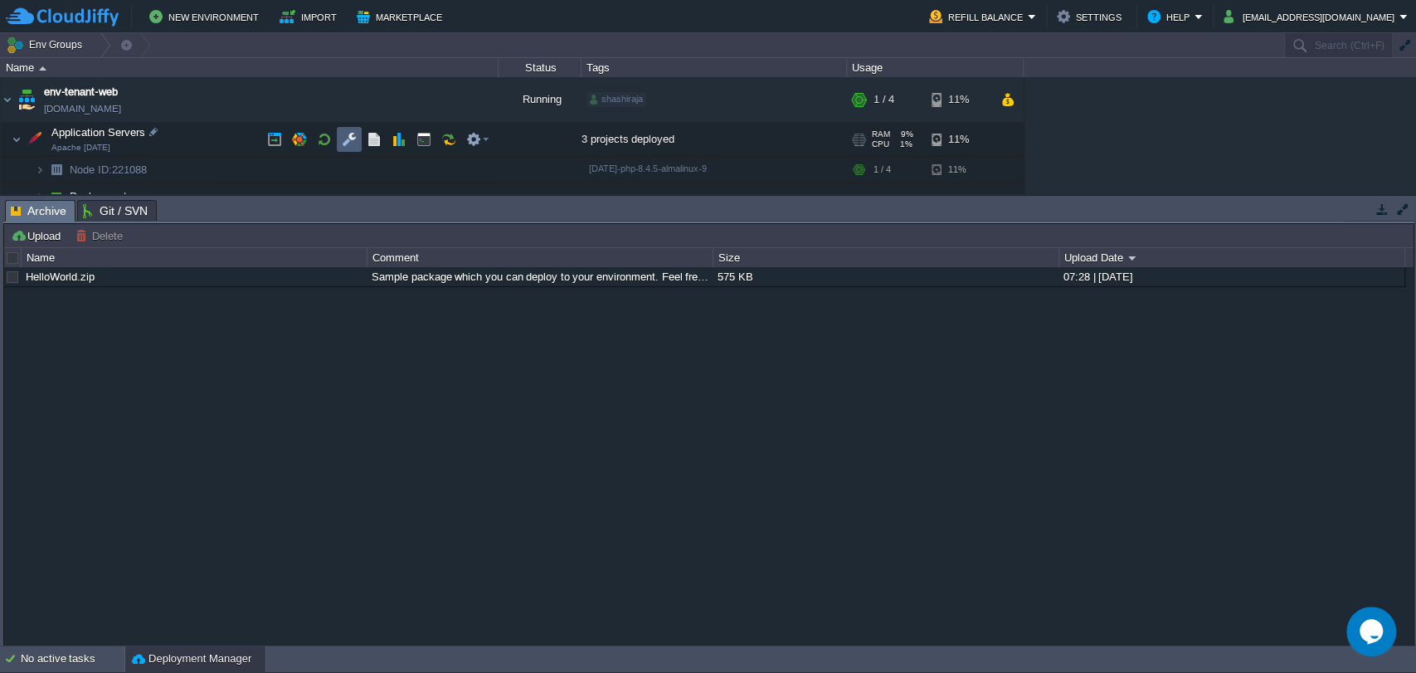
click at [345, 137] on button "button" at bounding box center [349, 139] width 15 height 15
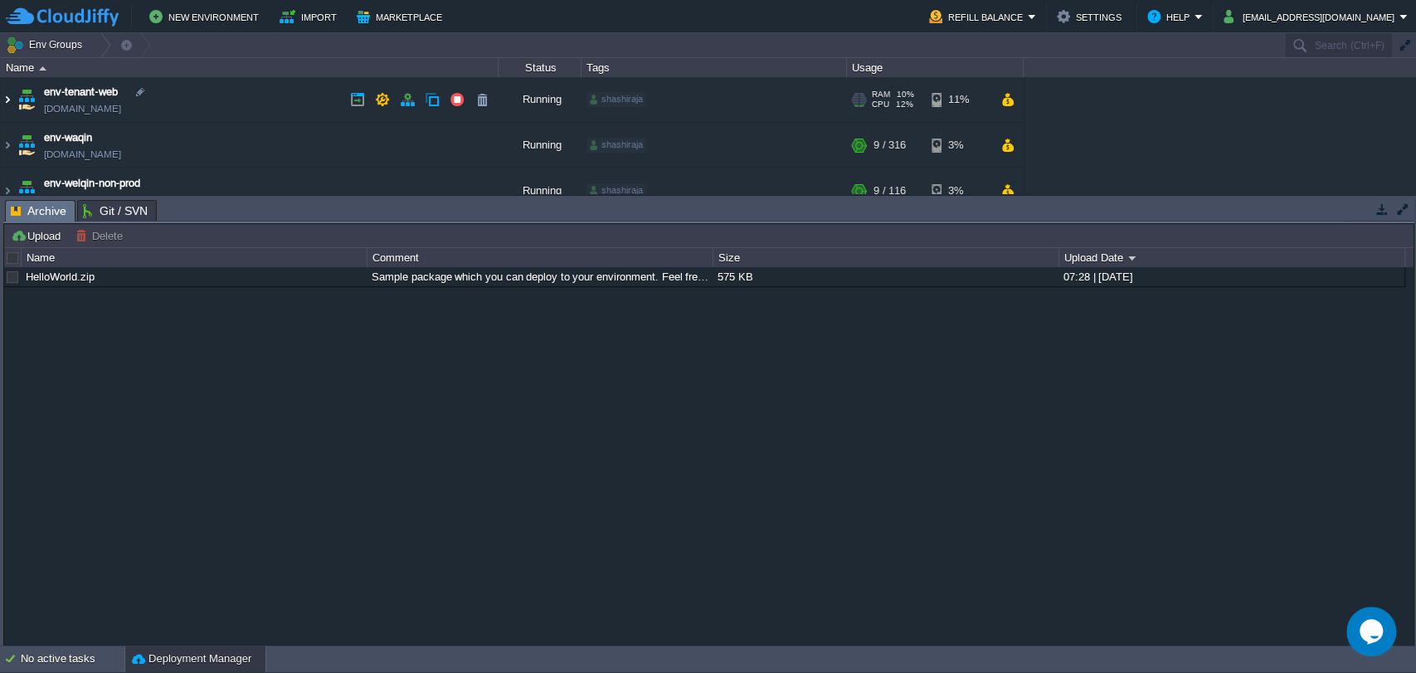
drag, startPoint x: 6, startPoint y: 101, endPoint x: 29, endPoint y: 114, distance: 26.4
click at [6, 101] on img at bounding box center [7, 99] width 13 height 45
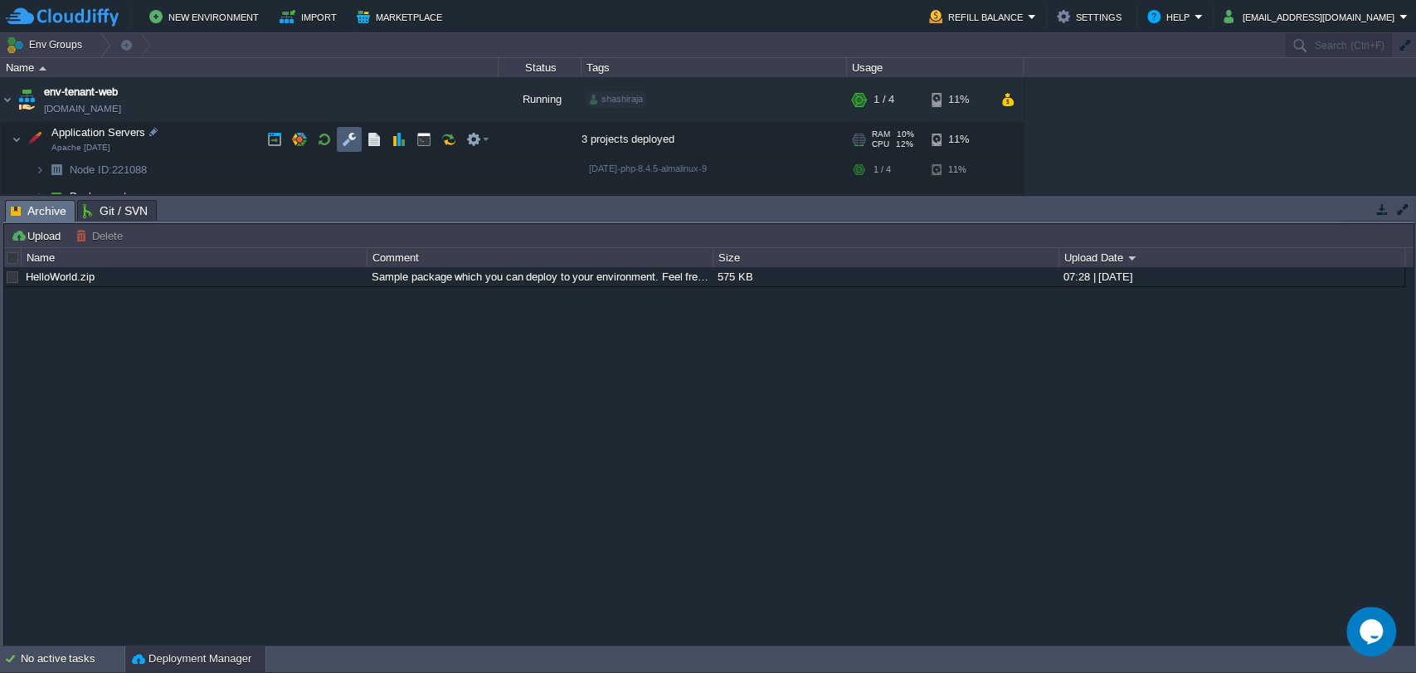
click at [338, 141] on td at bounding box center [349, 139] width 25 height 25
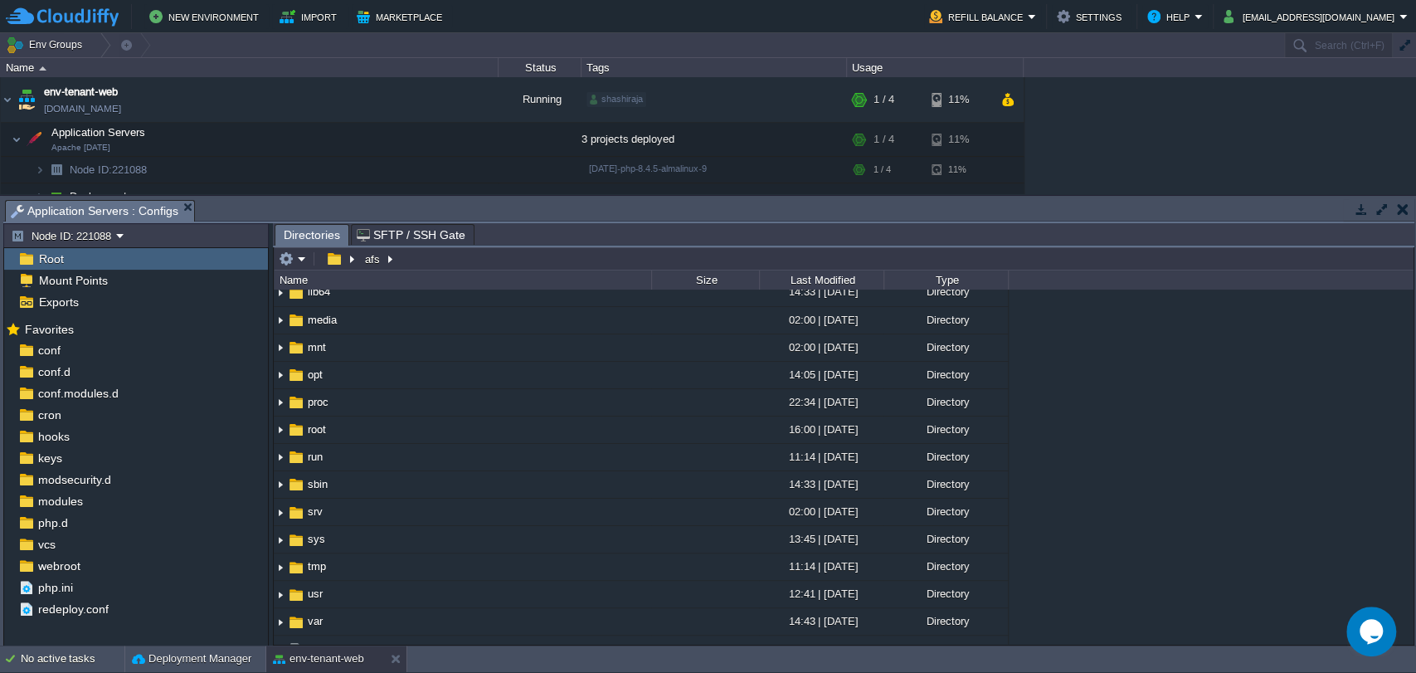
scroll to position [436, 0]
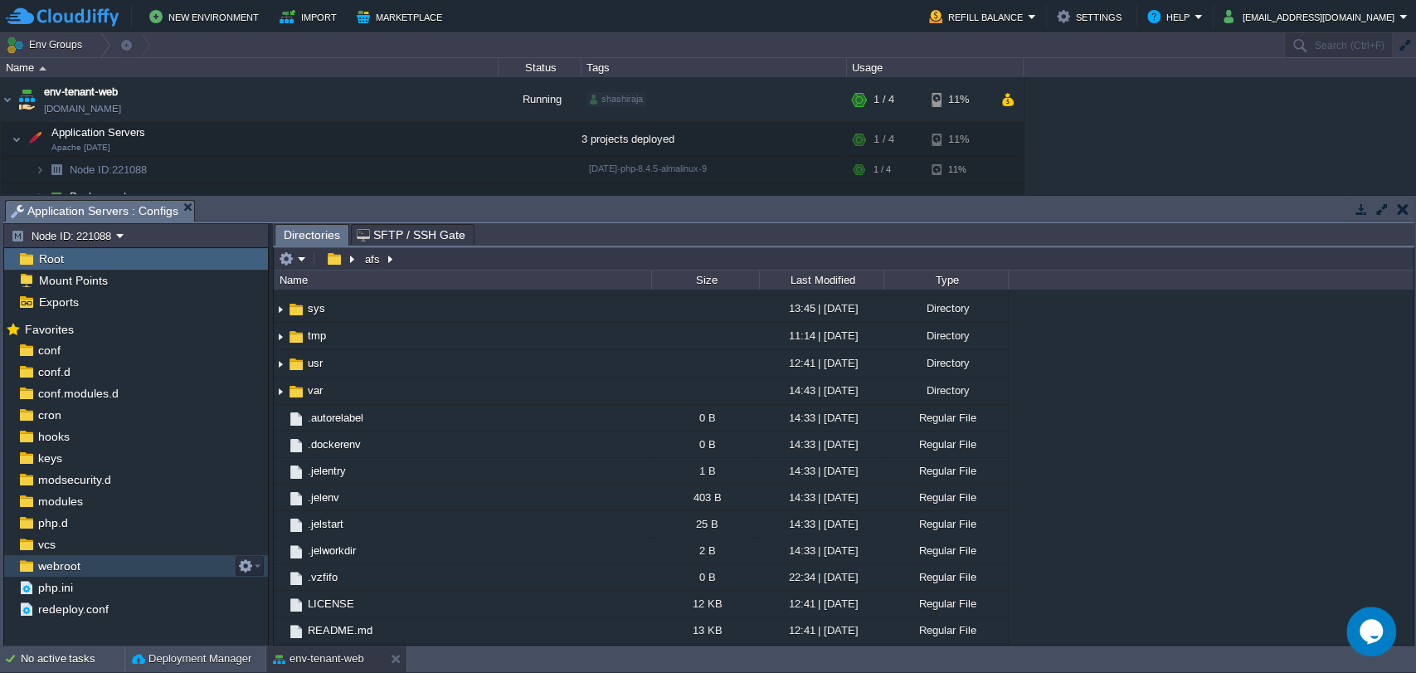
click at [93, 567] on div "webroot" at bounding box center [136, 566] width 264 height 22
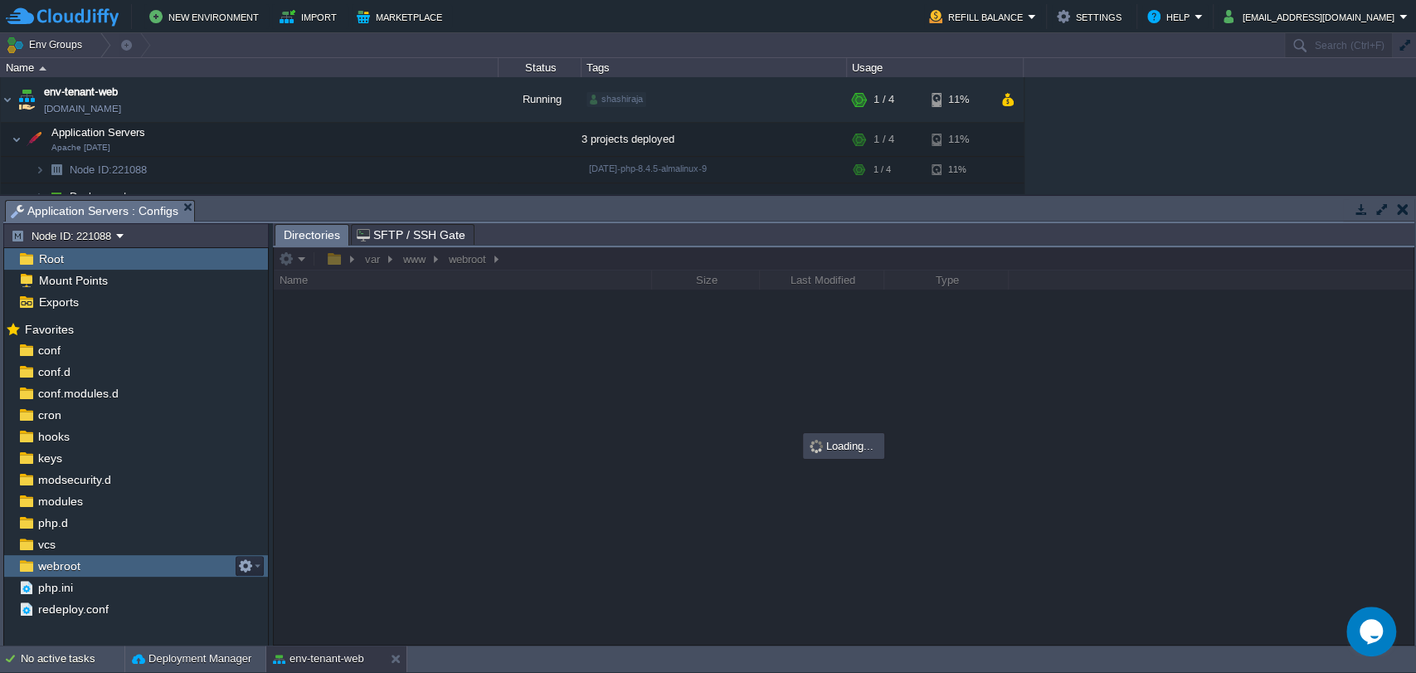
scroll to position [0, 0]
click at [93, 567] on div "webroot" at bounding box center [136, 566] width 264 height 22
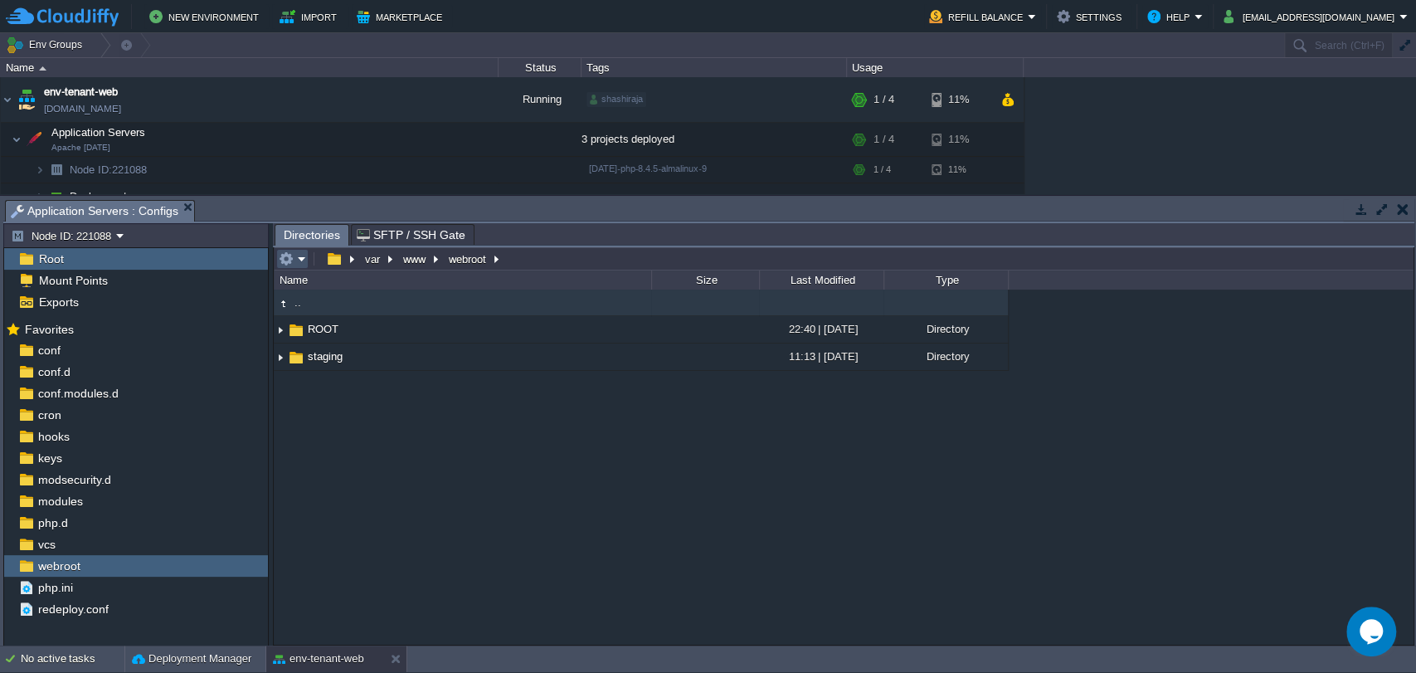
click at [290, 252] on button "button" at bounding box center [286, 258] width 15 height 15
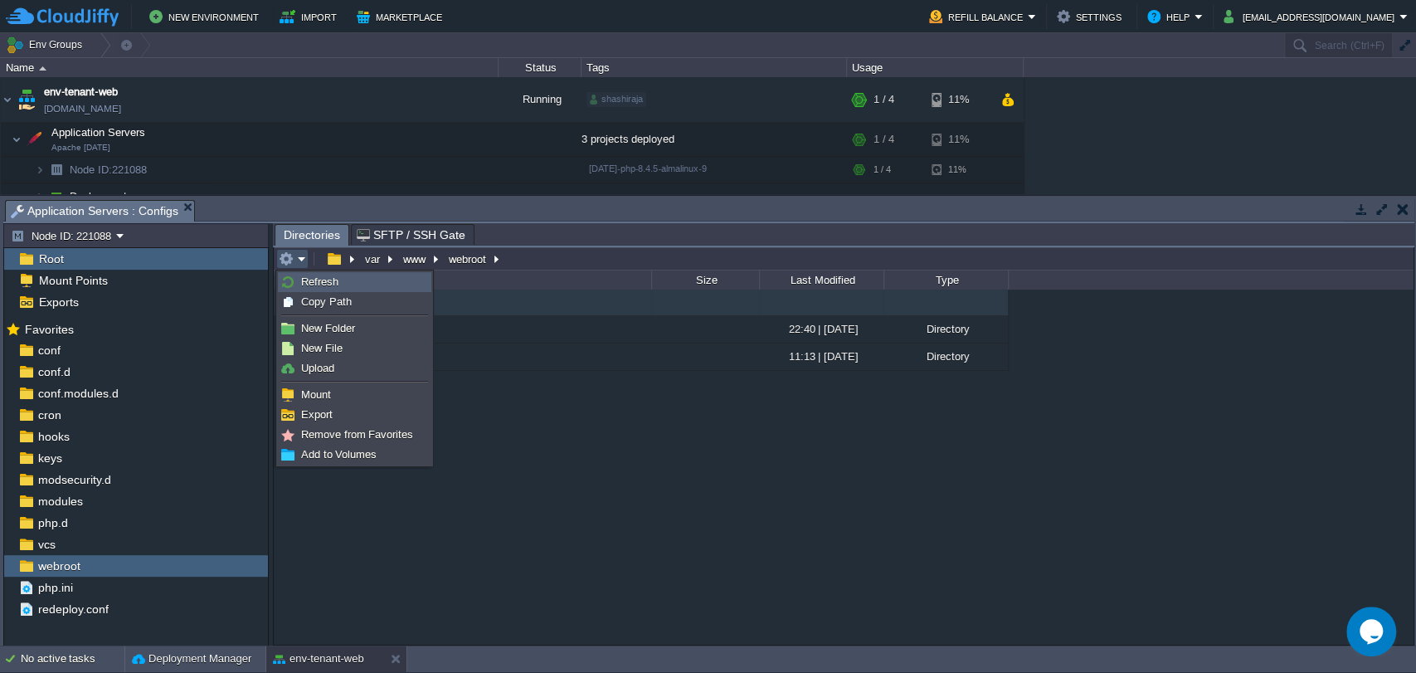
click at [312, 286] on span "Refresh" at bounding box center [319, 281] width 37 height 12
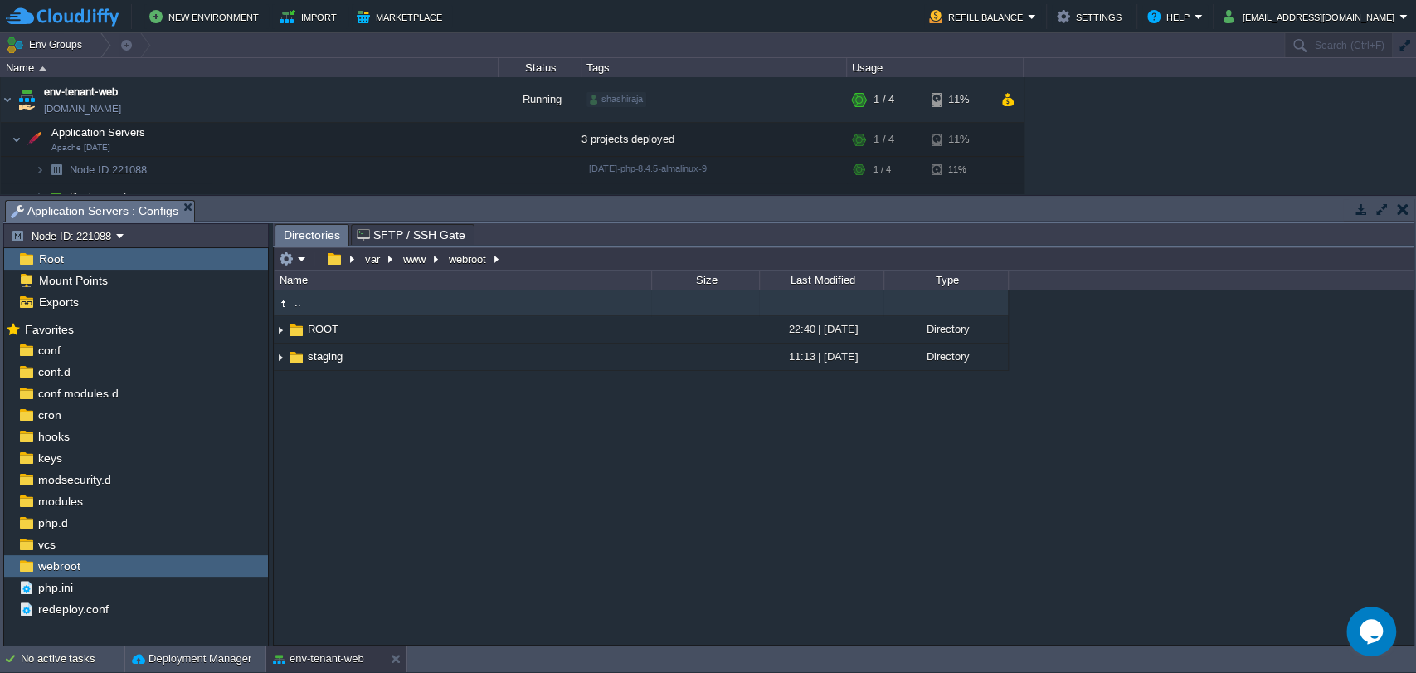
click at [292, 266] on td at bounding box center [292, 259] width 32 height 20
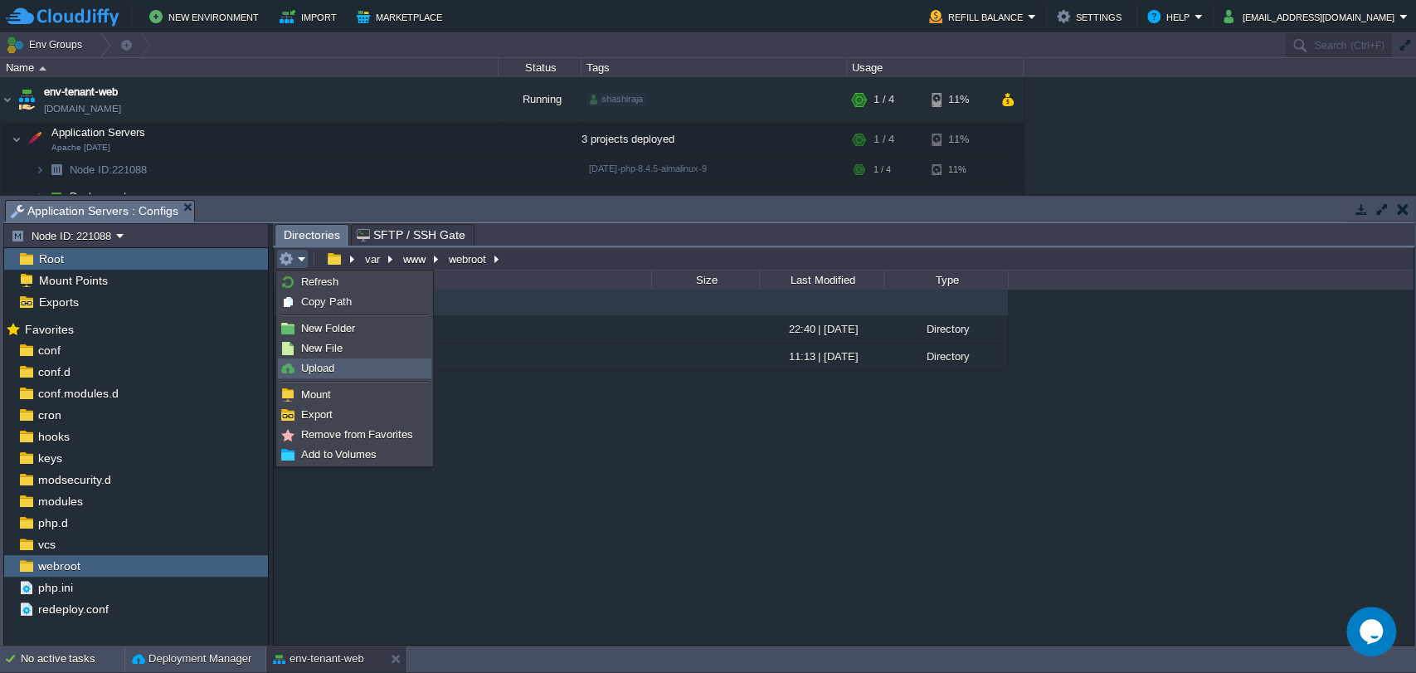
click at [339, 364] on link "Upload" at bounding box center [355, 368] width 152 height 18
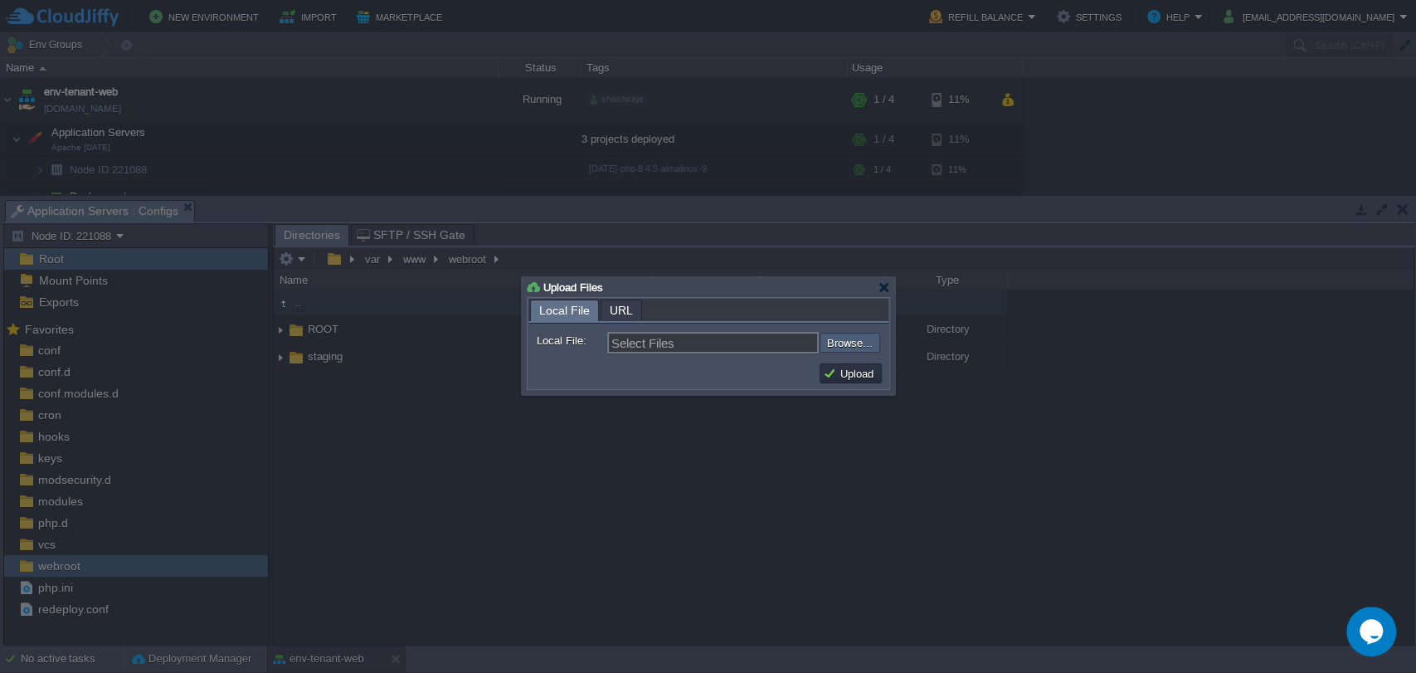
click at [851, 340] on input "file" at bounding box center [775, 343] width 210 height 20
type input "C:\fakepath\ROOTS.zip"
type input "ROOTS.zip"
click at [845, 369] on button "Upload" at bounding box center [851, 373] width 56 height 15
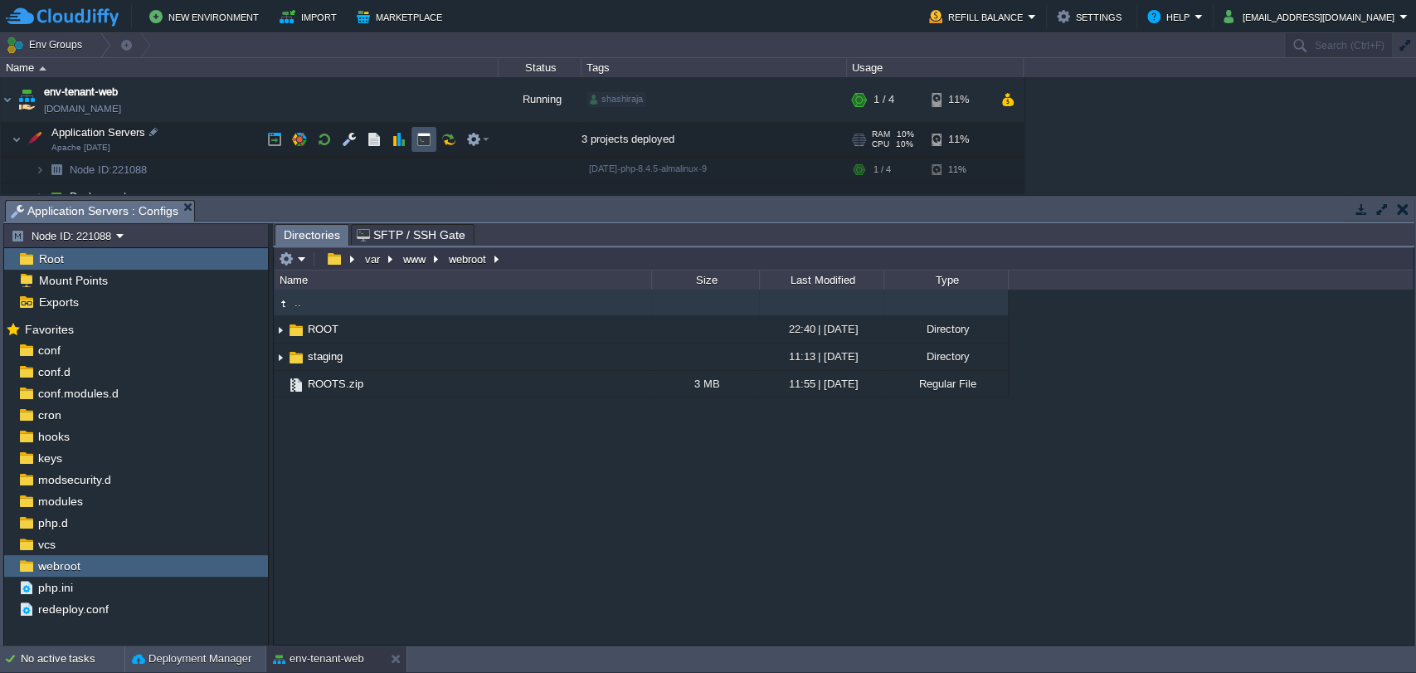
click at [416, 145] on button "button" at bounding box center [423, 139] width 15 height 15
click at [124, 207] on span "Application Servers : Configs" at bounding box center [95, 211] width 168 height 21
click at [285, 255] on button "button" at bounding box center [286, 258] width 15 height 15
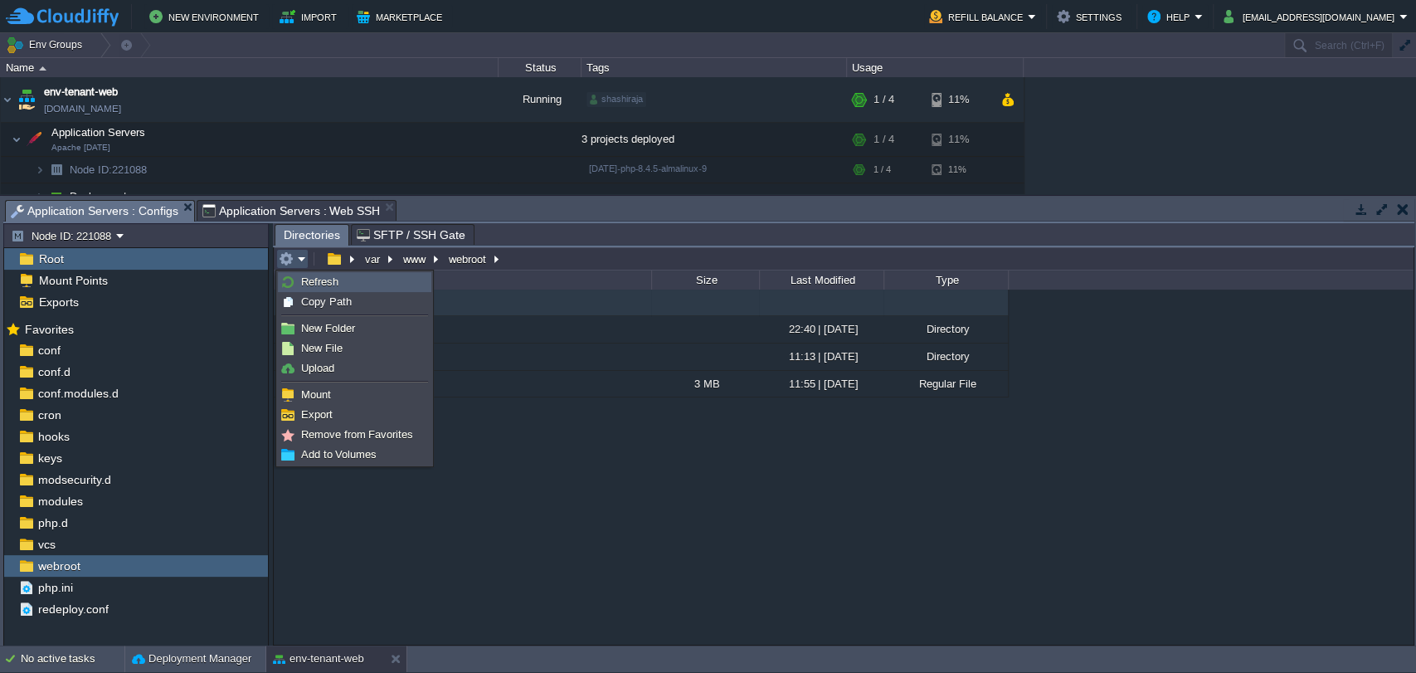
click at [332, 287] on span "Refresh" at bounding box center [319, 281] width 37 height 12
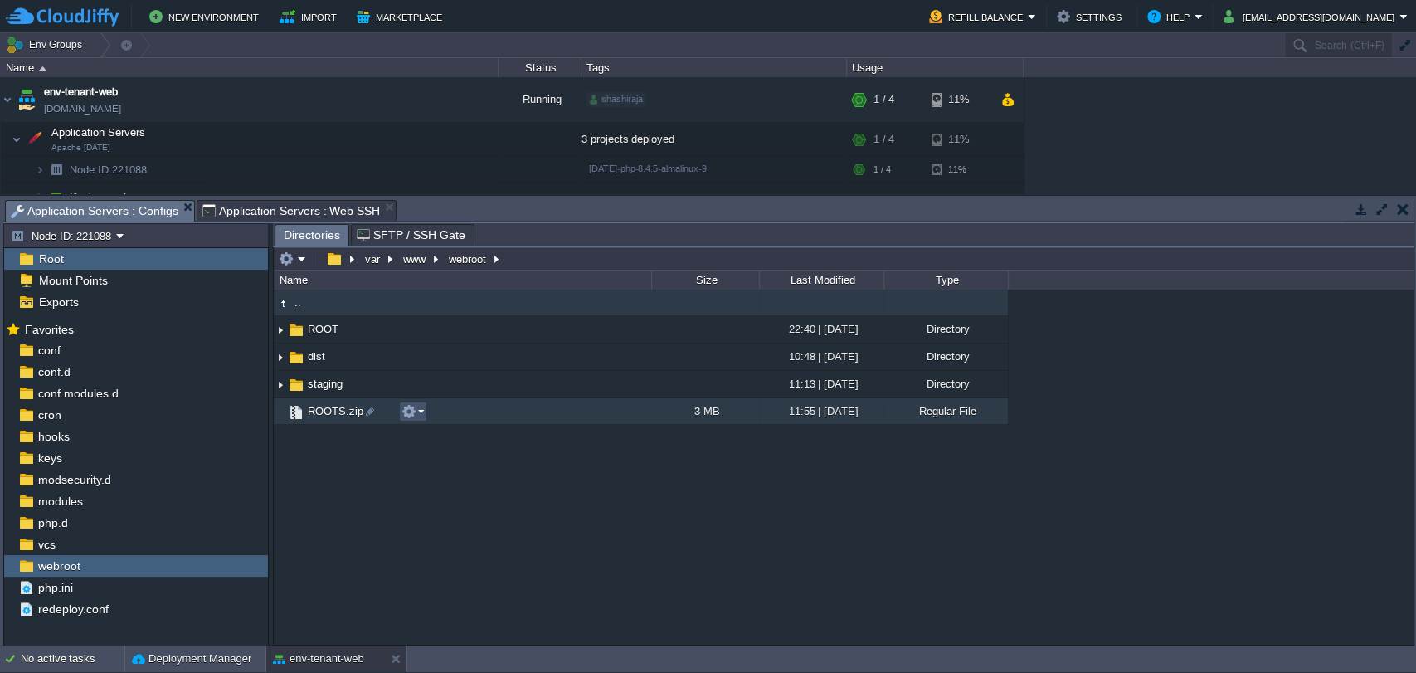
click at [404, 407] on button "button" at bounding box center [409, 411] width 15 height 15
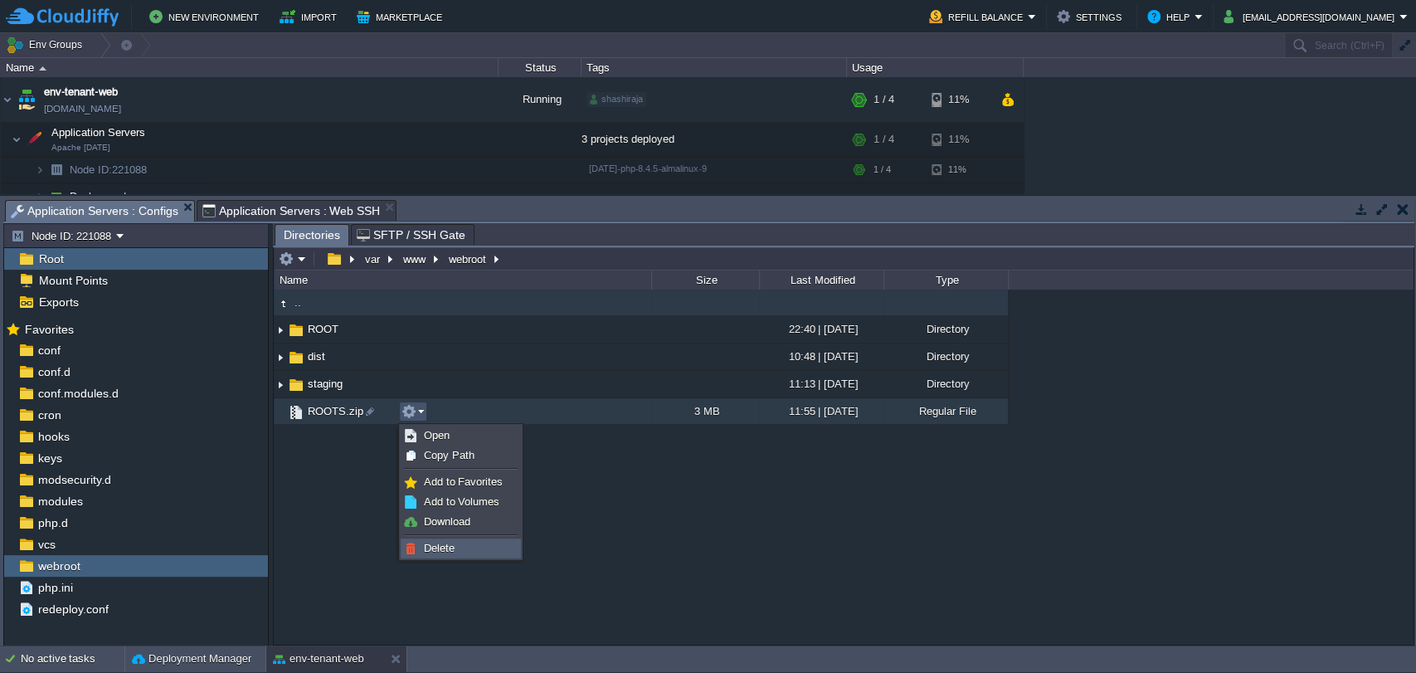
click at [444, 548] on span "Delete" at bounding box center [439, 548] width 31 height 12
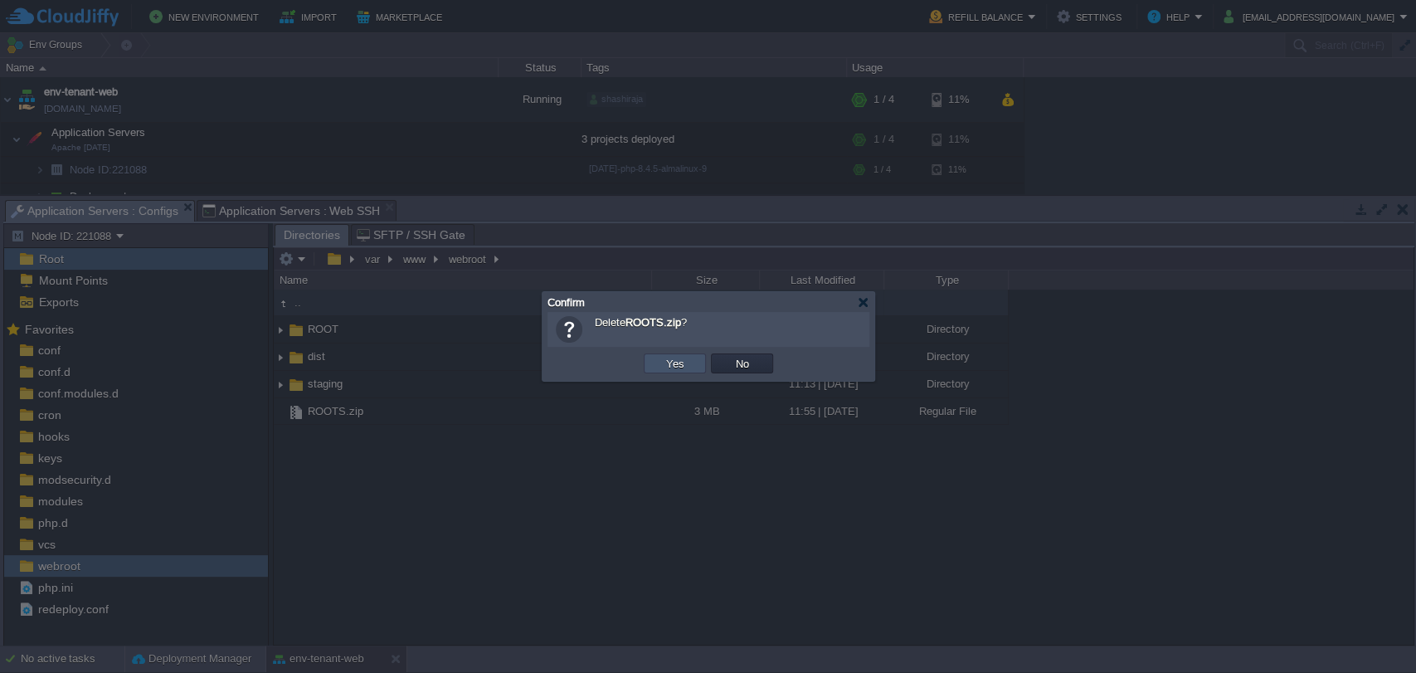
click at [684, 366] on button "Yes" at bounding box center [675, 363] width 28 height 15
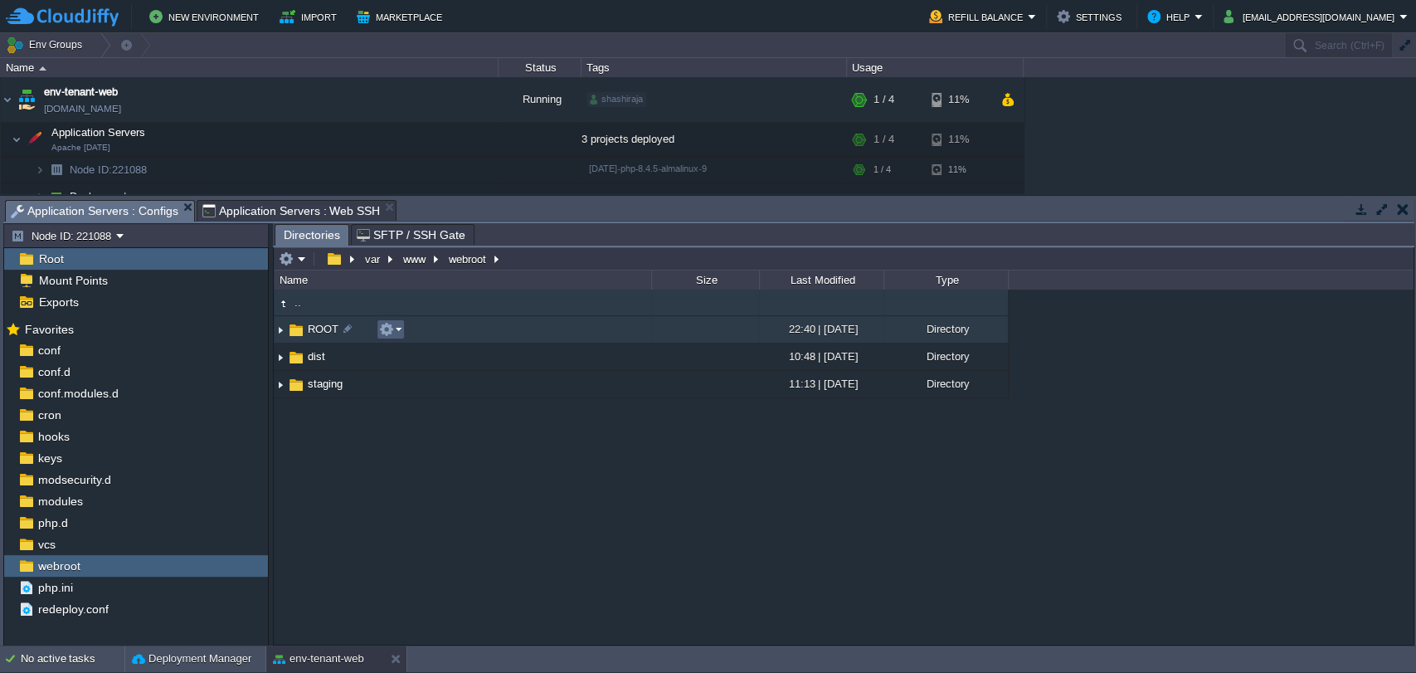
click at [377, 333] on td at bounding box center [391, 329] width 28 height 20
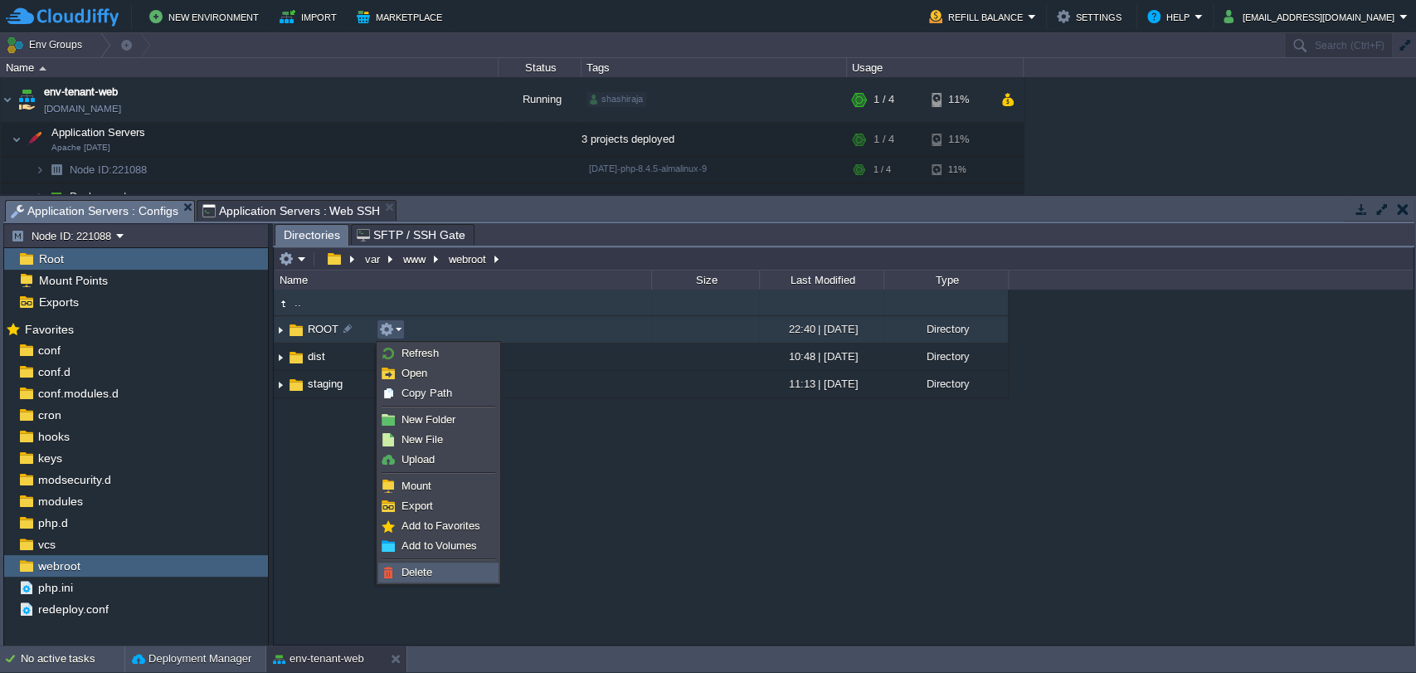
click at [423, 566] on span "Delete" at bounding box center [417, 572] width 31 height 12
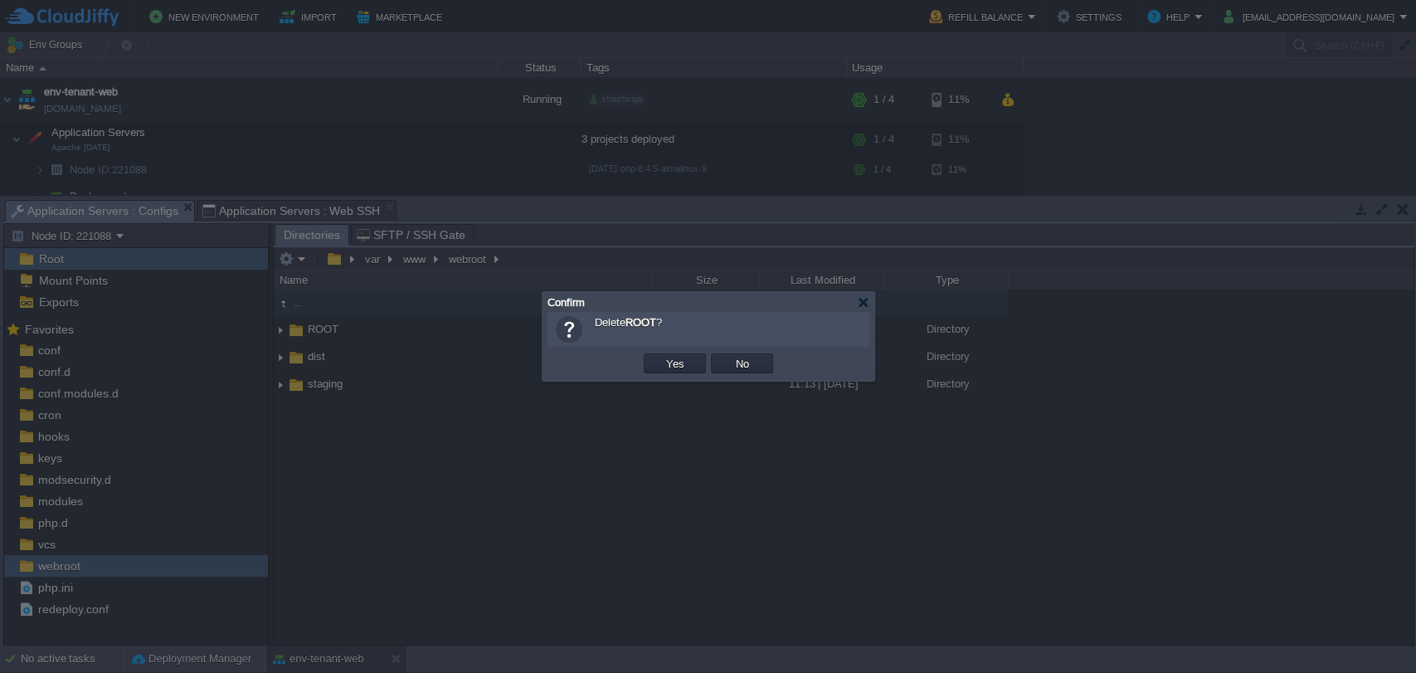
click at [491, 445] on div at bounding box center [708, 336] width 1416 height 673
click at [750, 363] on button "No" at bounding box center [742, 363] width 23 height 15
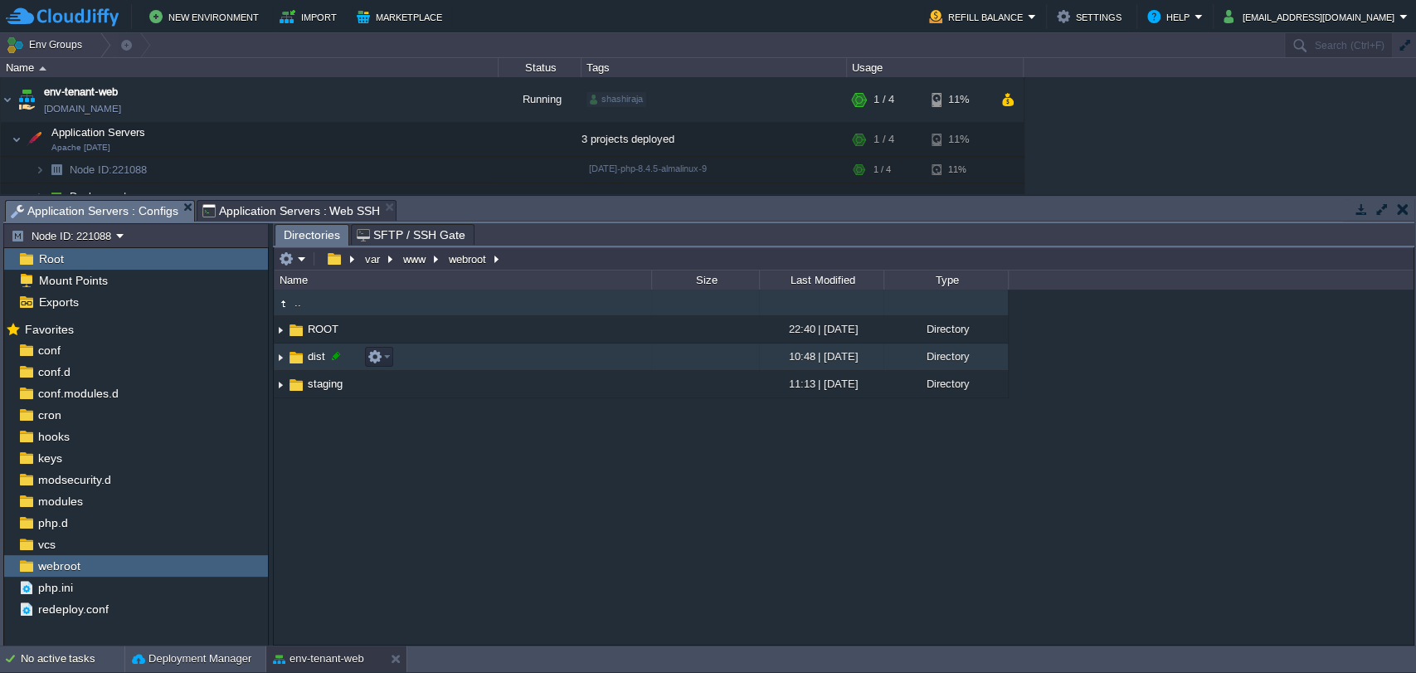
click at [333, 356] on div at bounding box center [336, 355] width 15 height 15
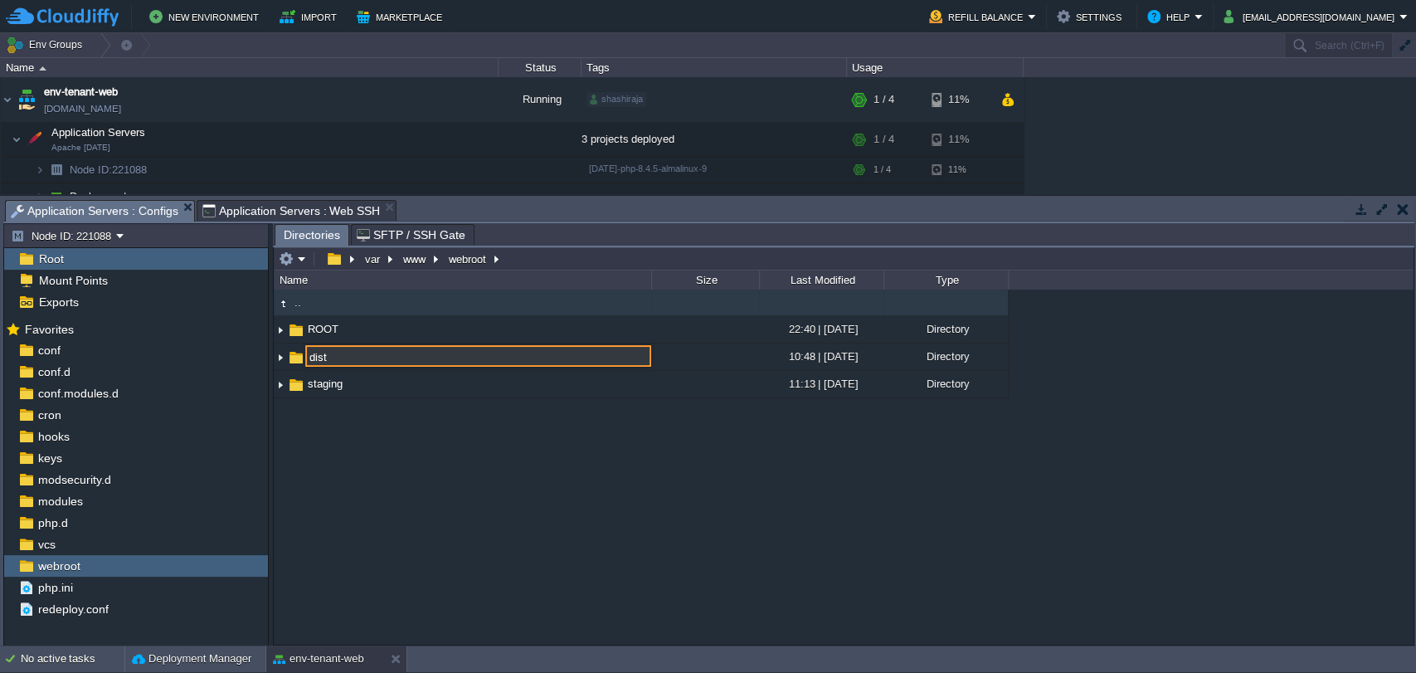
click at [333, 356] on input "dist" at bounding box center [478, 356] width 346 height 22
type input "T"
click at [358, 442] on div ".. ROOT 22:40 | [DATE] Directory dist 10:48 | [DATE] Directory staging 11:13 | …" at bounding box center [844, 467] width 1140 height 354
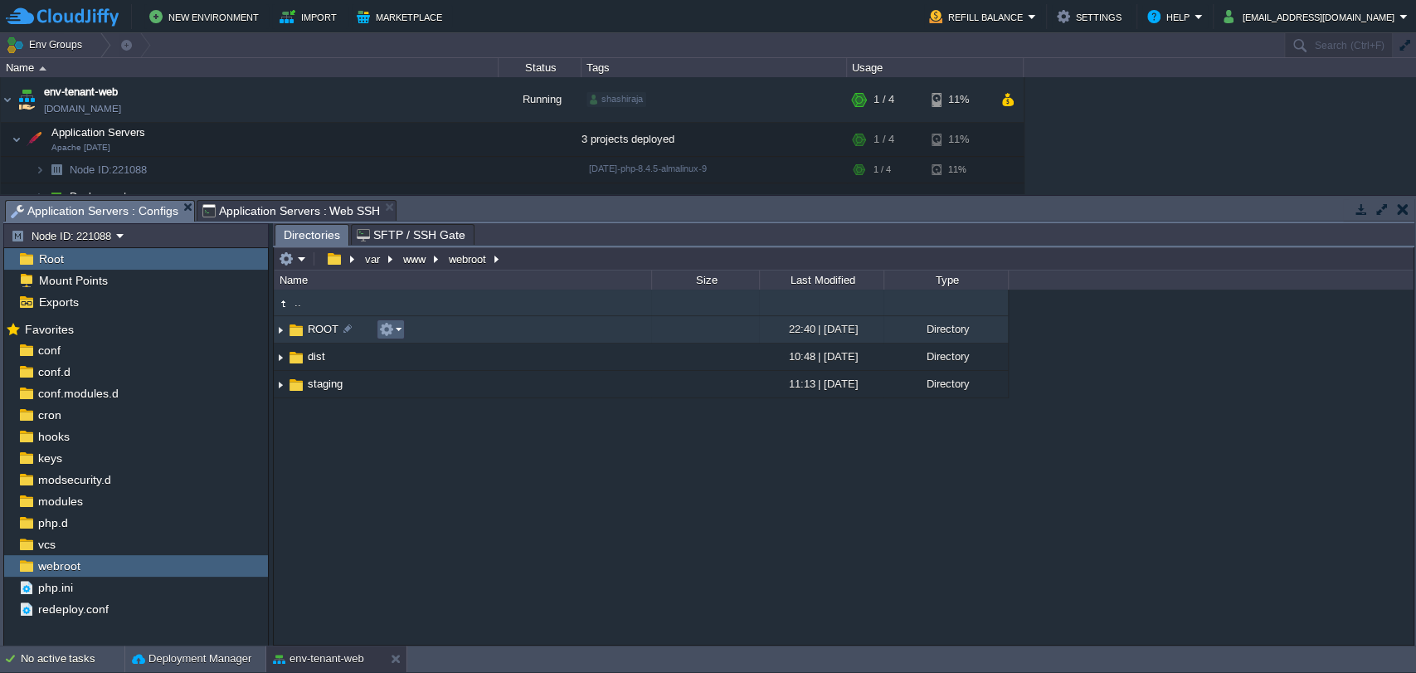
click at [399, 333] on em at bounding box center [390, 329] width 22 height 15
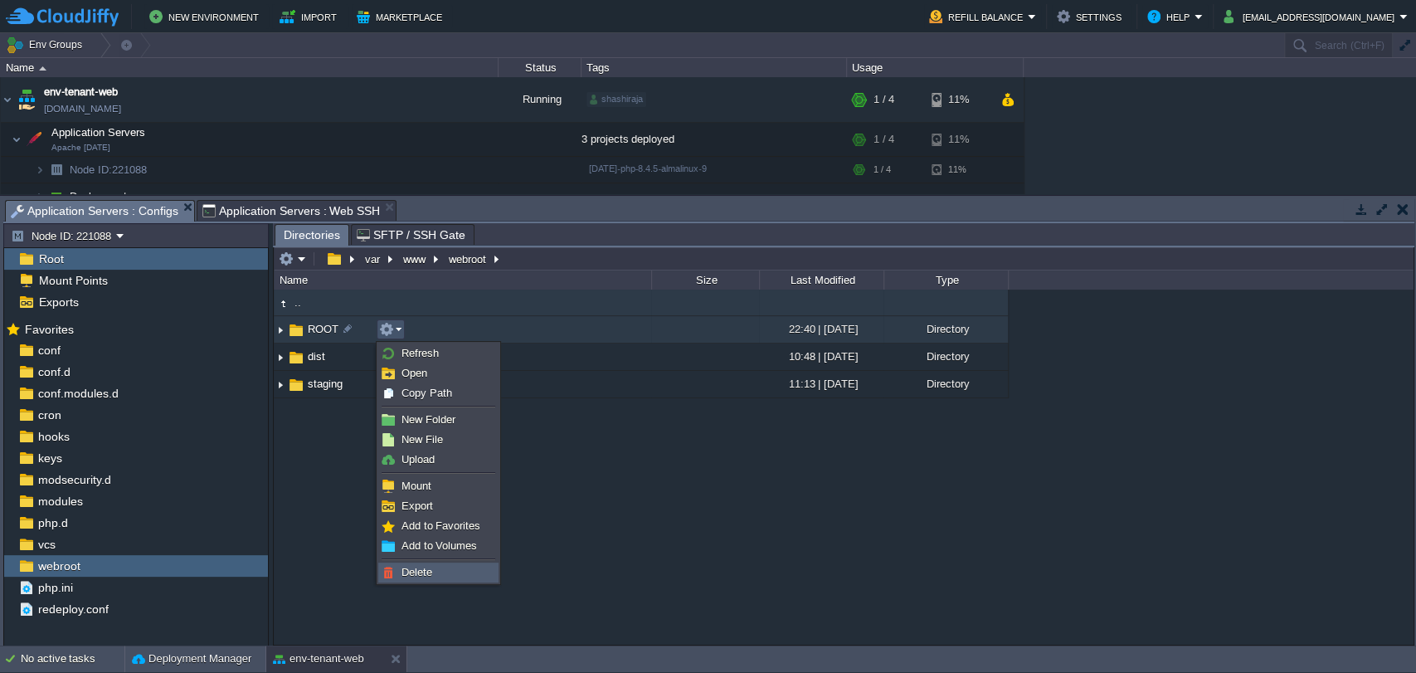
click at [418, 578] on span "Delete" at bounding box center [417, 572] width 31 height 12
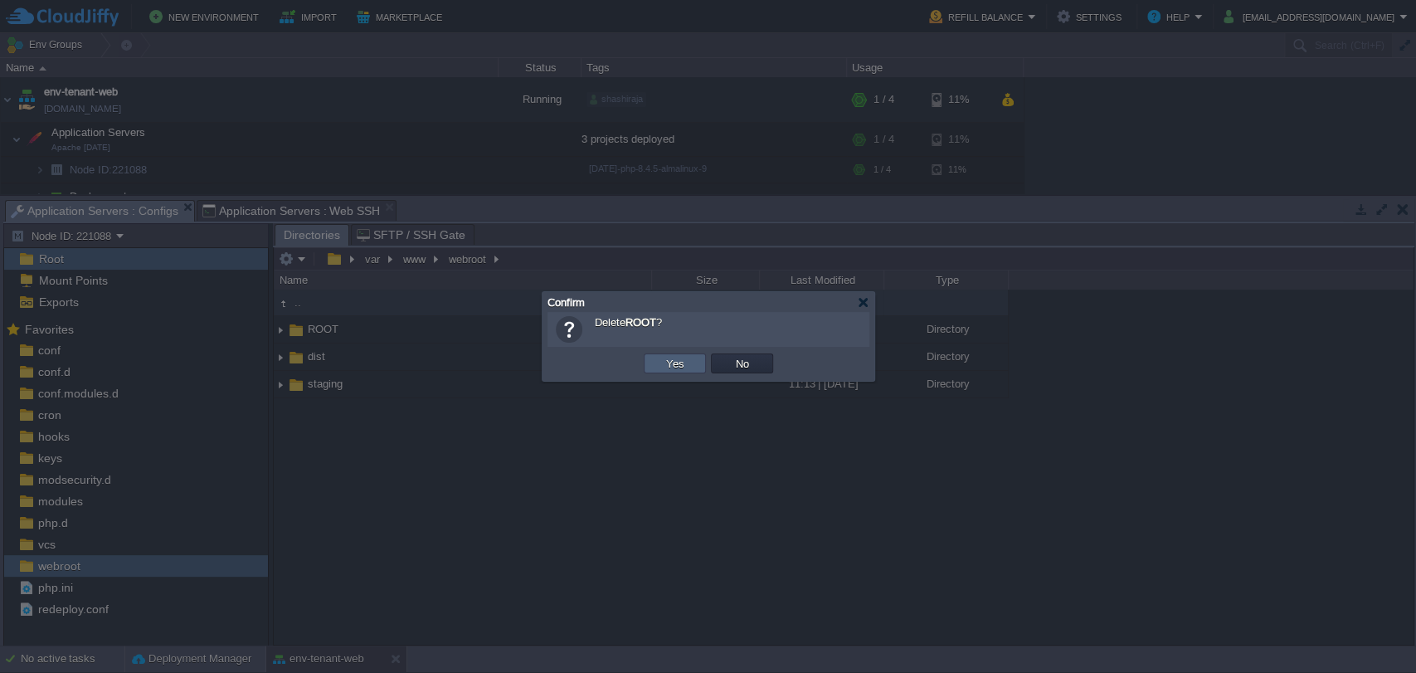
click at [674, 366] on button "Yes" at bounding box center [675, 363] width 28 height 15
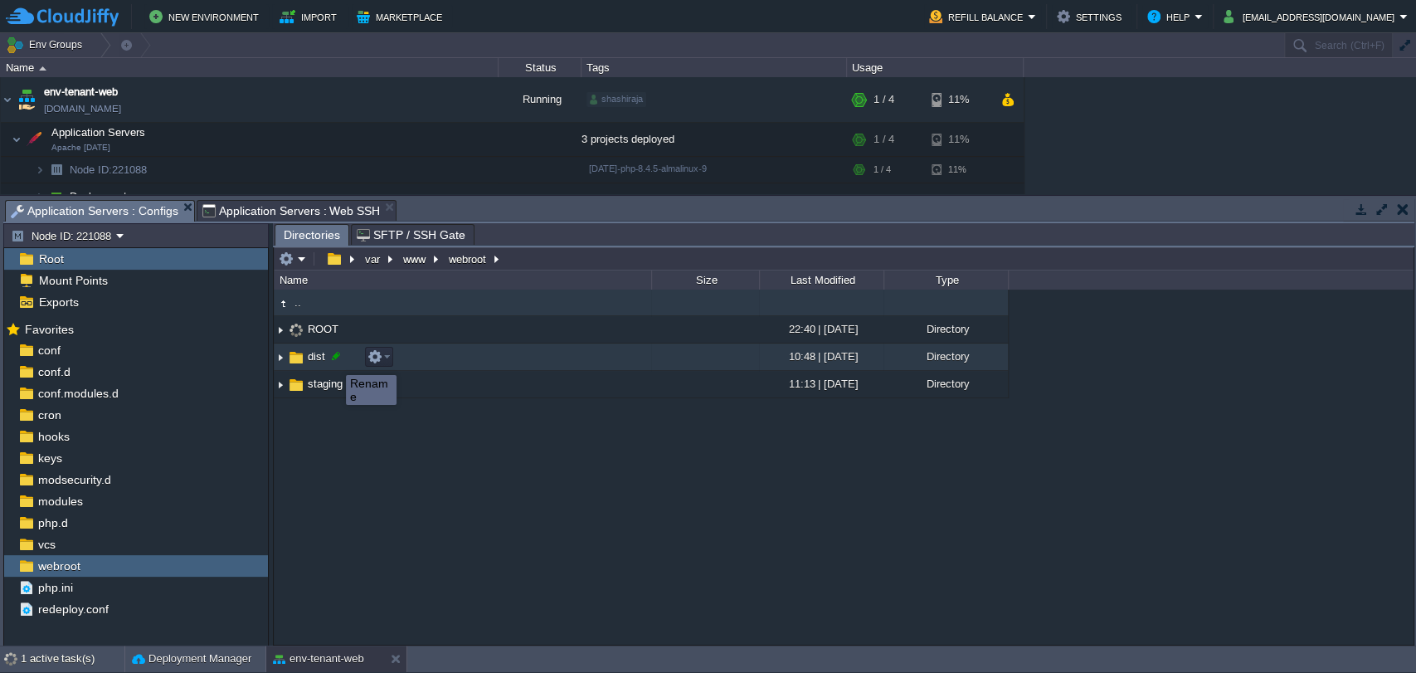
click at [333, 360] on div at bounding box center [336, 355] width 15 height 15
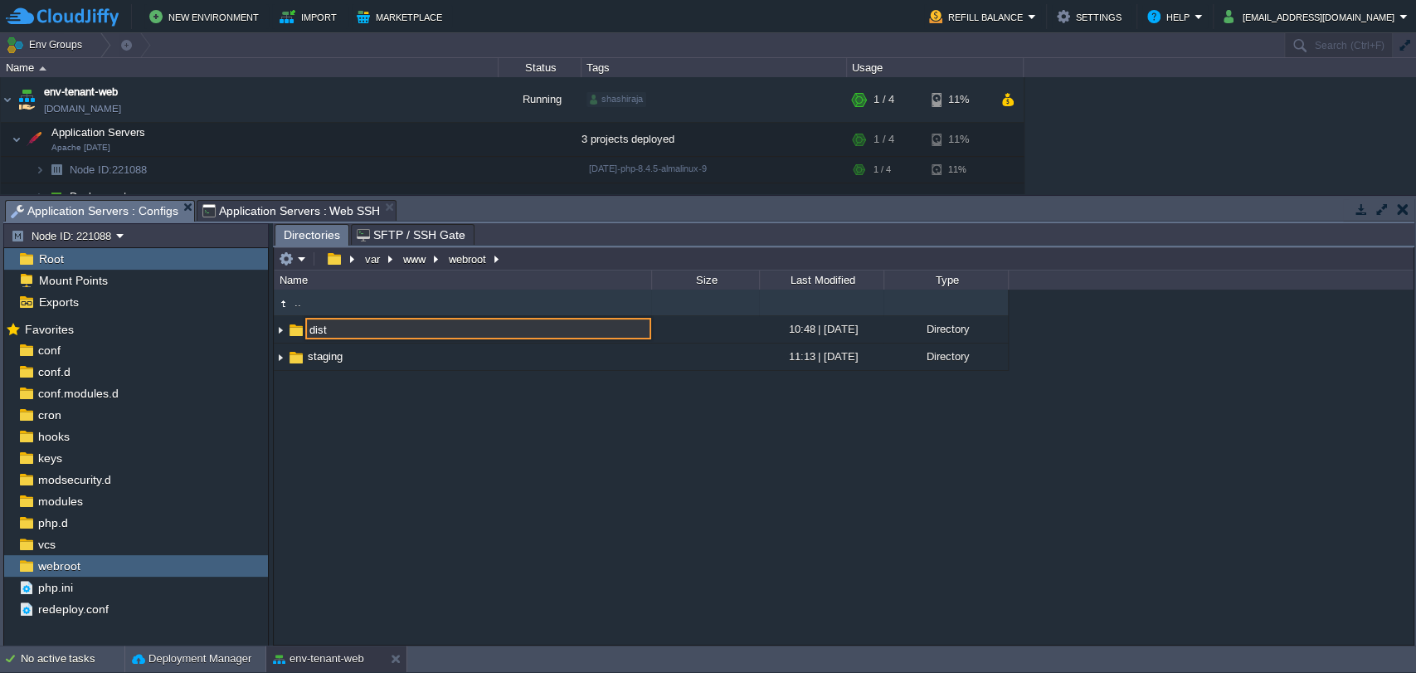
click at [333, 445] on div ".. dist 10:48 | [DATE] Directory staging 11:13 | [DATE] Directory dist" at bounding box center [844, 467] width 1140 height 354
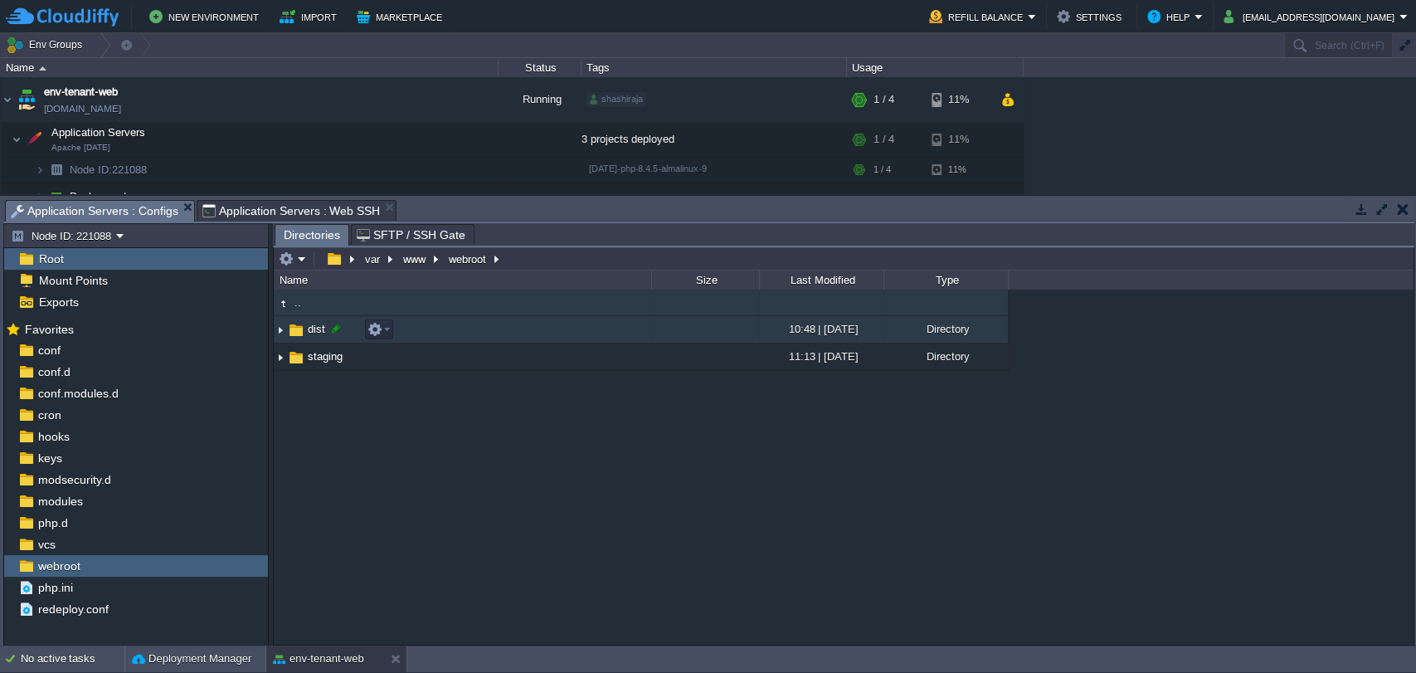
click at [337, 328] on div at bounding box center [336, 328] width 15 height 15
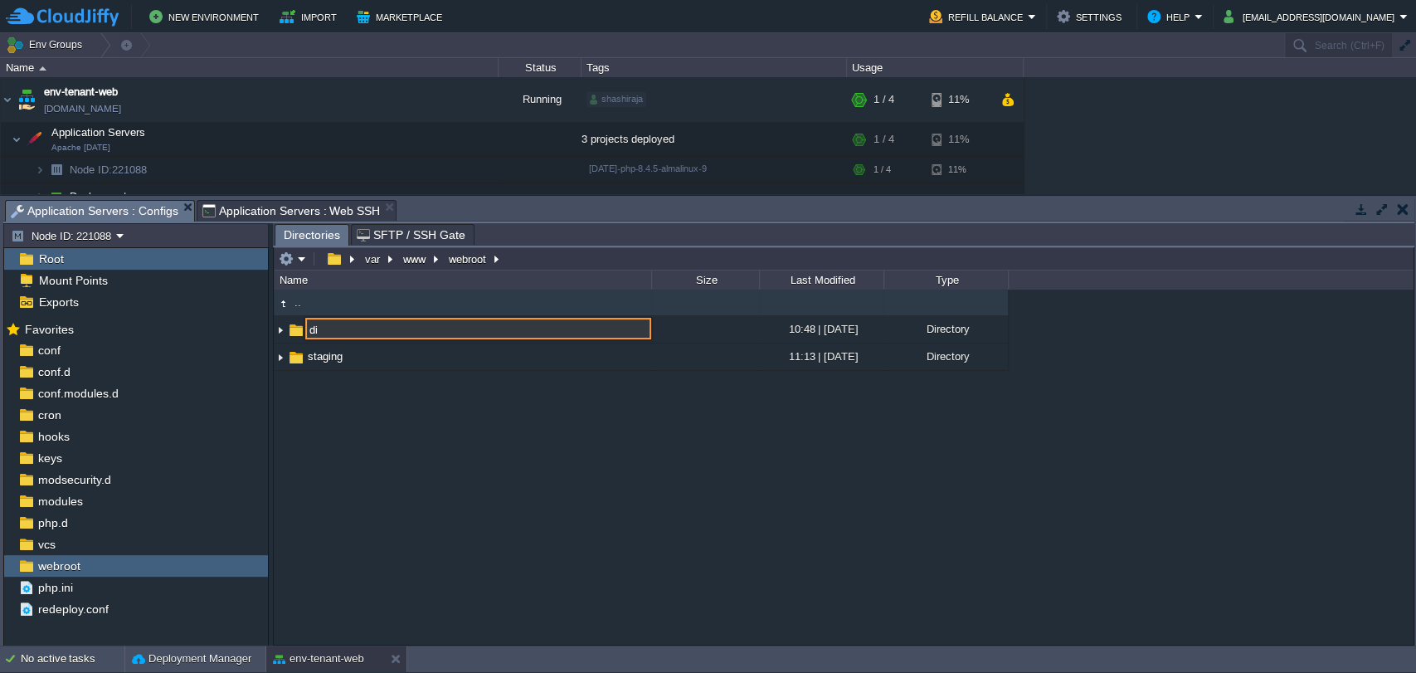
type input "d"
type input "ROOT"
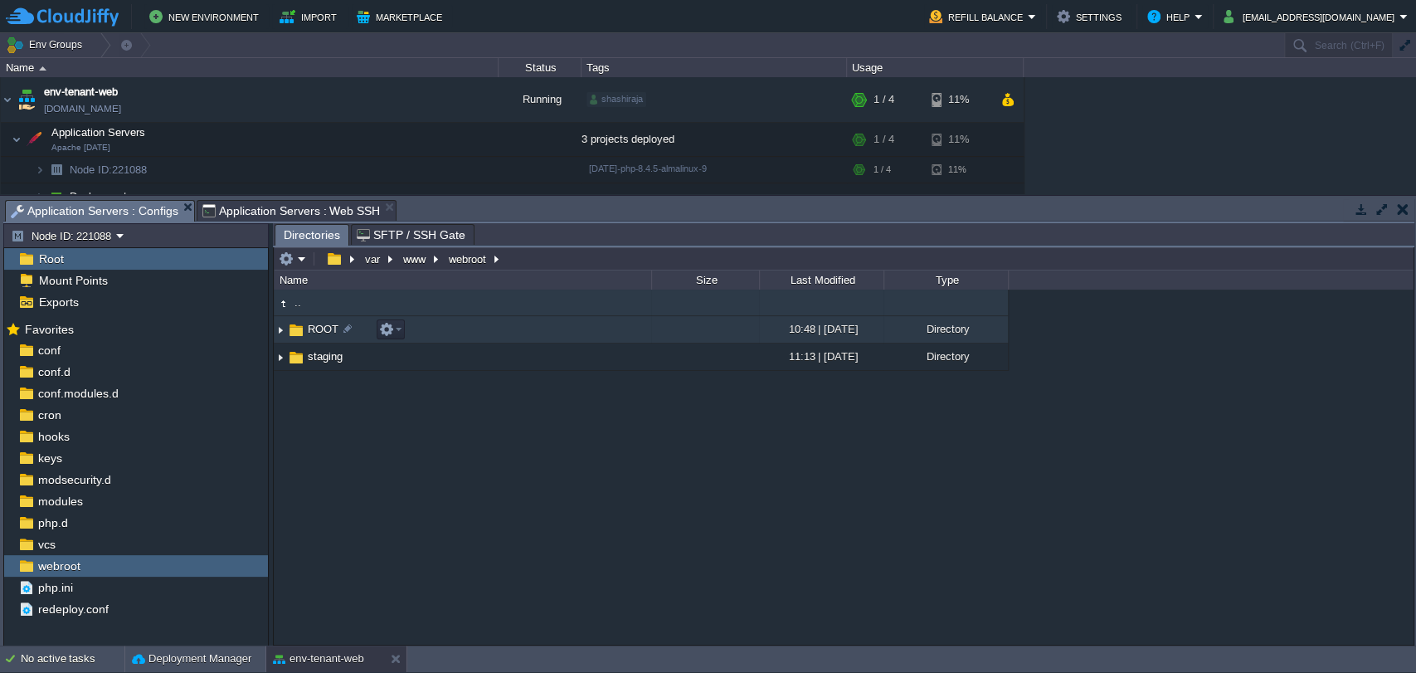
click at [281, 333] on img at bounding box center [280, 330] width 13 height 26
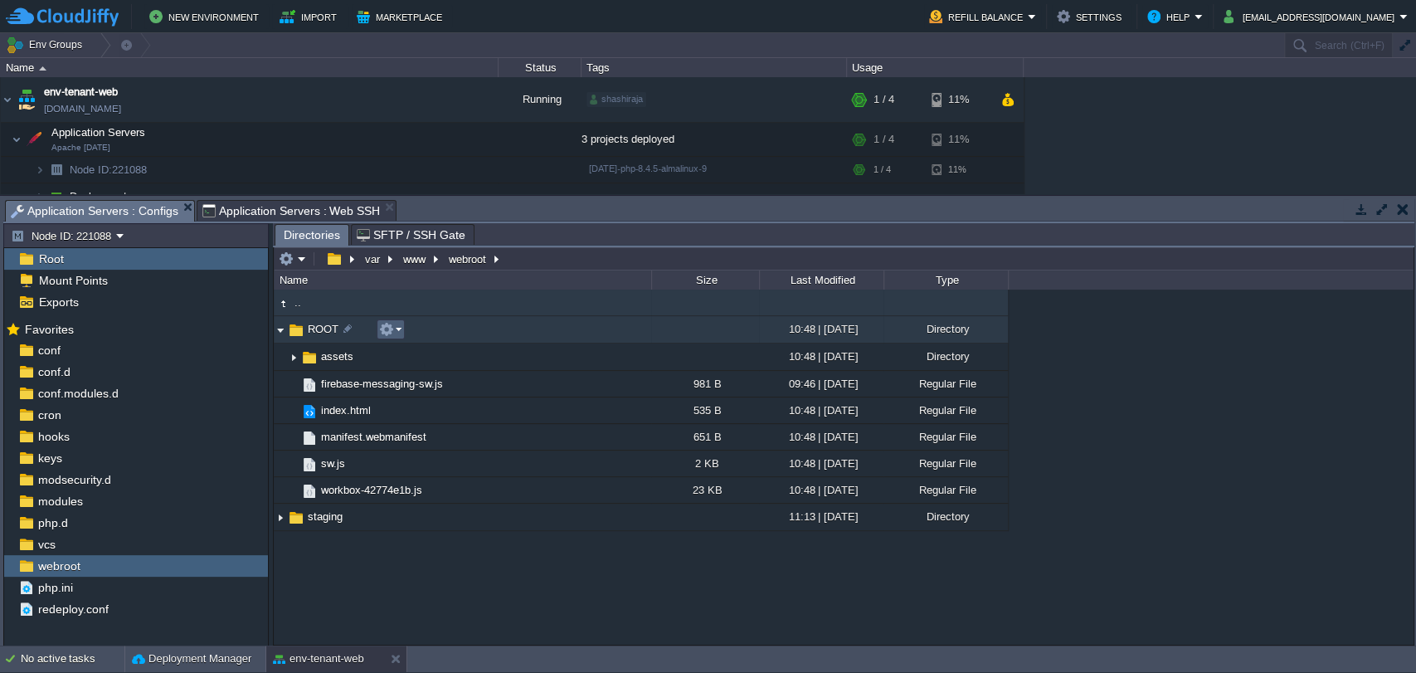
click at [380, 324] on button "button" at bounding box center [386, 329] width 15 height 15
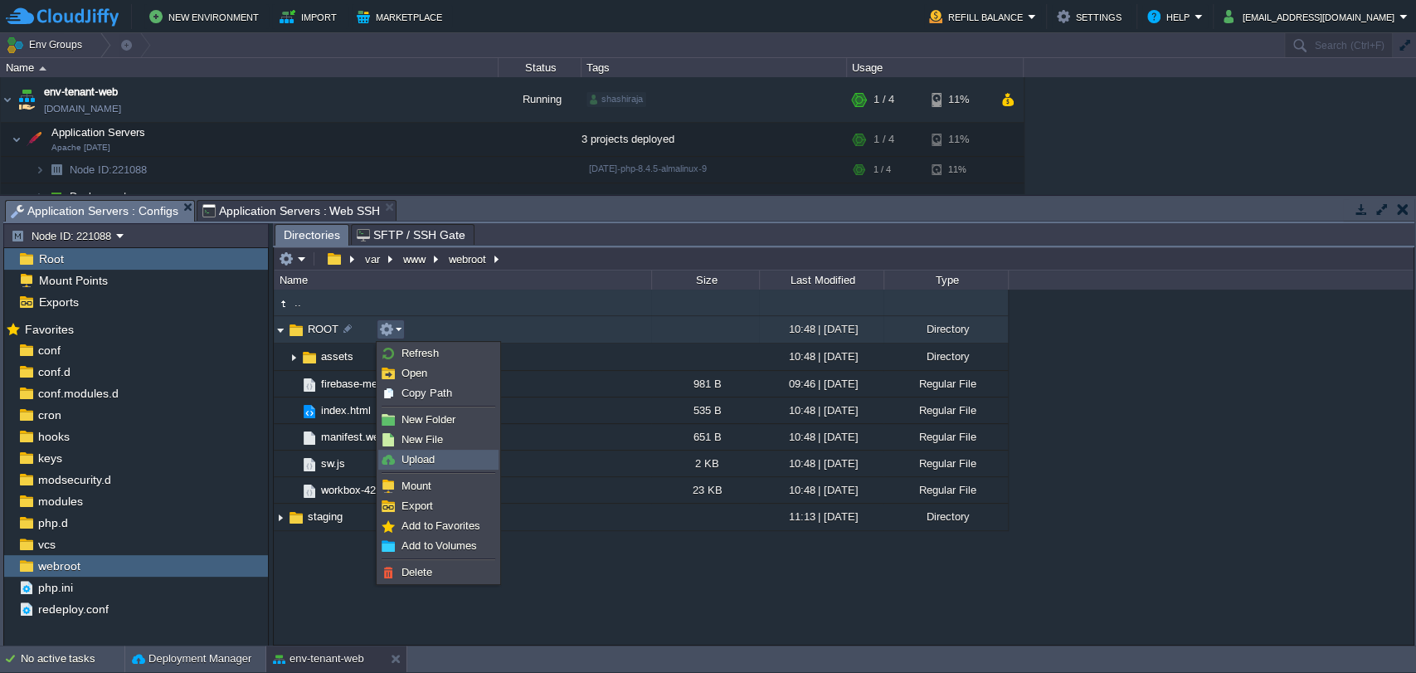
click at [426, 455] on span "Upload" at bounding box center [418, 459] width 33 height 12
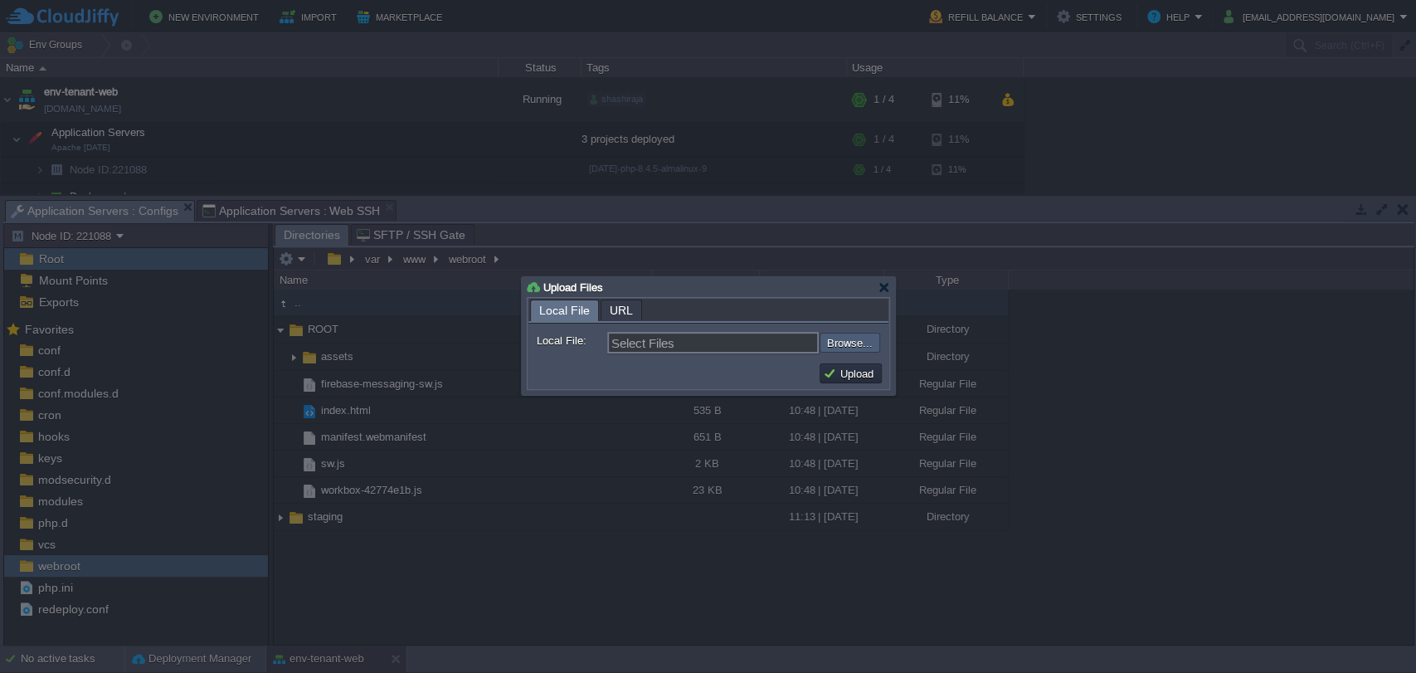
click at [847, 336] on input "file" at bounding box center [775, 343] width 210 height 20
type input "C:\fakepath\htaccess"
type input "htaccess"
click at [836, 338] on input "file" at bounding box center [775, 343] width 210 height 20
click at [853, 377] on button "Upload" at bounding box center [851, 373] width 56 height 15
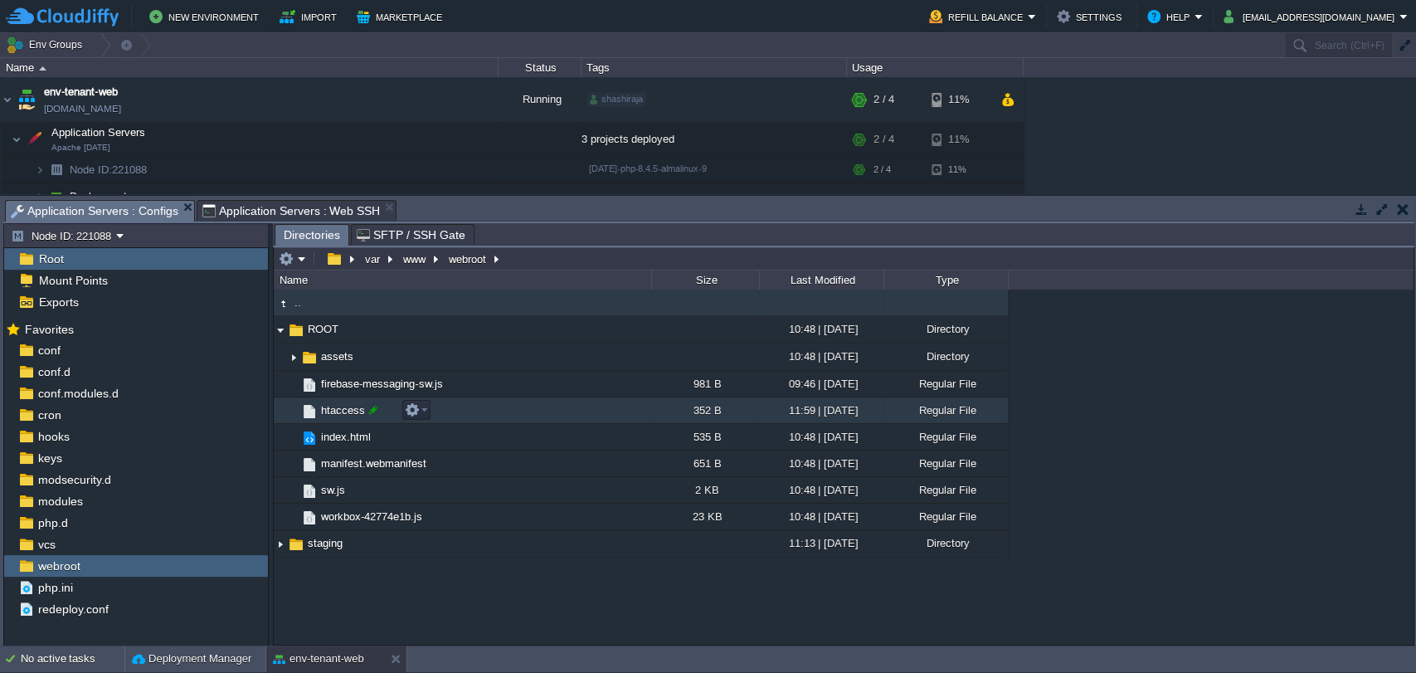
click at [372, 410] on div at bounding box center [373, 409] width 15 height 15
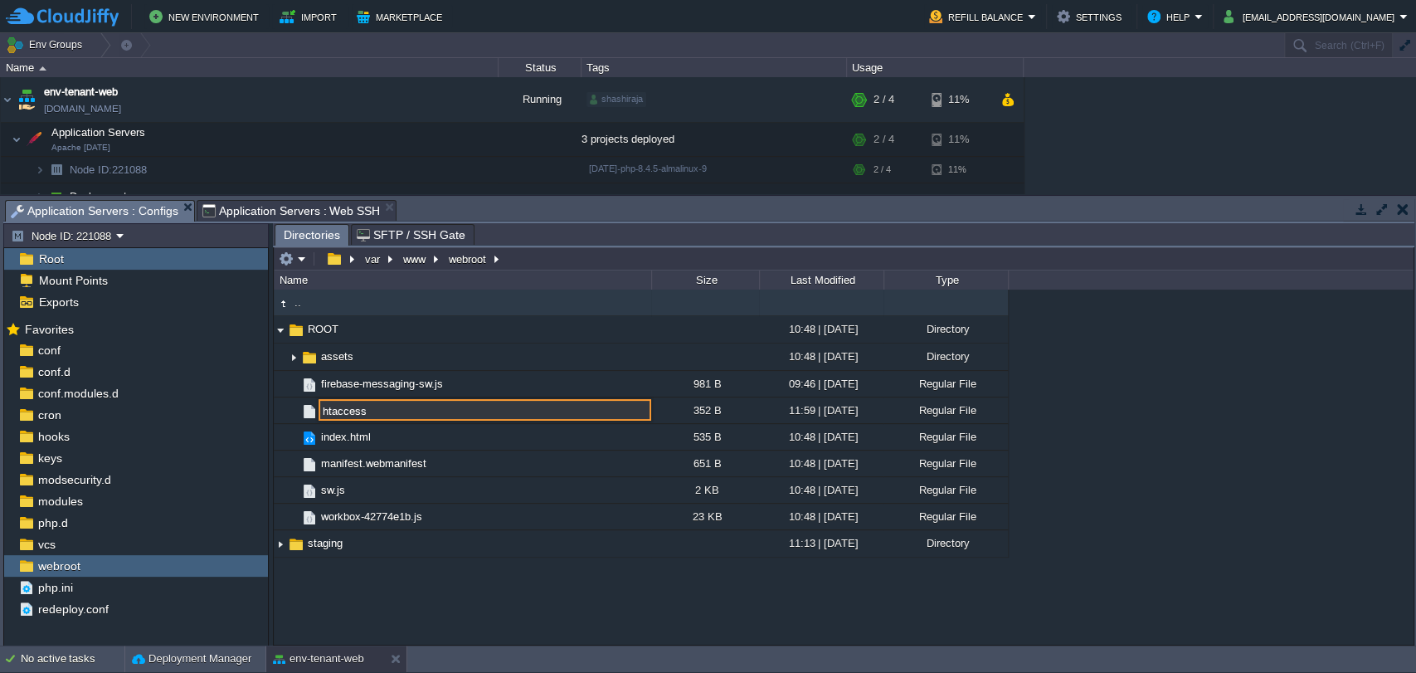
click at [319, 406] on input "htaccess" at bounding box center [485, 410] width 333 height 22
type input ".htaccess"
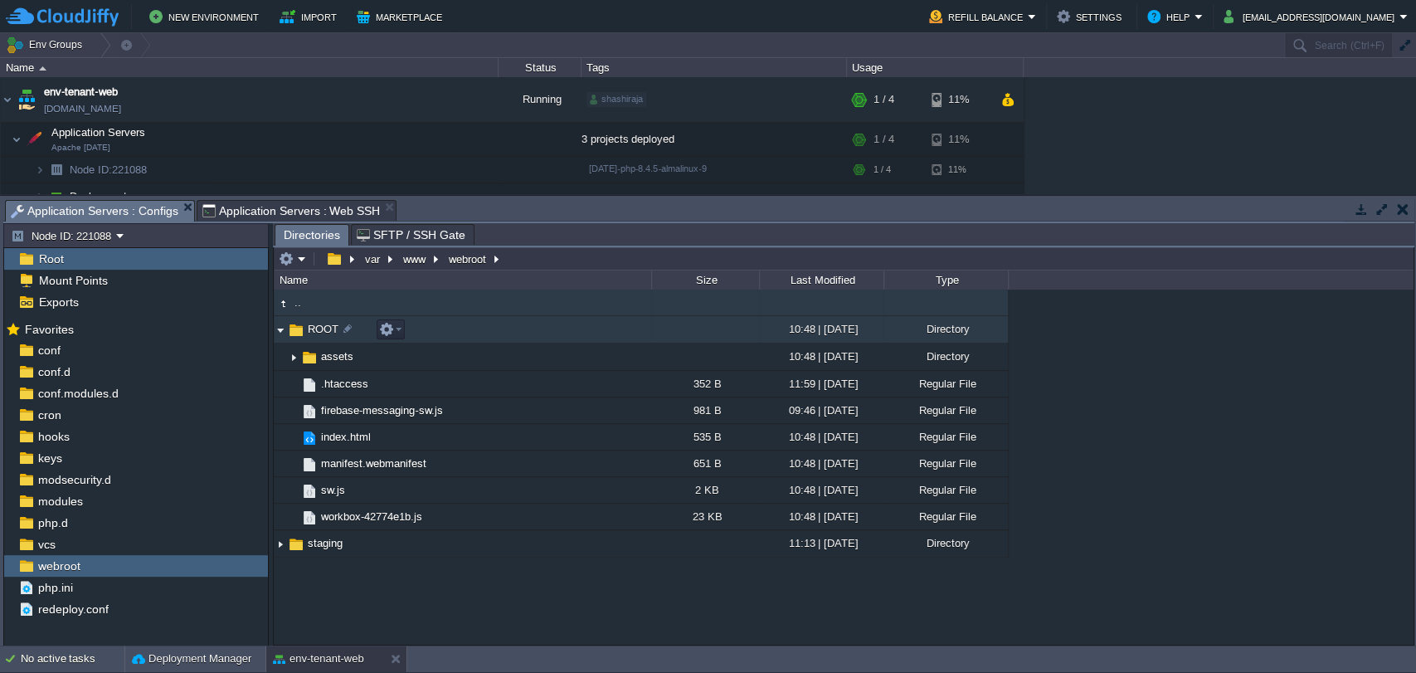
click at [280, 335] on img at bounding box center [280, 330] width 13 height 26
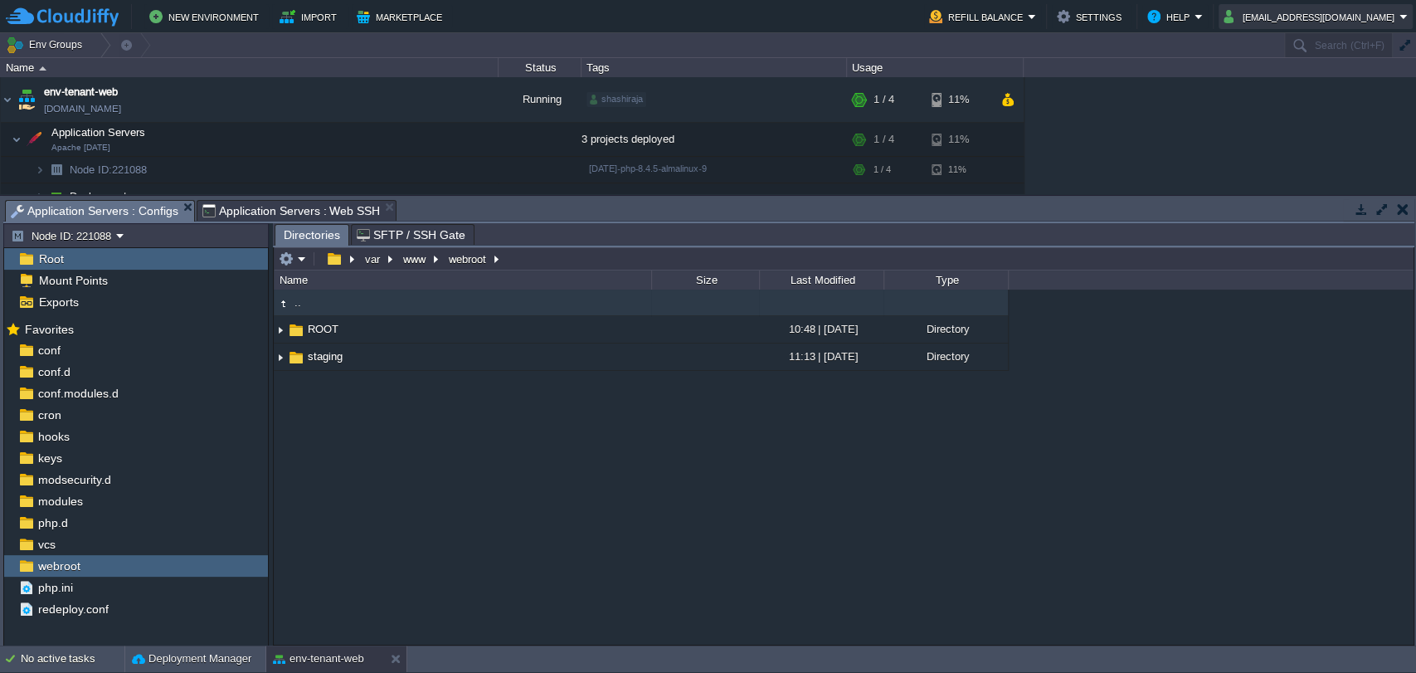
click at [1292, 10] on button "[EMAIL_ADDRESS][DOMAIN_NAME]" at bounding box center [1312, 17] width 176 height 20
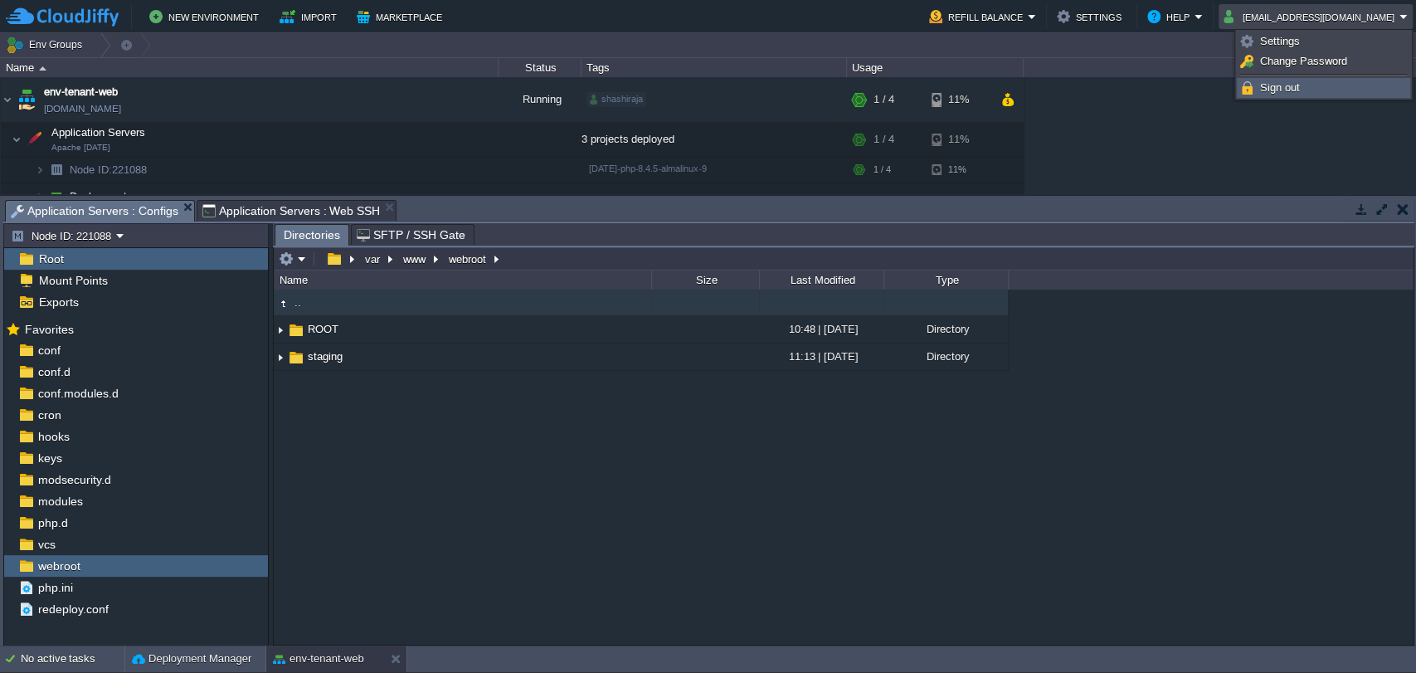
click at [1293, 89] on span "Sign out" at bounding box center [1280, 87] width 40 height 12
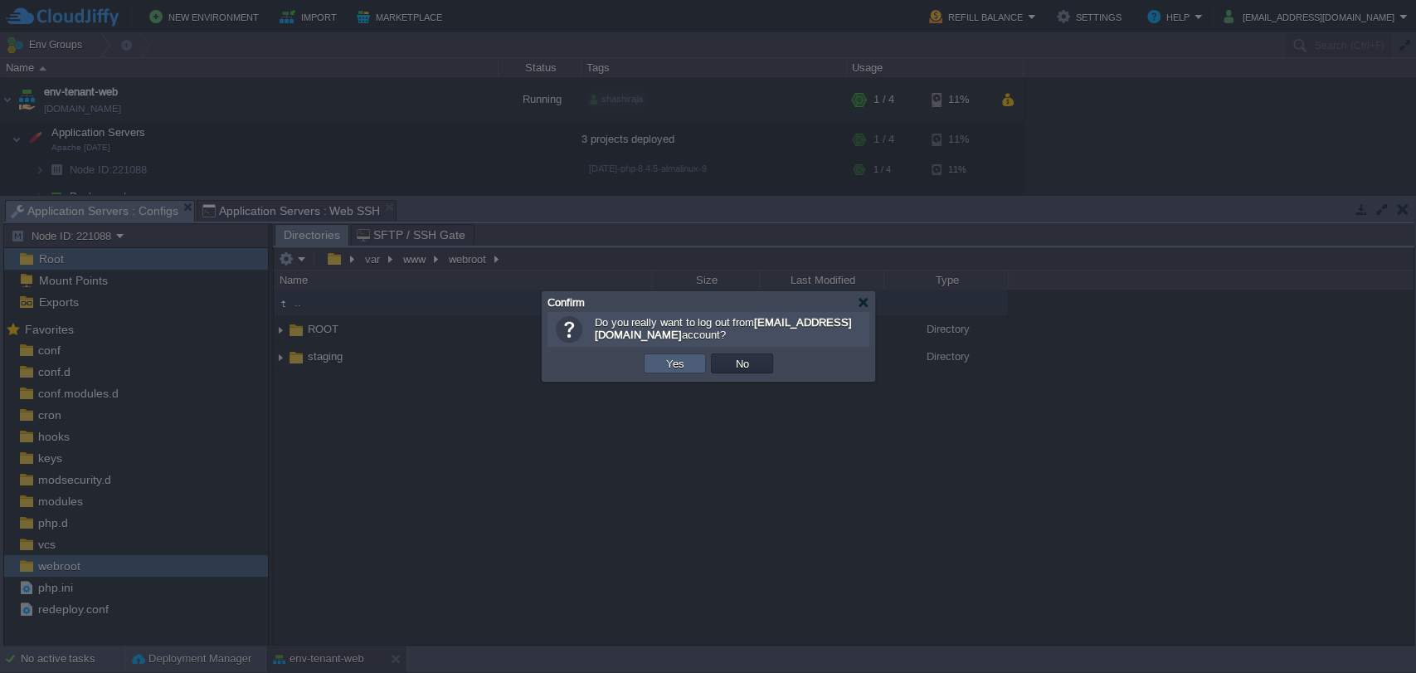
click at [694, 371] on td "Yes" at bounding box center [675, 363] width 62 height 20
